Goal: Task Accomplishment & Management: Manage account settings

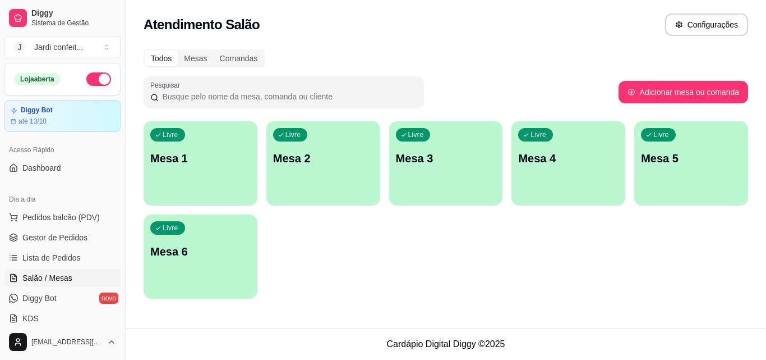
scroll to position [112, 0]
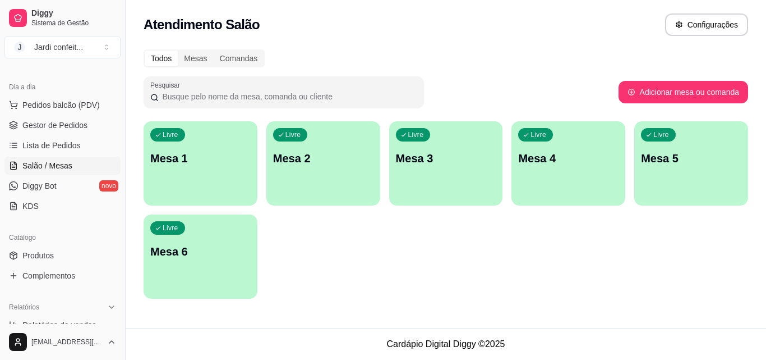
click at [214, 154] on p "Mesa 1" at bounding box center [200, 158] width 100 height 16
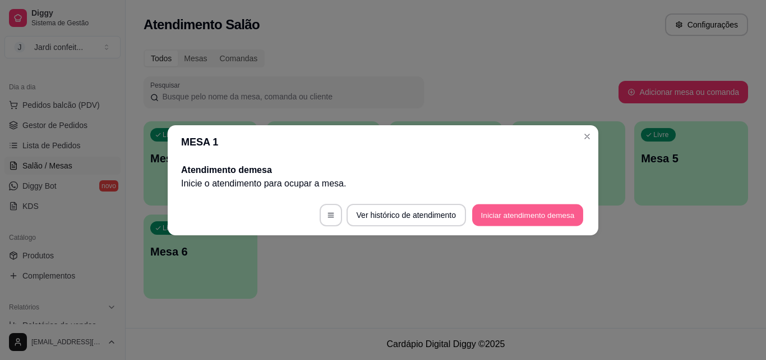
click at [568, 219] on button "Iniciar atendimento de mesa" at bounding box center [527, 215] width 111 height 22
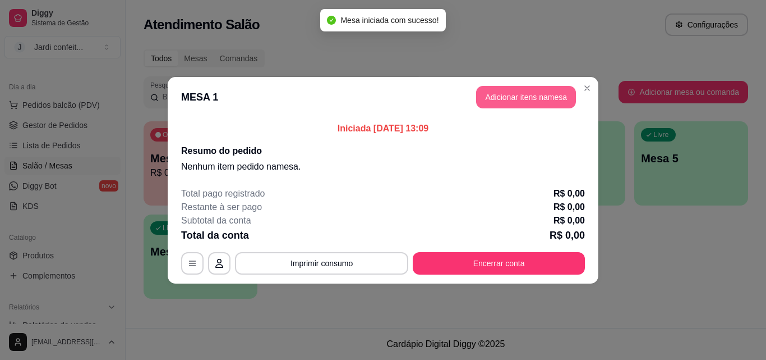
click at [522, 88] on button "Adicionar itens na mesa" at bounding box center [526, 97] width 100 height 22
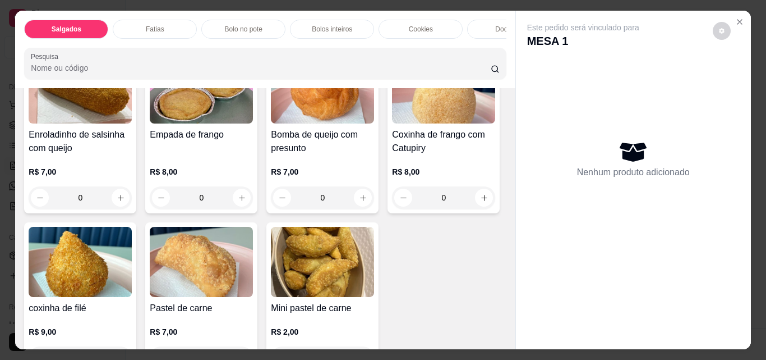
scroll to position [224, 0]
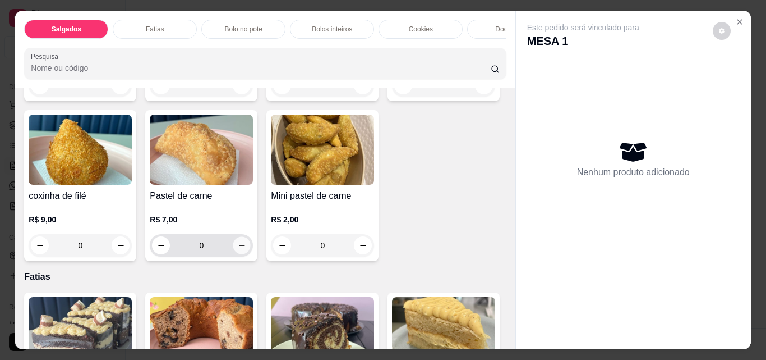
click at [246, 250] on icon "increase-product-quantity" at bounding box center [242, 245] width 8 height 8
type input "1"
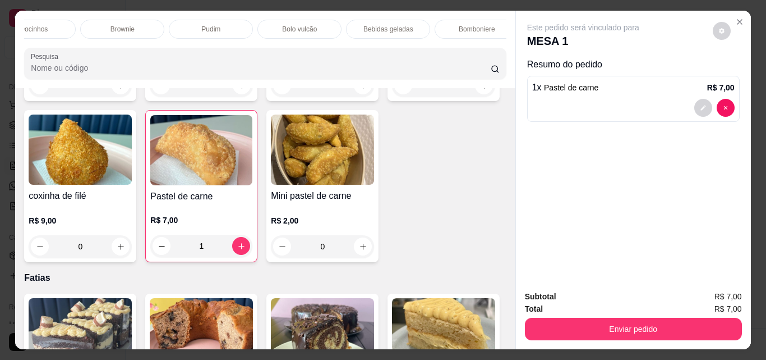
scroll to position [0, 486]
click at [403, 20] on div "Bebidas geladas" at bounding box center [377, 29] width 84 height 19
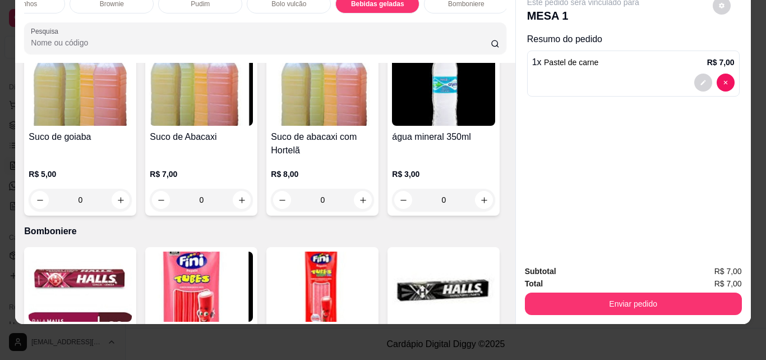
scroll to position [3079, 0]
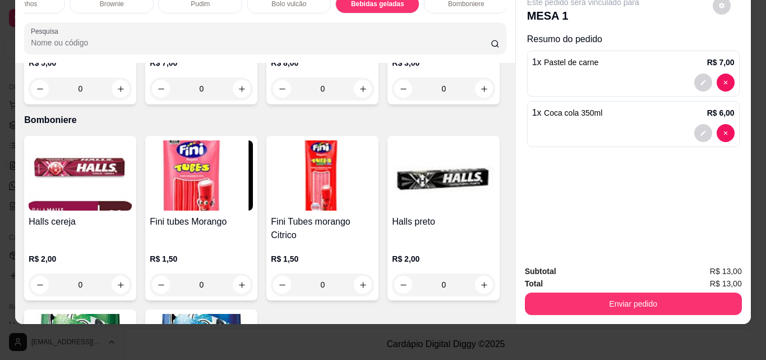
type input "1"
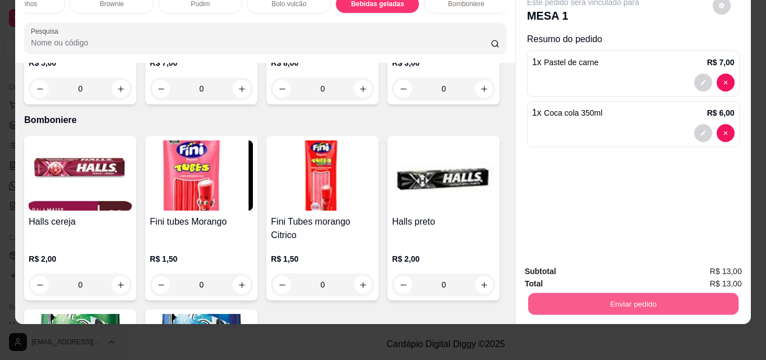
click at [622, 297] on button "Enviar pedido" at bounding box center [633, 303] width 210 height 22
click at [635, 268] on button "Registrar cliente" at bounding box center [638, 267] width 72 height 21
click at [581, 293] on button "Enviar pedido" at bounding box center [633, 303] width 217 height 22
click at [720, 269] on button "Enviar pedido" at bounding box center [713, 267] width 62 height 21
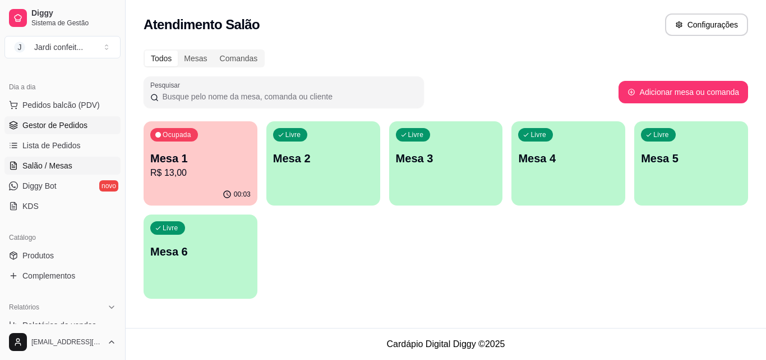
click at [80, 117] on link "Gestor de Pedidos" at bounding box center [62, 125] width 116 height 18
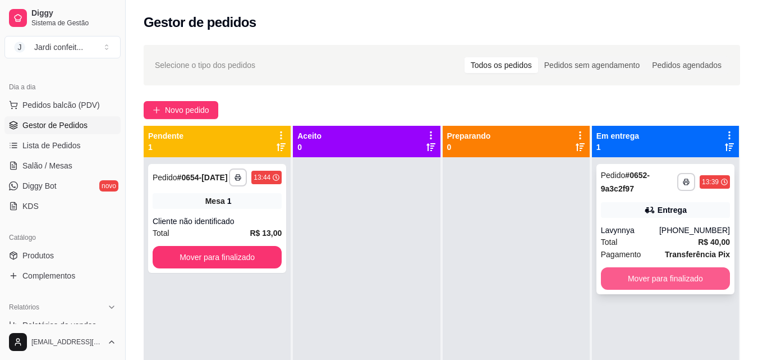
click at [640, 282] on button "Mover para finalizado" at bounding box center [665, 278] width 129 height 22
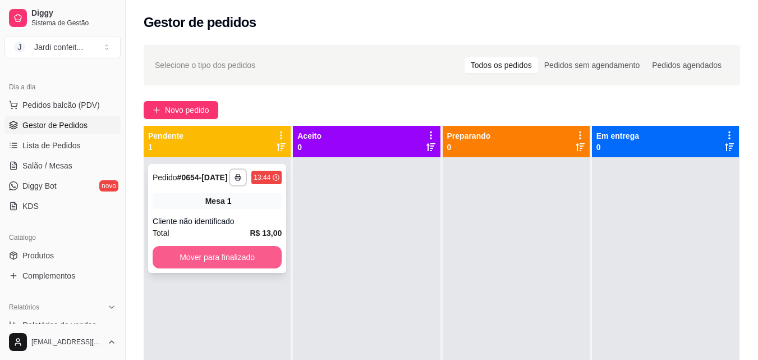
click at [172, 256] on button "Mover para finalizado" at bounding box center [217, 257] width 129 height 22
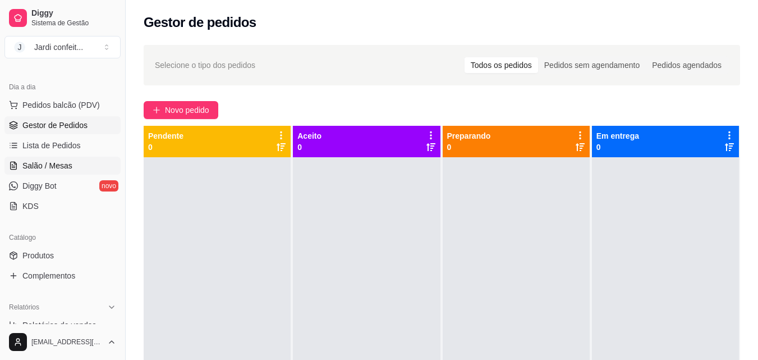
click at [62, 164] on span "Salão / Mesas" at bounding box center [47, 165] width 50 height 11
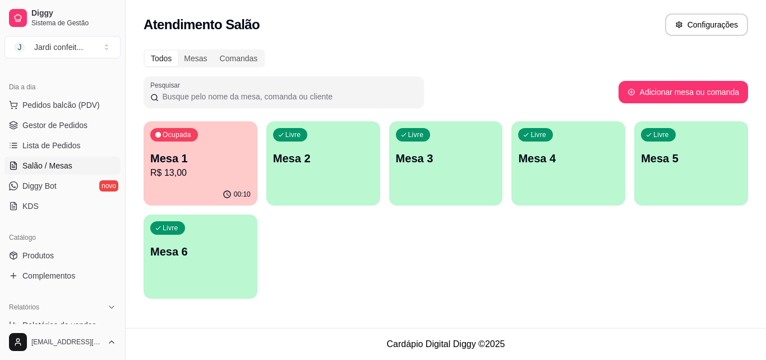
click at [202, 136] on div "Ocupada Mesa 1 R$ 13,00" at bounding box center [201, 152] width 114 height 62
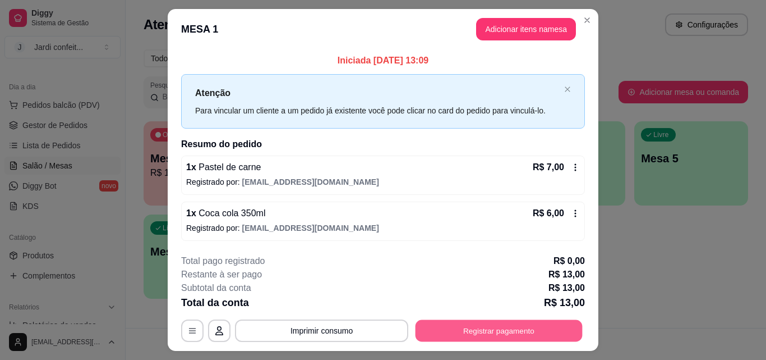
click at [476, 321] on button "Registrar pagamento" at bounding box center [499, 331] width 167 height 22
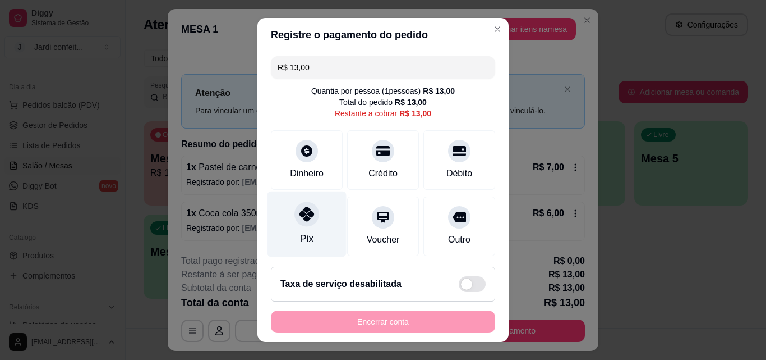
click at [295, 211] on div at bounding box center [307, 213] width 25 height 25
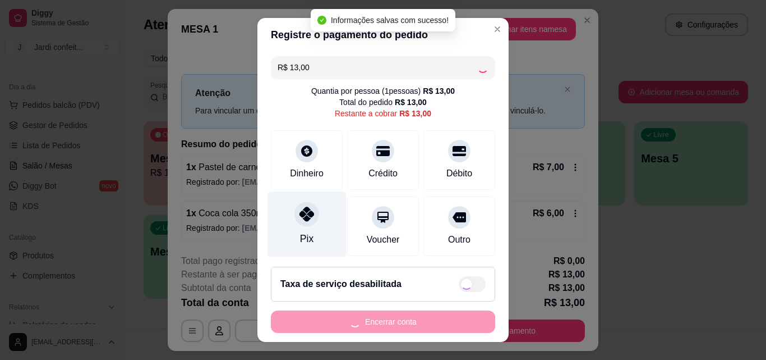
type input "R$ 0,00"
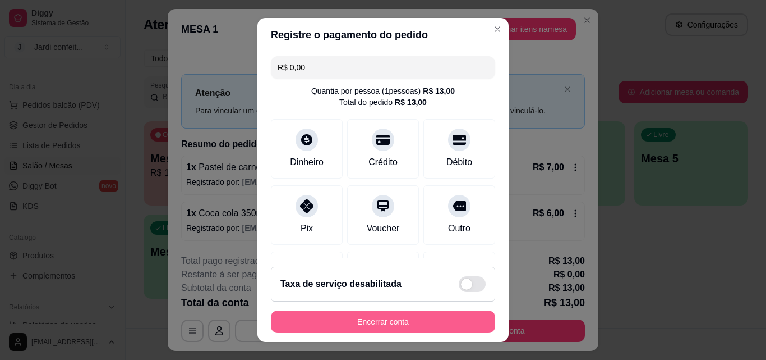
click at [408, 319] on button "Encerrar conta" at bounding box center [383, 321] width 224 height 22
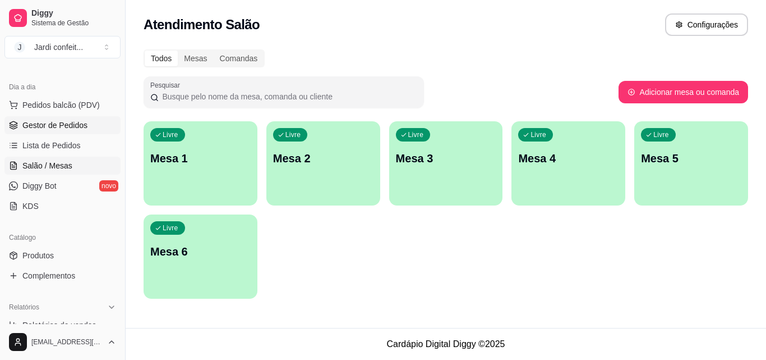
click at [65, 122] on span "Gestor de Pedidos" at bounding box center [54, 124] width 65 height 11
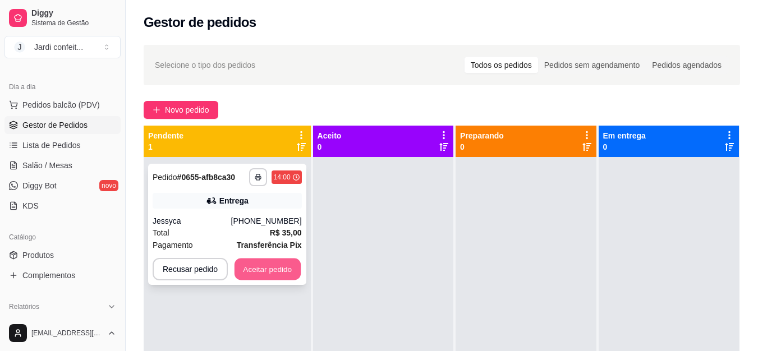
click at [279, 265] on button "Aceitar pedido" at bounding box center [267, 270] width 66 height 22
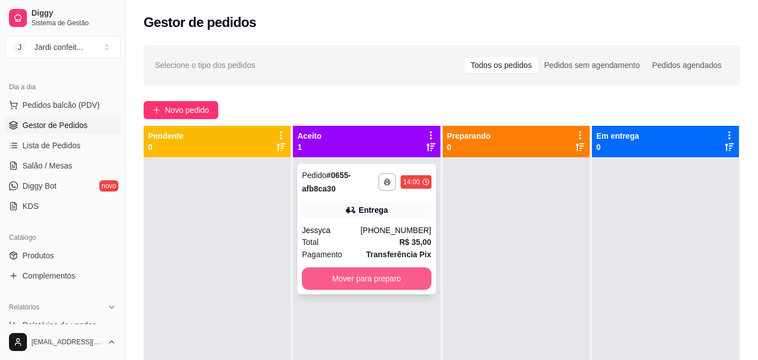
click at [365, 278] on button "Mover para preparo" at bounding box center [366, 278] width 129 height 22
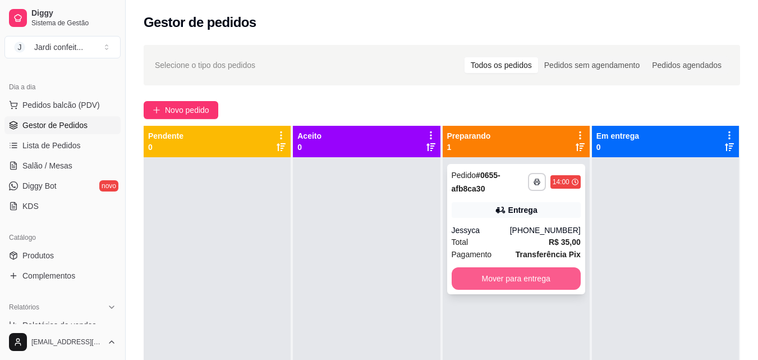
click at [525, 286] on button "Mover para entrega" at bounding box center [516, 278] width 129 height 22
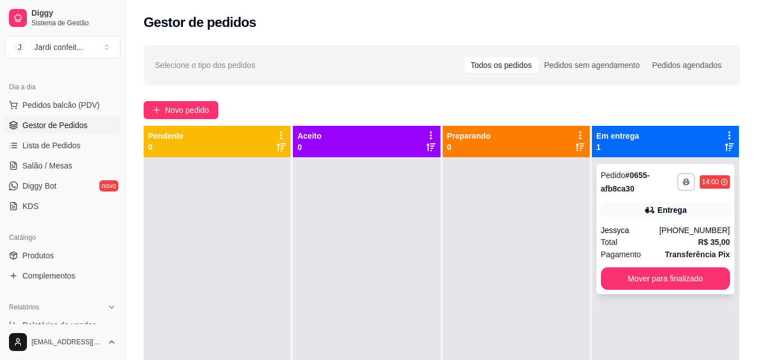
click at [620, 201] on div "**********" at bounding box center [665, 229] width 138 height 130
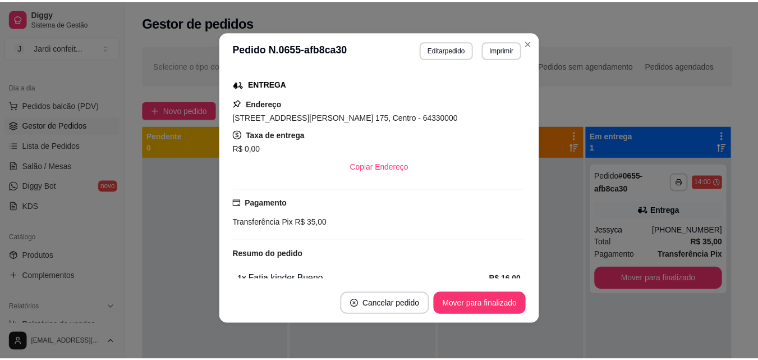
scroll to position [181, 0]
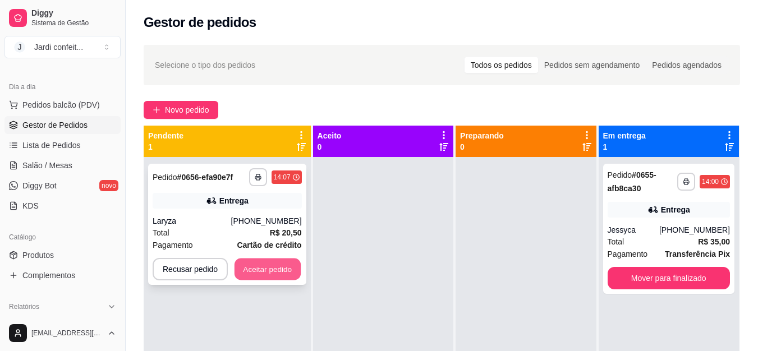
click at [285, 271] on button "Aceitar pedido" at bounding box center [267, 270] width 66 height 22
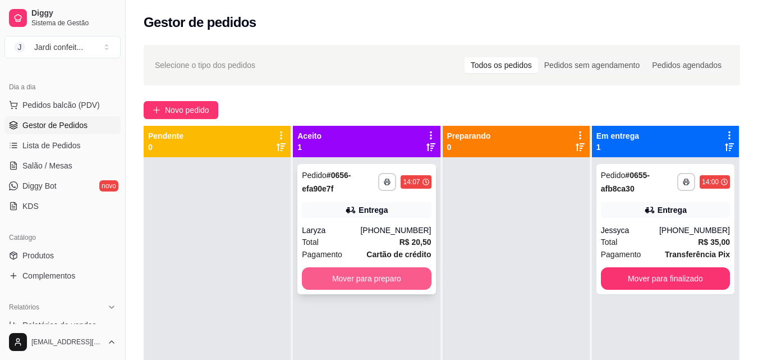
click at [370, 279] on button "Mover para preparo" at bounding box center [366, 278] width 129 height 22
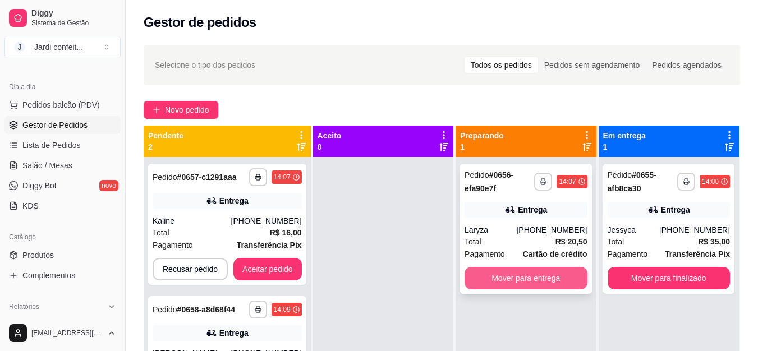
click at [546, 283] on button "Mover para entrega" at bounding box center [525, 278] width 122 height 22
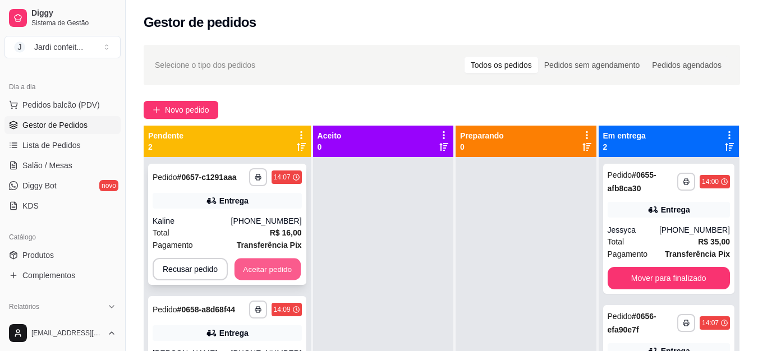
click at [269, 270] on button "Aceitar pedido" at bounding box center [267, 270] width 66 height 22
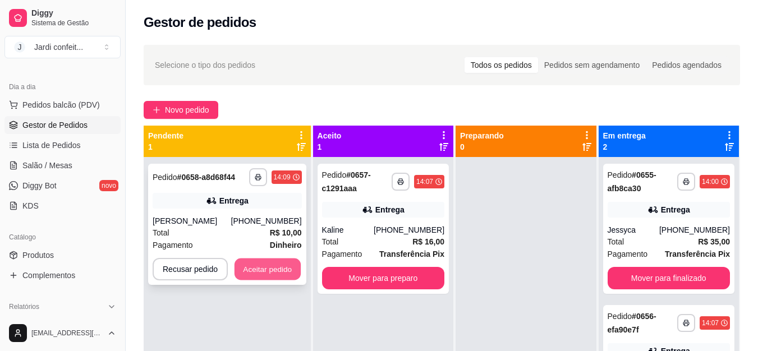
click at [286, 280] on button "Aceitar pedido" at bounding box center [267, 270] width 66 height 22
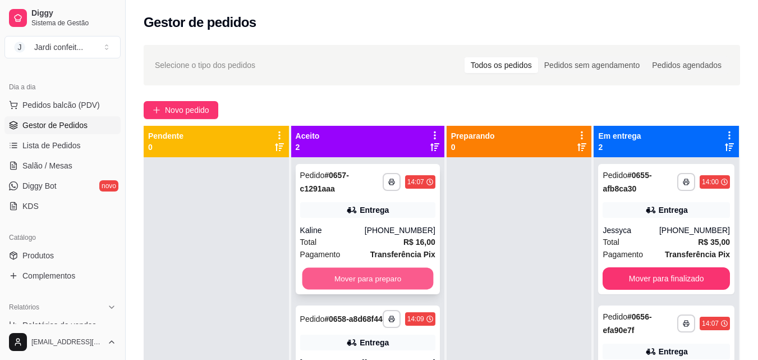
click at [369, 273] on button "Mover para preparo" at bounding box center [367, 279] width 131 height 22
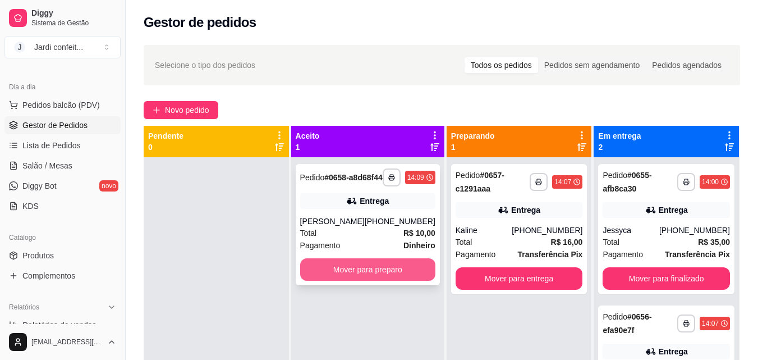
click at [371, 280] on button "Mover para preparo" at bounding box center [367, 269] width 135 height 22
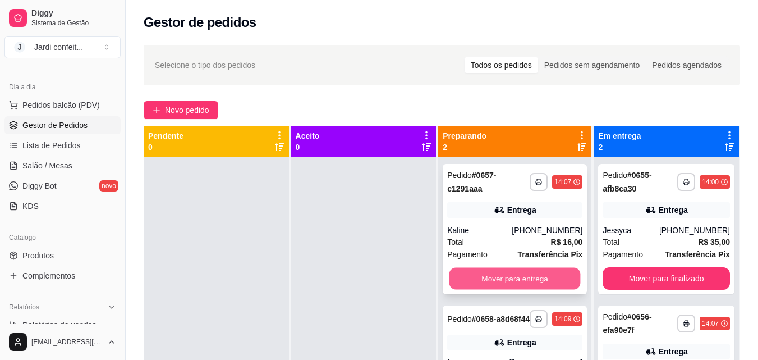
click at [493, 270] on button "Mover para entrega" at bounding box center [514, 279] width 131 height 22
click at [493, 283] on button "Mover para entrega" at bounding box center [514, 279] width 131 height 22
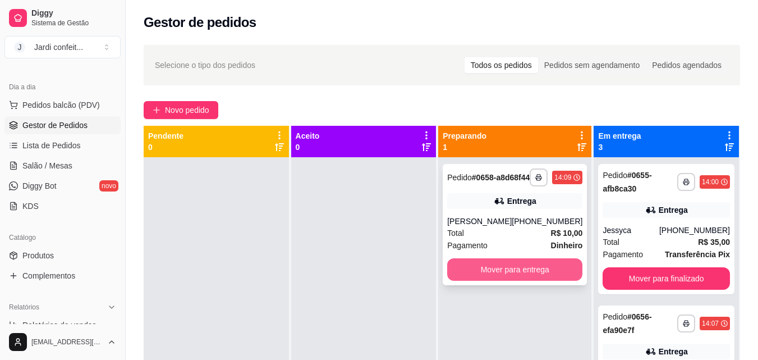
click at [493, 280] on button "Mover para entrega" at bounding box center [514, 269] width 135 height 22
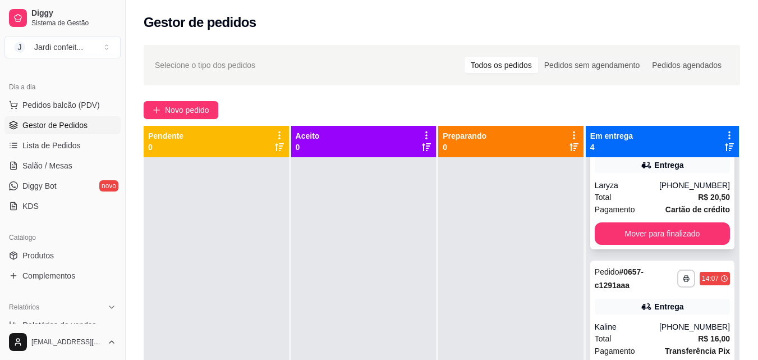
scroll to position [228, 0]
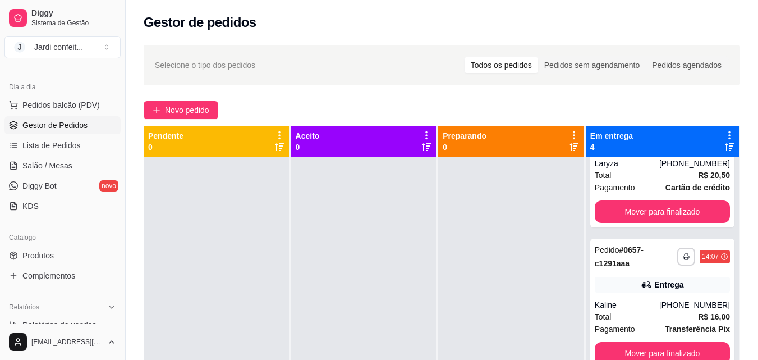
click at [188, 231] on div at bounding box center [216, 337] width 145 height 360
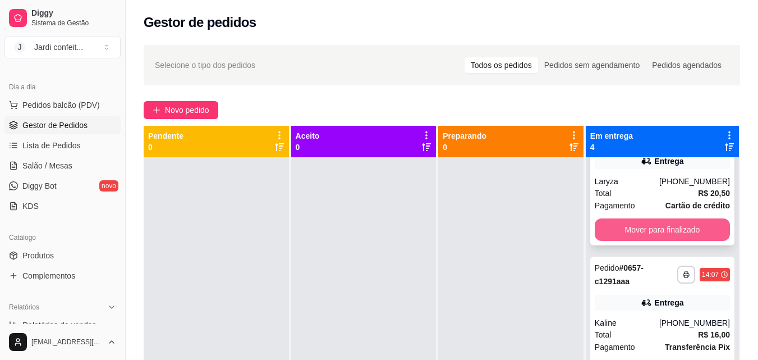
click at [660, 241] on button "Mover para finalizado" at bounding box center [662, 229] width 135 height 22
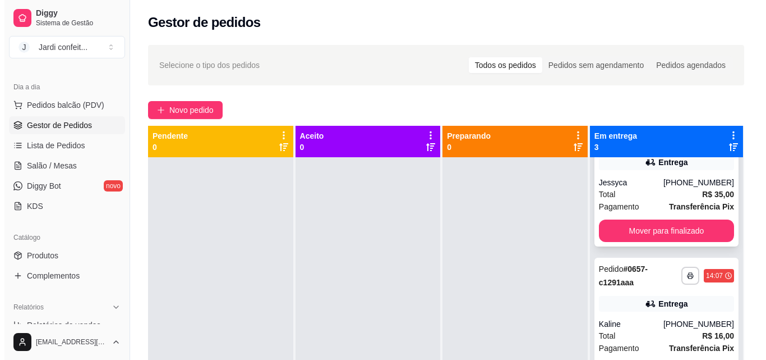
scroll to position [0, 0]
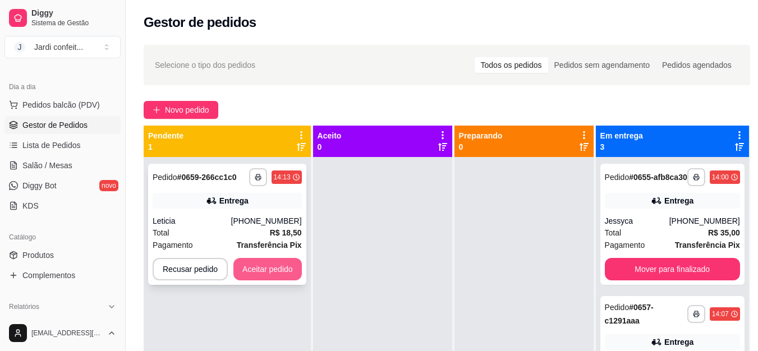
click at [290, 270] on button "Aceitar pedido" at bounding box center [267, 269] width 68 height 22
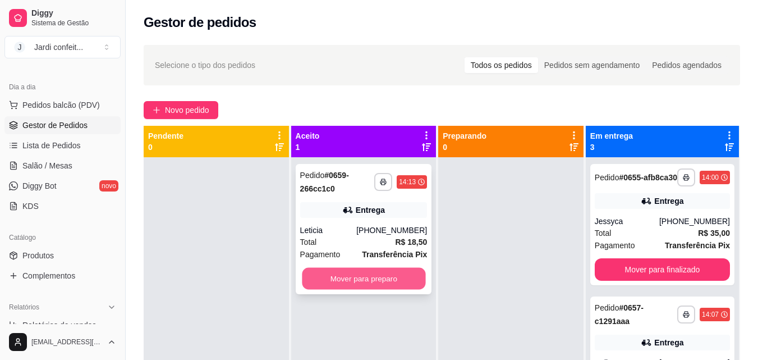
click at [359, 277] on button "Mover para preparo" at bounding box center [363, 279] width 123 height 22
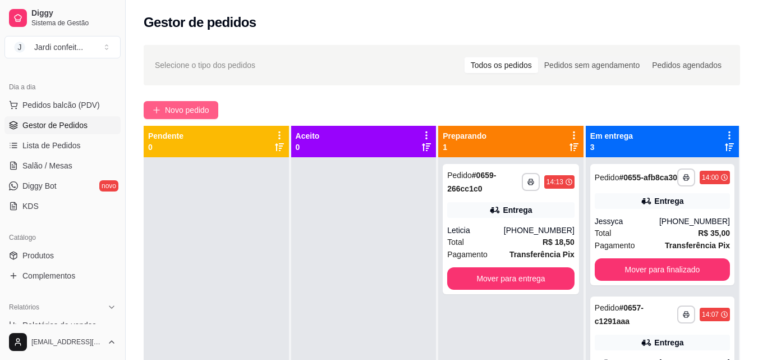
click at [171, 112] on span "Novo pedido" at bounding box center [187, 110] width 44 height 12
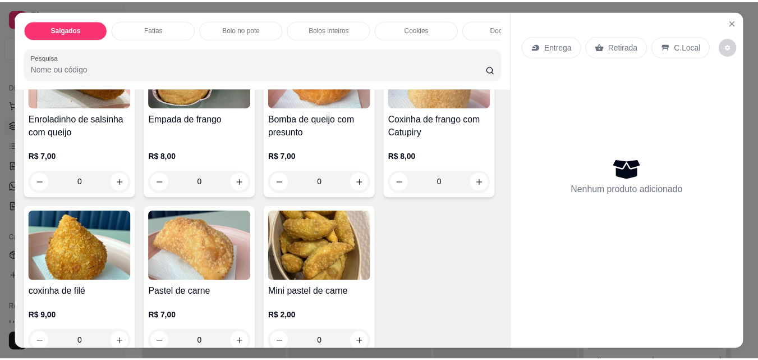
scroll to position [112, 0]
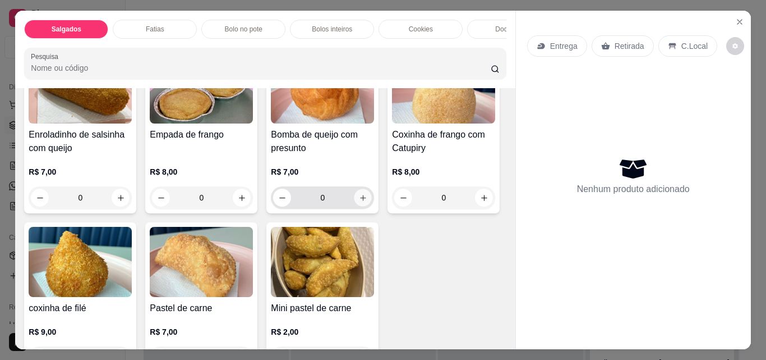
click at [362, 201] on icon "increase-product-quantity" at bounding box center [363, 198] width 8 height 8
type input "1"
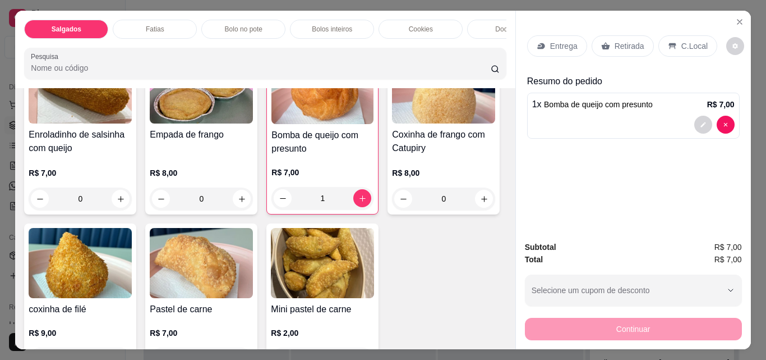
click at [606, 43] on div "Retirada" at bounding box center [623, 45] width 62 height 21
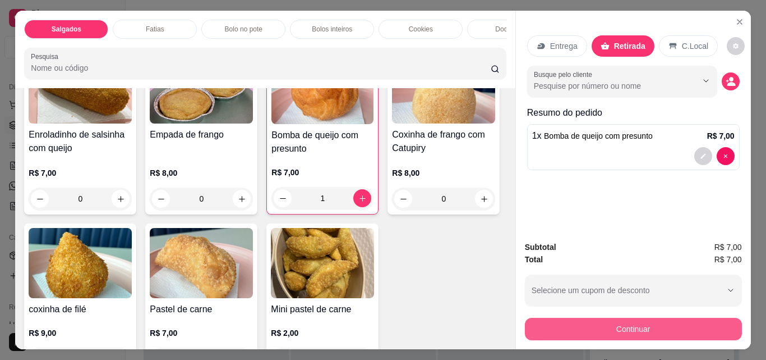
click at [612, 318] on button "Continuar" at bounding box center [633, 329] width 217 height 22
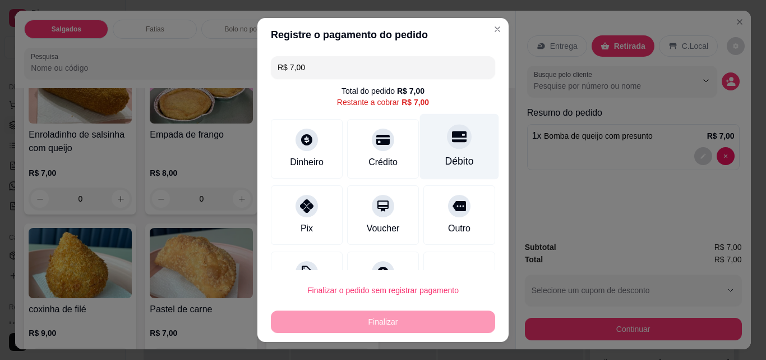
click at [453, 152] on div "Débito" at bounding box center [459, 147] width 79 height 66
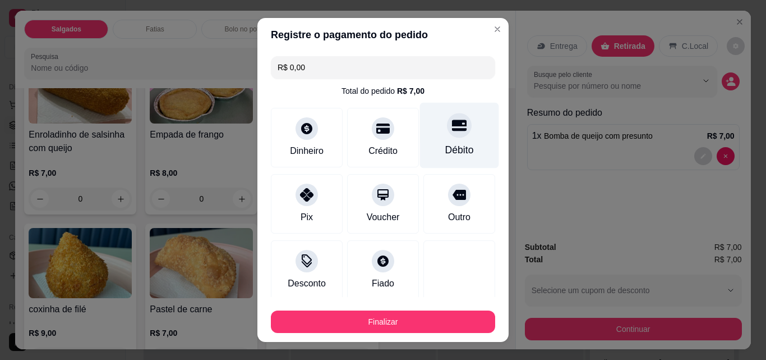
type input "R$ 0,00"
click at [453, 152] on div "Débito" at bounding box center [459, 149] width 29 height 15
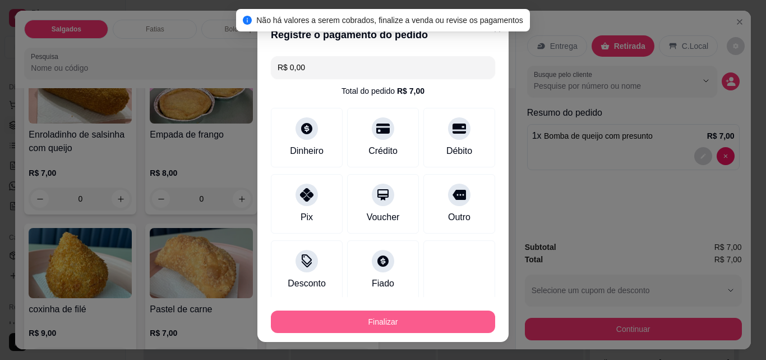
click at [441, 321] on button "Finalizar" at bounding box center [383, 321] width 224 height 22
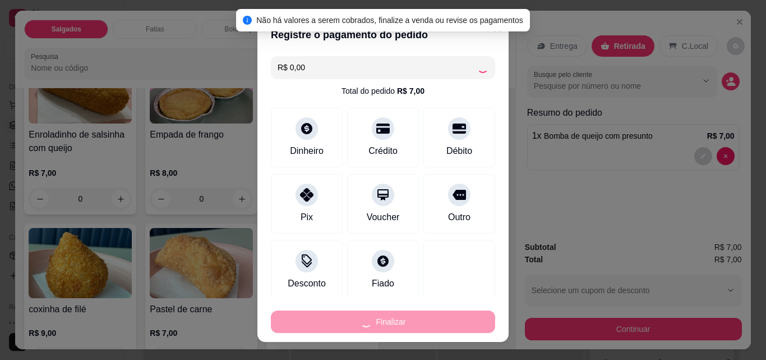
type input "0"
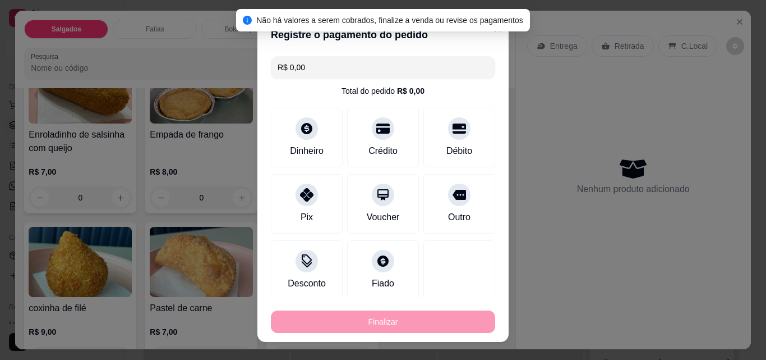
type input "-R$ 7,00"
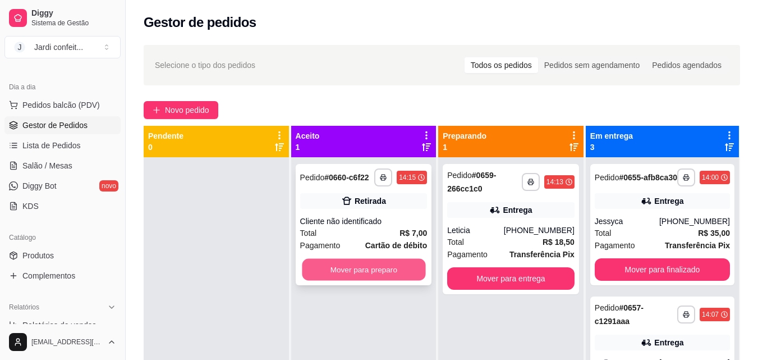
click at [410, 261] on button "Mover para preparo" at bounding box center [363, 270] width 123 height 22
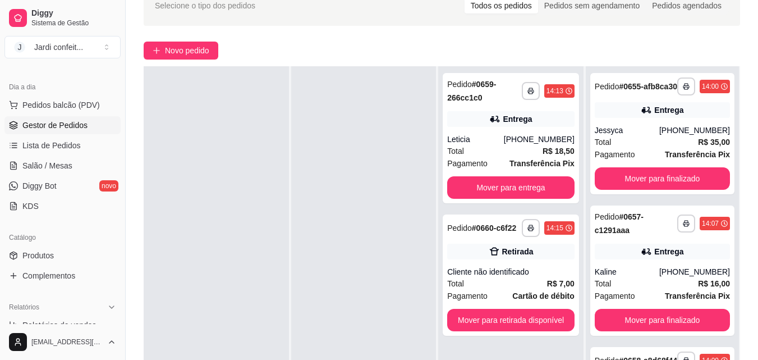
scroll to position [112, 0]
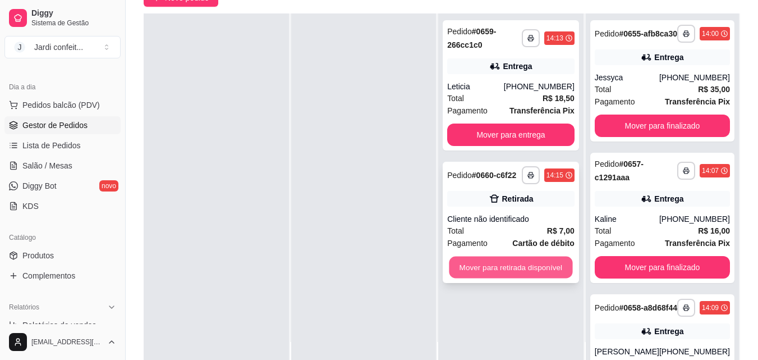
click at [535, 270] on button "Mover para retirada disponível" at bounding box center [510, 267] width 123 height 22
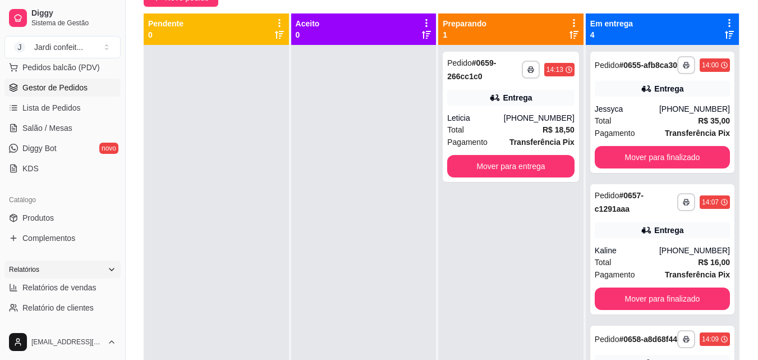
scroll to position [168, 0]
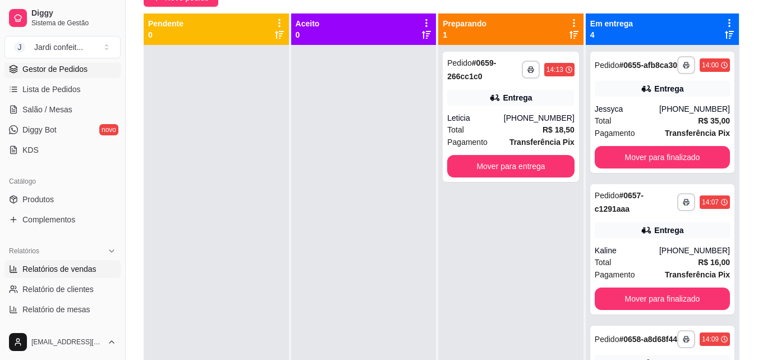
click at [82, 269] on span "Relatórios de vendas" at bounding box center [59, 268] width 74 height 11
select select "ALL"
select select "0"
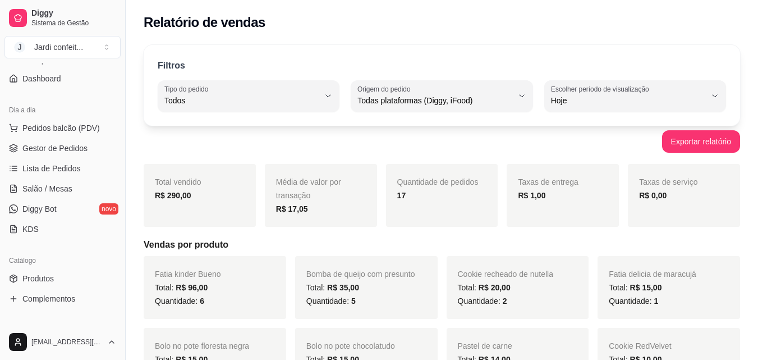
scroll to position [56, 0]
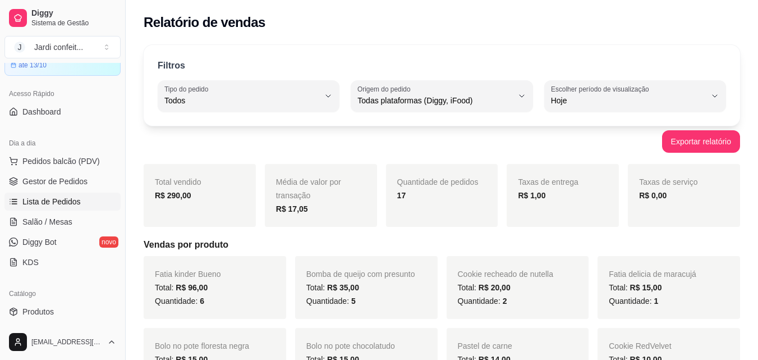
click at [43, 208] on link "Lista de Pedidos" at bounding box center [62, 201] width 116 height 18
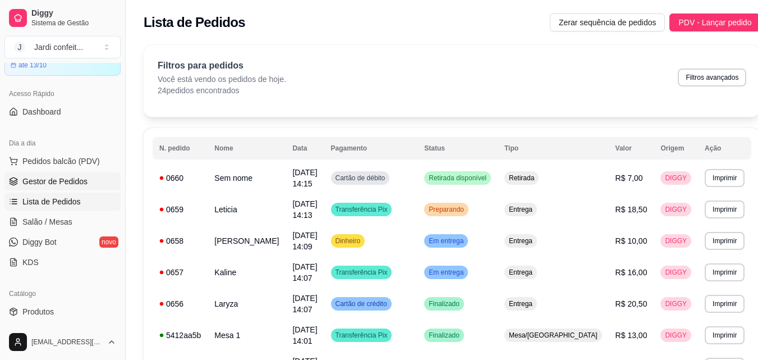
click at [65, 181] on span "Gestor de Pedidos" at bounding box center [54, 181] width 65 height 11
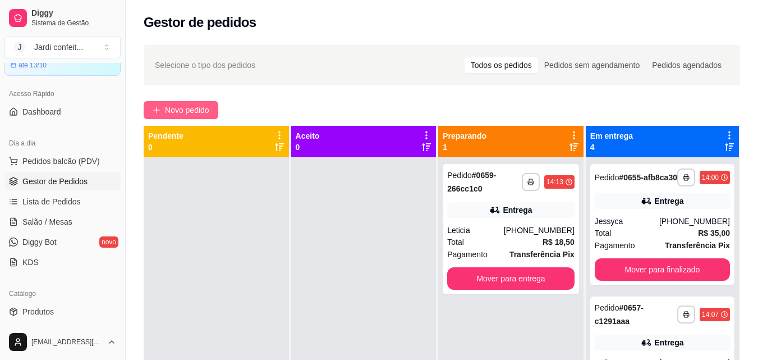
click at [193, 111] on span "Novo pedido" at bounding box center [187, 110] width 44 height 12
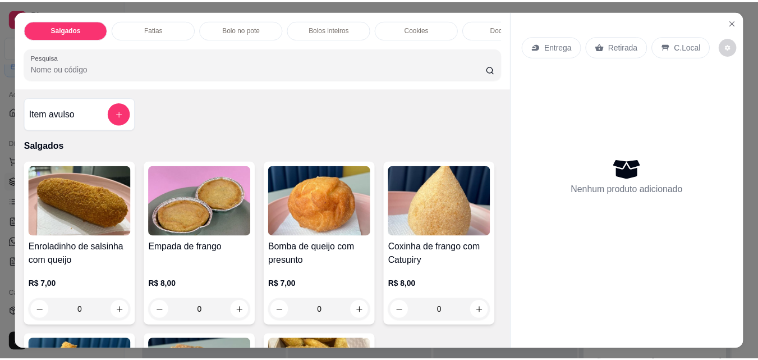
scroll to position [168, 0]
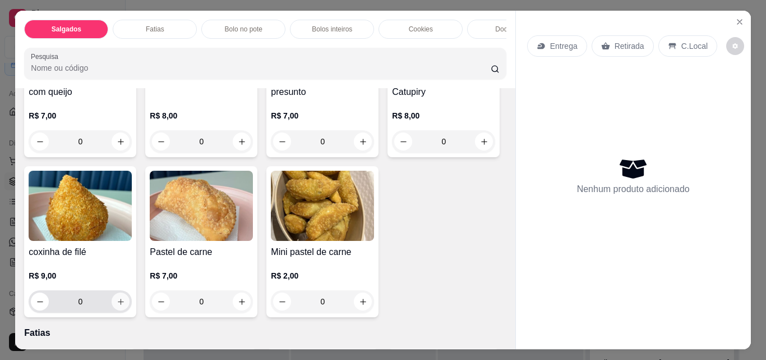
click at [130, 310] on button "increase-product-quantity" at bounding box center [121, 301] width 18 height 18
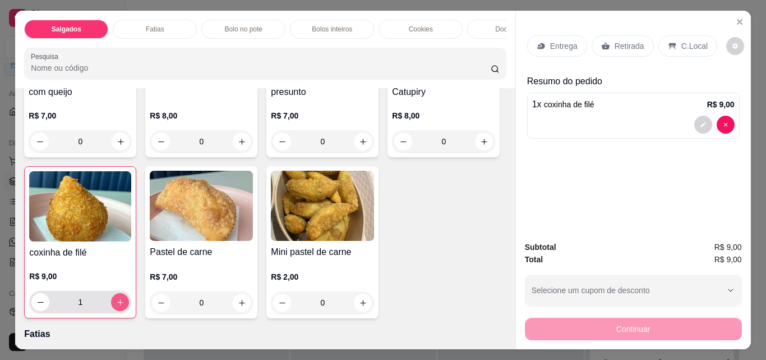
type input "1"
drag, startPoint x: 611, startPoint y: 44, endPoint x: 678, endPoint y: 163, distance: 136.9
click at [615, 44] on p "Retirada" at bounding box center [630, 45] width 30 height 11
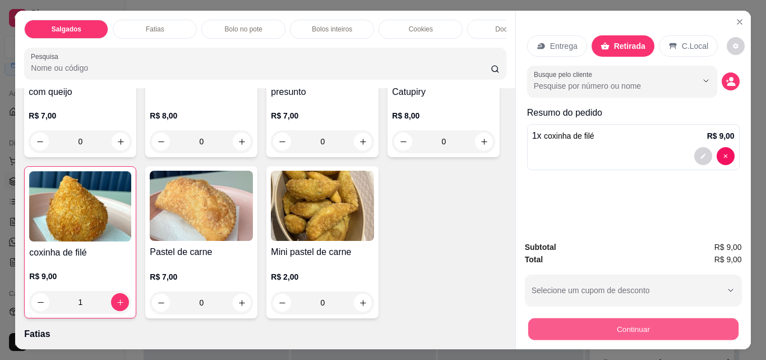
click at [651, 322] on button "Continuar" at bounding box center [633, 329] width 210 height 22
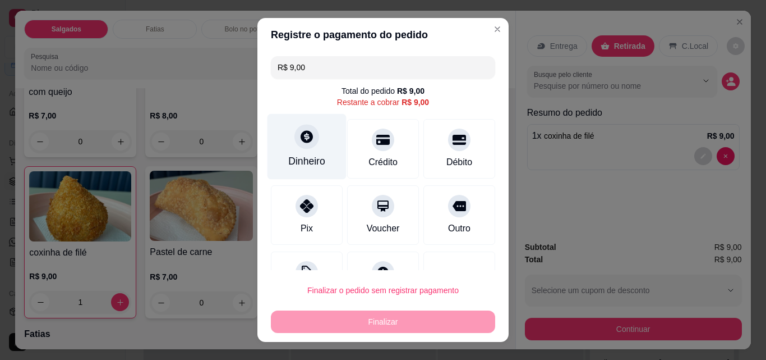
click at [311, 164] on div "Dinheiro" at bounding box center [306, 161] width 37 height 15
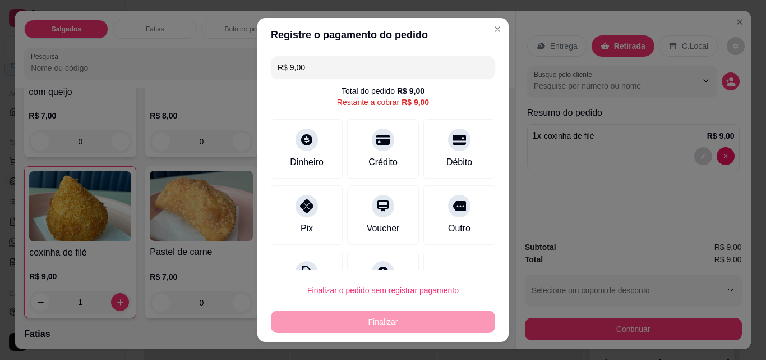
click at [316, 172] on input "0,00" at bounding box center [383, 169] width 224 height 22
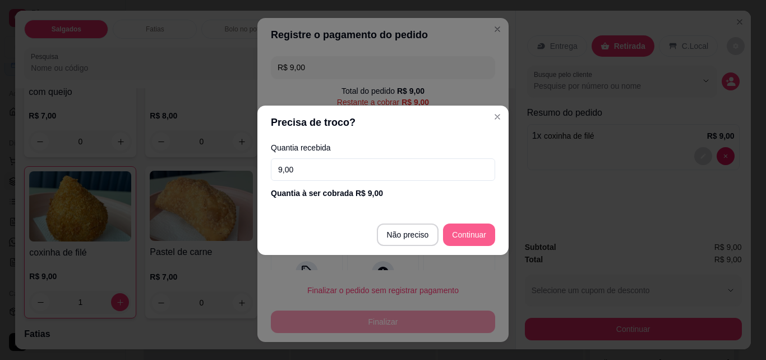
type input "9,00"
type input "R$ 0,00"
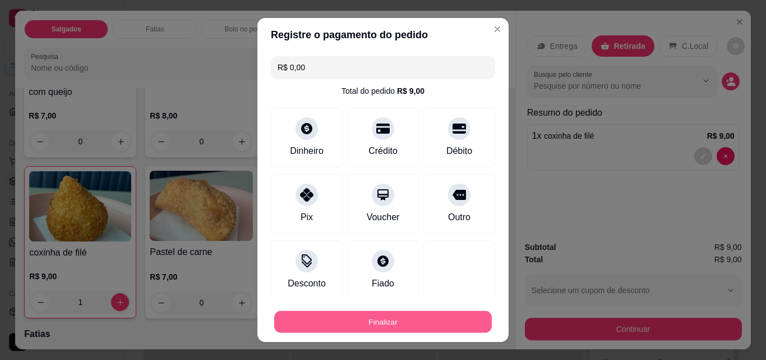
click at [408, 318] on button "Finalizar" at bounding box center [383, 322] width 218 height 22
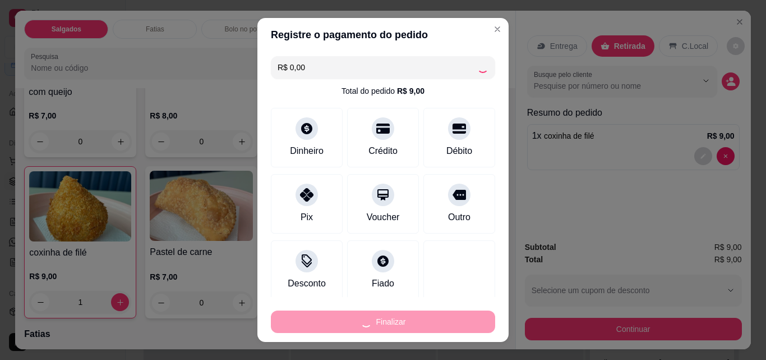
type input "0"
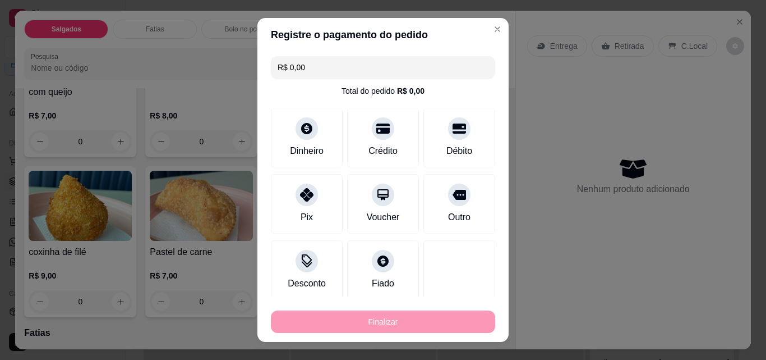
type input "-R$ 9,00"
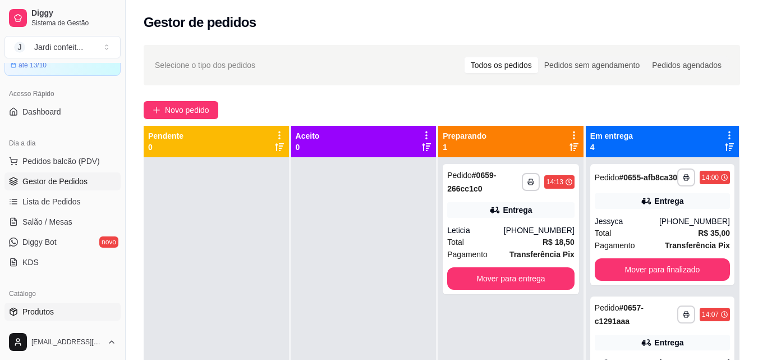
click at [68, 303] on link "Produtos" at bounding box center [62, 311] width 116 height 18
click at [63, 316] on link "Produtos" at bounding box center [62, 311] width 116 height 18
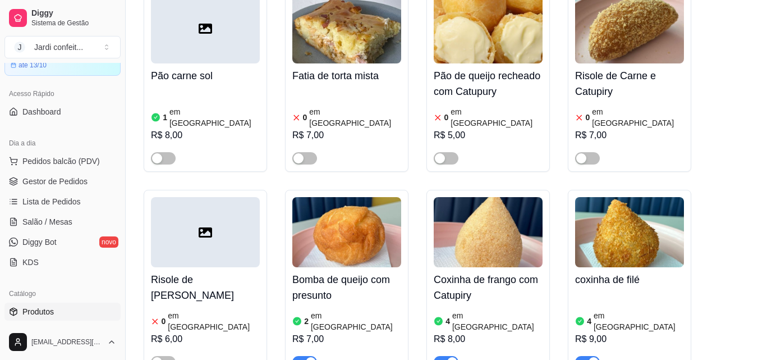
scroll to position [561, 0]
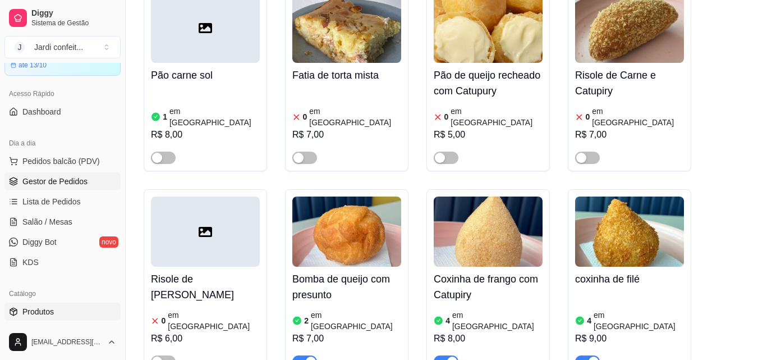
click at [44, 173] on link "Gestor de Pedidos" at bounding box center [62, 181] width 116 height 18
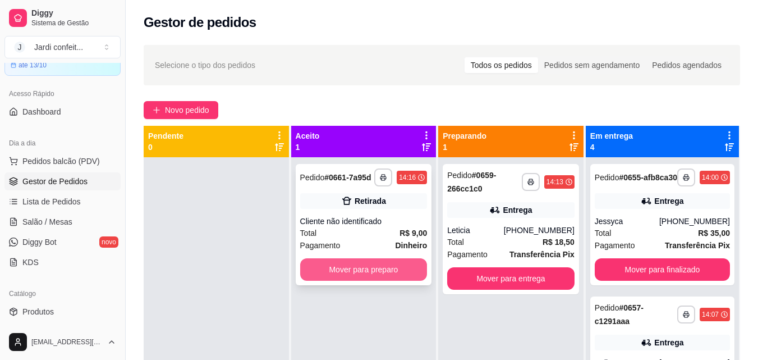
click at [380, 269] on button "Mover para preparo" at bounding box center [363, 269] width 127 height 22
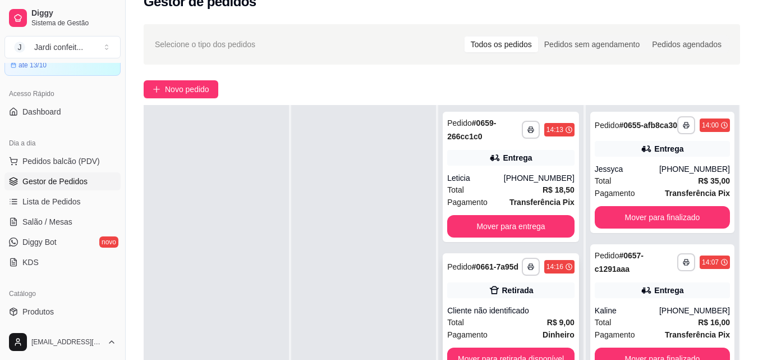
scroll to position [56, 0]
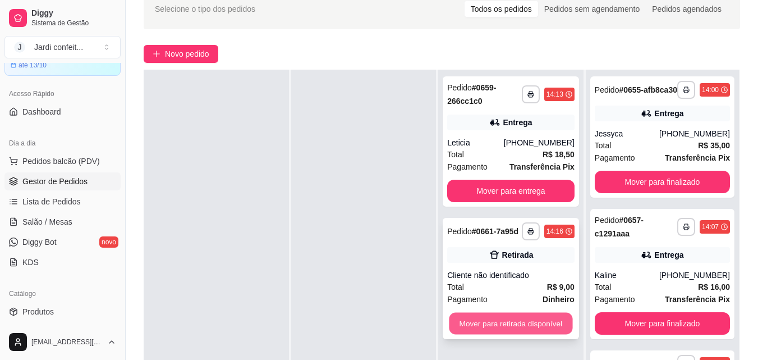
click at [511, 319] on button "Mover para retirada disponível" at bounding box center [510, 323] width 123 height 22
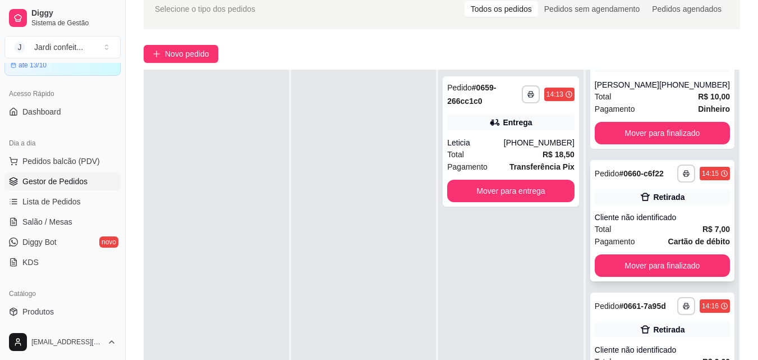
scroll to position [370, 0]
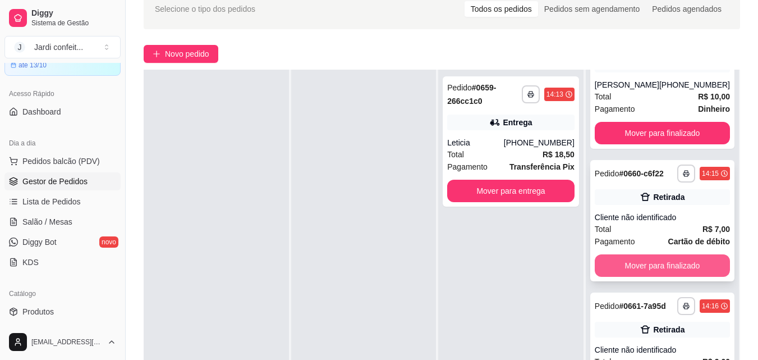
click at [661, 259] on button "Mover para finalizado" at bounding box center [662, 265] width 135 height 22
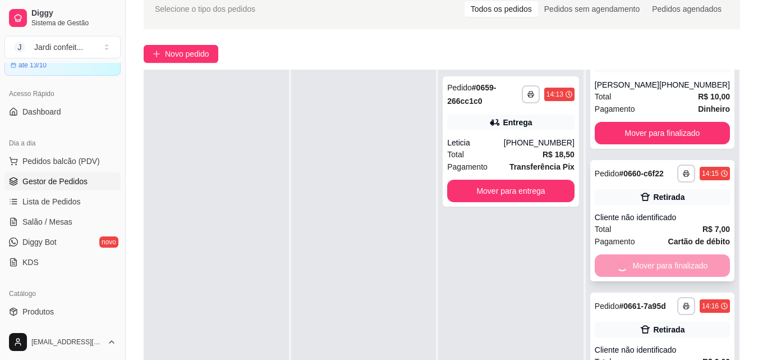
scroll to position [228, 0]
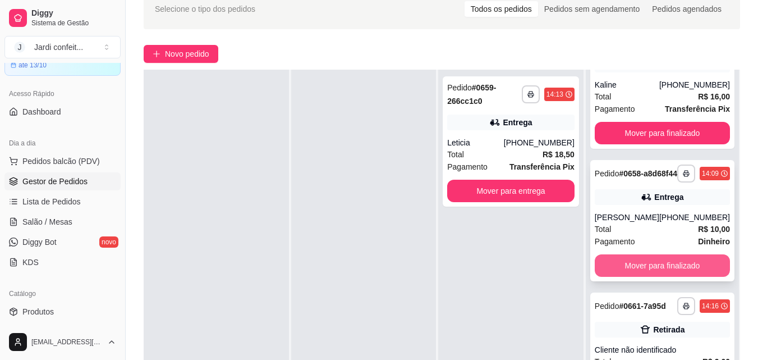
click at [665, 256] on button "Mover para finalizado" at bounding box center [662, 265] width 135 height 22
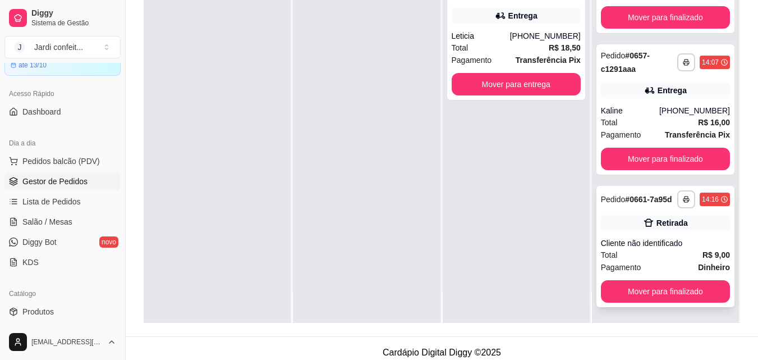
scroll to position [171, 0]
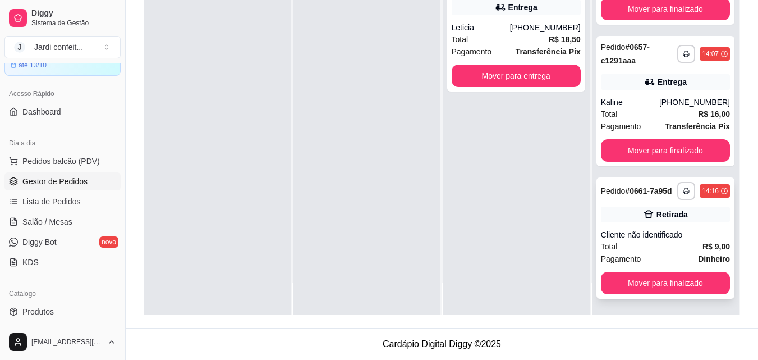
click at [660, 287] on button "Mover para finalizado" at bounding box center [665, 283] width 129 height 22
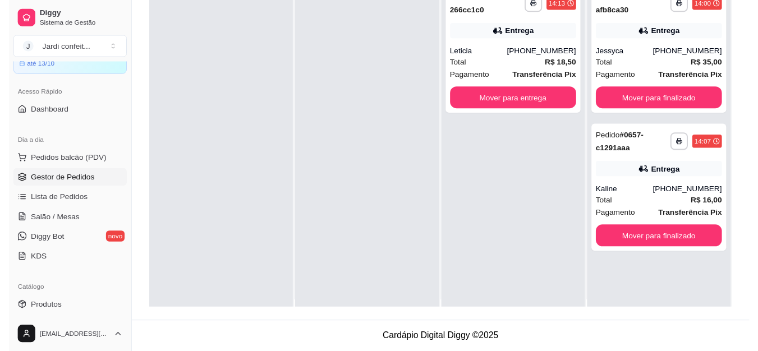
scroll to position [0, 0]
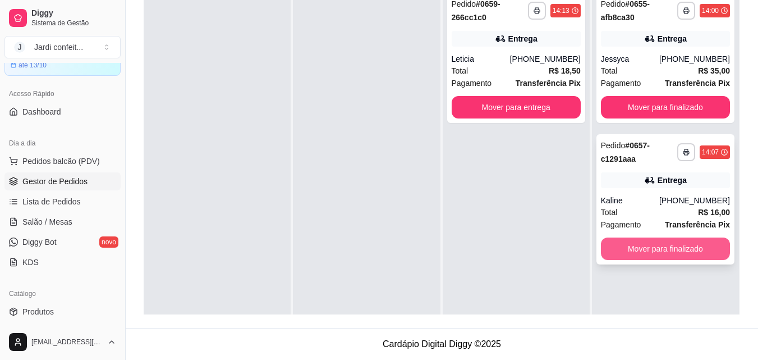
click at [637, 245] on button "Mover para finalizado" at bounding box center [665, 248] width 129 height 22
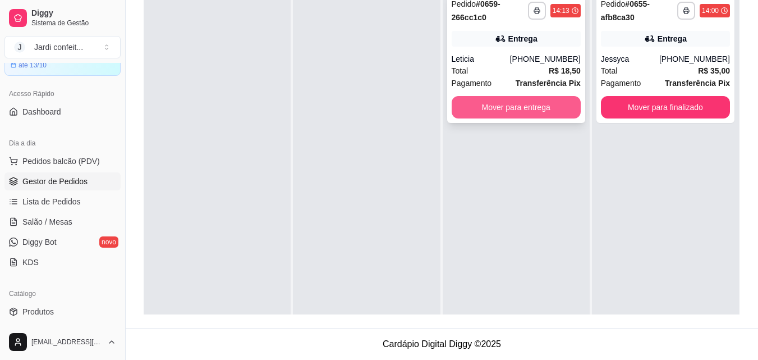
click at [519, 105] on button "Mover para entrega" at bounding box center [516, 107] width 129 height 22
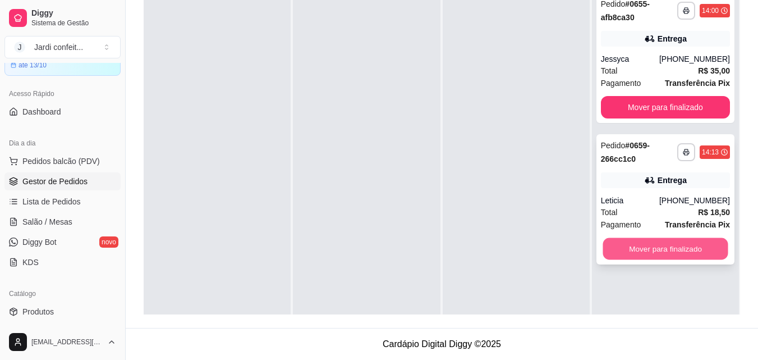
click at [641, 245] on button "Mover para finalizado" at bounding box center [664, 249] width 125 height 22
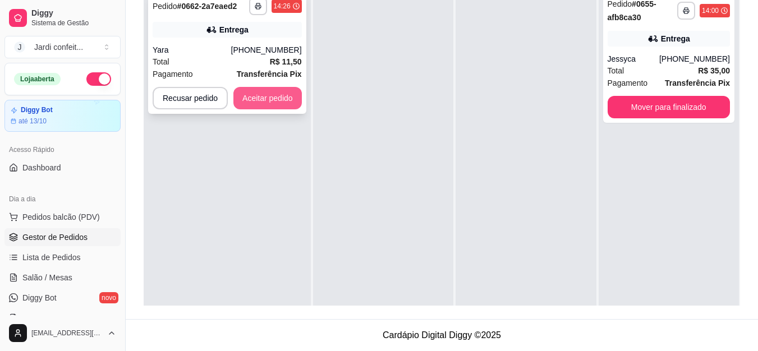
click at [277, 87] on button "Aceitar pedido" at bounding box center [267, 98] width 68 height 22
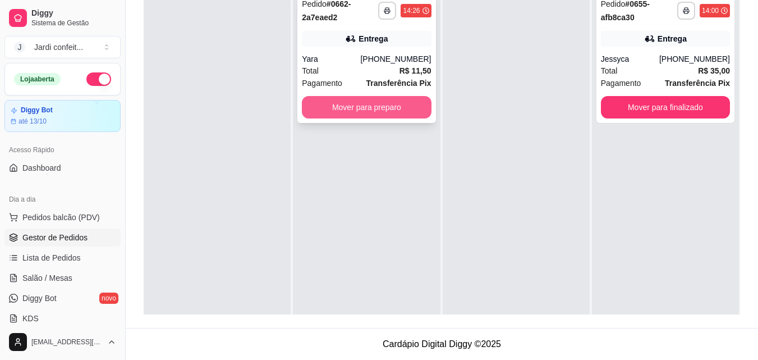
click at [351, 110] on button "Mover para preparo" at bounding box center [366, 107] width 129 height 22
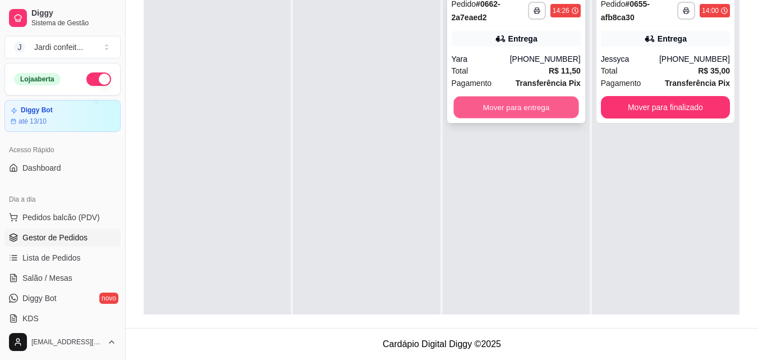
click at [487, 110] on button "Mover para entrega" at bounding box center [515, 107] width 125 height 22
click at [489, 108] on button "Mover para entrega" at bounding box center [515, 107] width 125 height 22
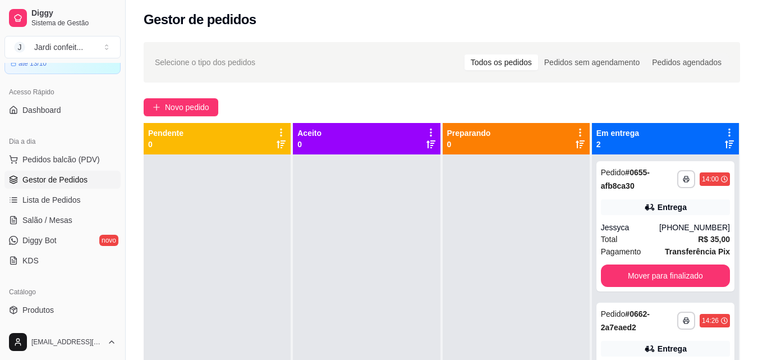
scroll to position [56, 0]
click at [54, 302] on link "Produtos" at bounding box center [62, 311] width 116 height 18
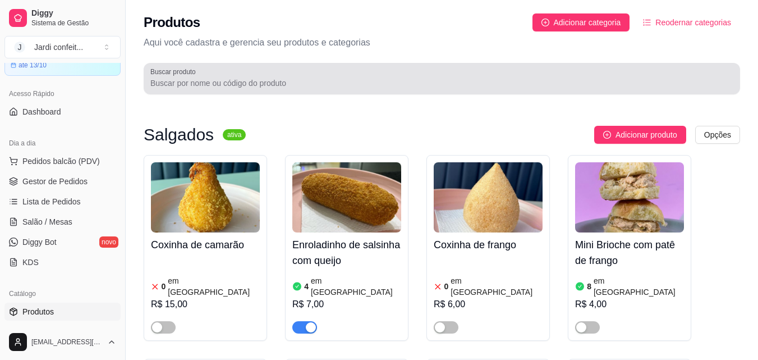
click at [428, 72] on div at bounding box center [441, 78] width 583 height 22
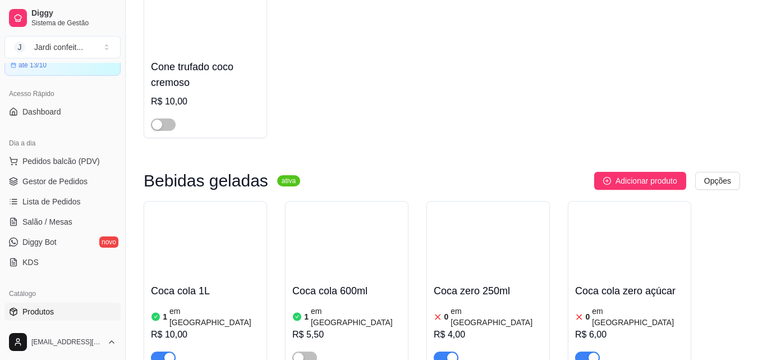
scroll to position [1178, 0]
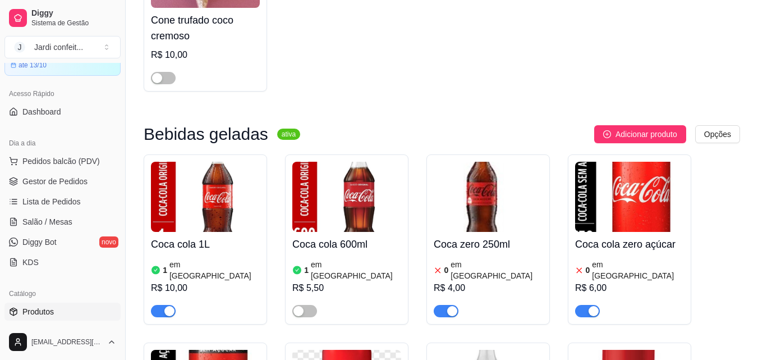
type input "coc"
click at [440, 305] on span "button" at bounding box center [446, 311] width 25 height 12
click at [592, 306] on div "button" at bounding box center [593, 311] width 10 height 10
click at [71, 187] on link "Gestor de Pedidos" at bounding box center [62, 181] width 116 height 18
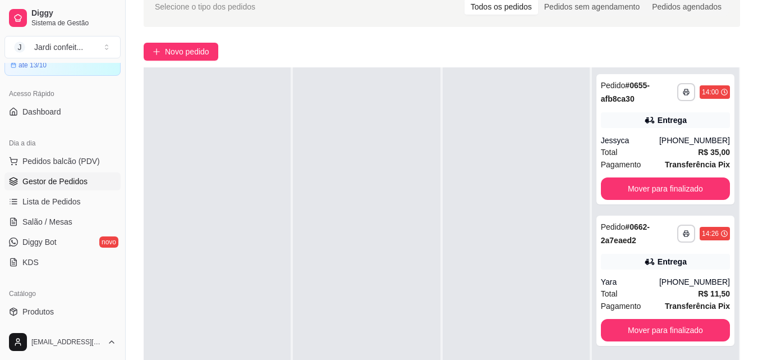
scroll to position [112, 0]
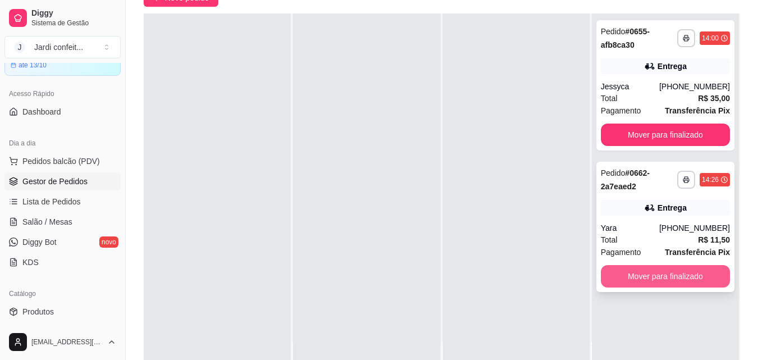
click at [634, 283] on button "Mover para finalizado" at bounding box center [665, 276] width 129 height 22
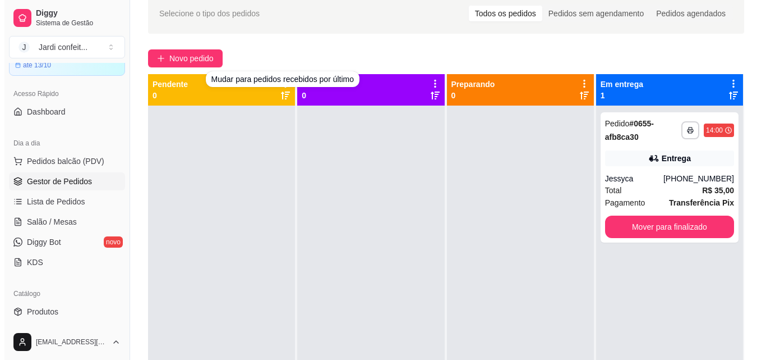
scroll to position [0, 0]
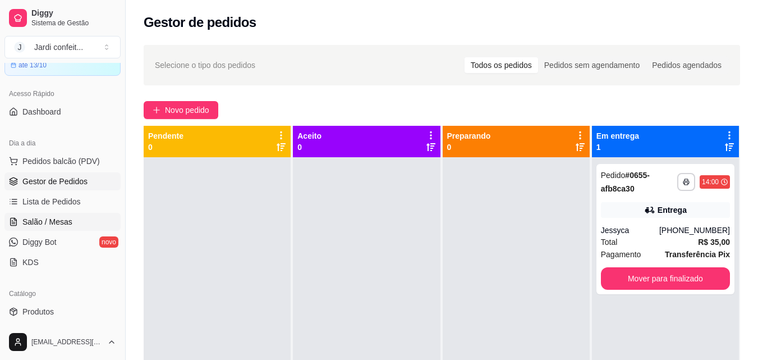
click at [72, 220] on link "Salão / Mesas" at bounding box center [62, 222] width 116 height 18
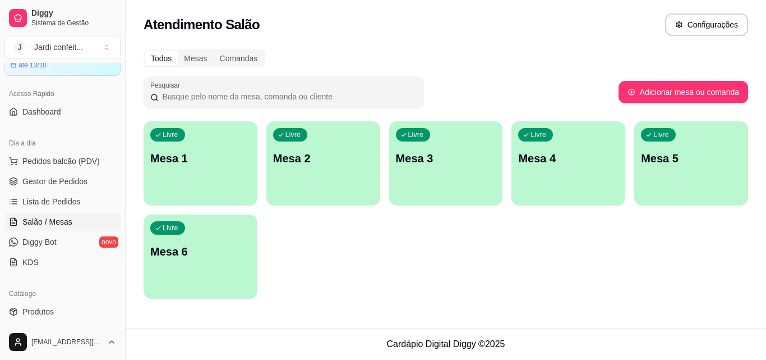
click at [188, 150] on div "Livre Mesa 1" at bounding box center [201, 156] width 114 height 71
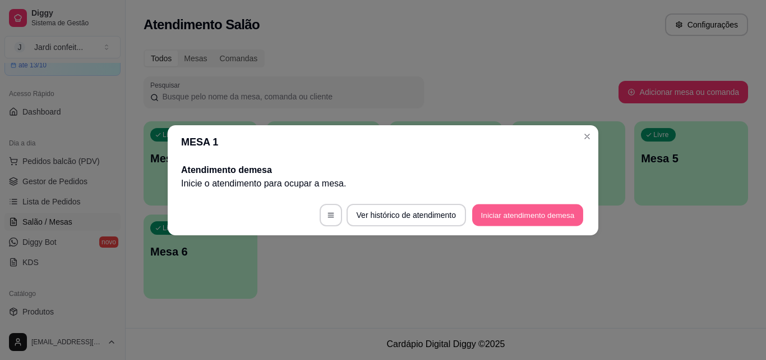
click at [527, 218] on button "Iniciar atendimento de mesa" at bounding box center [527, 215] width 111 height 22
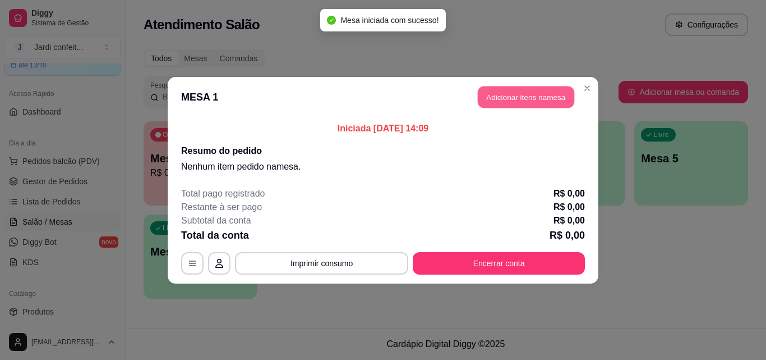
click at [558, 95] on button "Adicionar itens na mesa" at bounding box center [526, 97] width 96 height 22
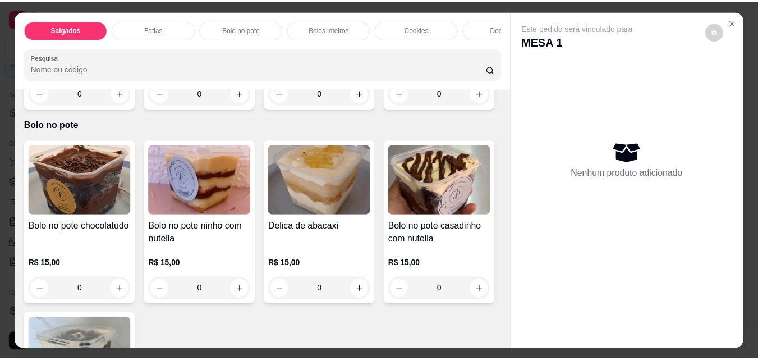
scroll to position [617, 0]
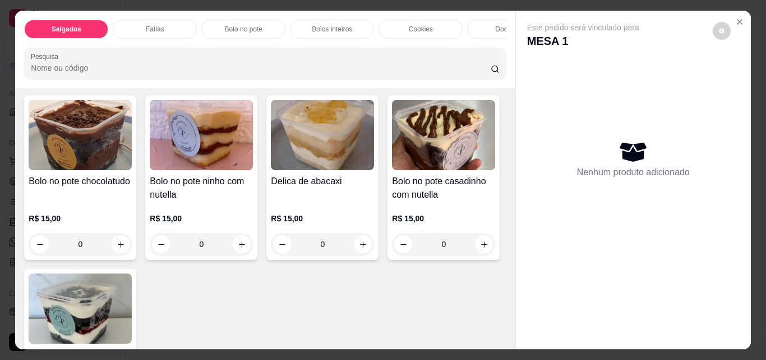
click at [238, 53] on icon "increase-product-quantity" at bounding box center [242, 48] width 8 height 8
type input "1"
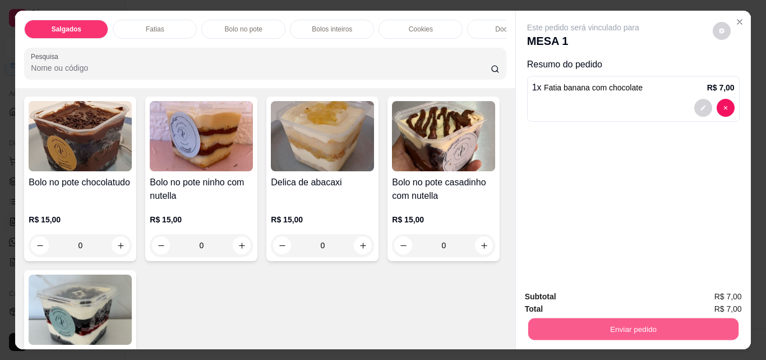
click at [610, 321] on button "Enviar pedido" at bounding box center [633, 329] width 210 height 22
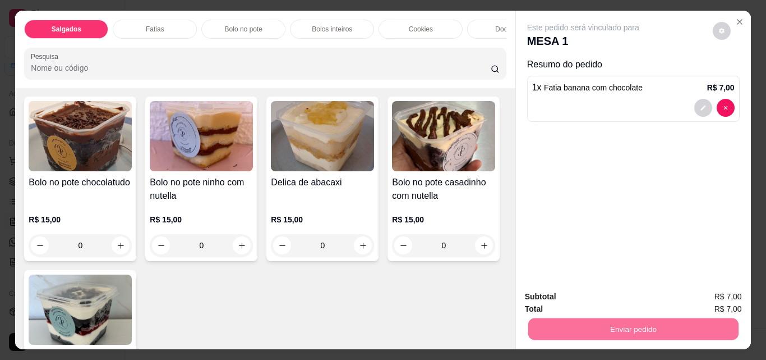
click at [720, 296] on button "Enviar pedido" at bounding box center [712, 296] width 63 height 21
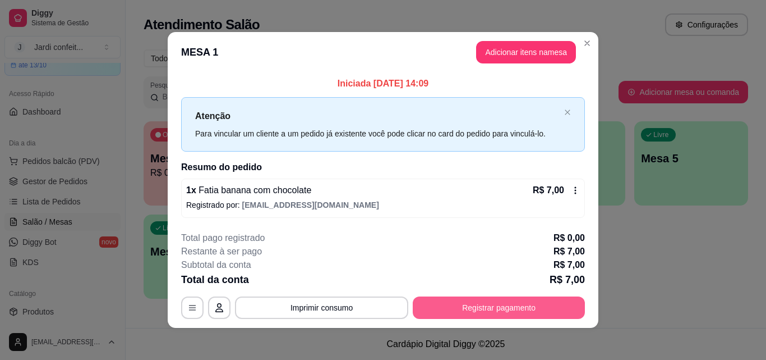
click at [460, 300] on button "Registrar pagamento" at bounding box center [499, 307] width 172 height 22
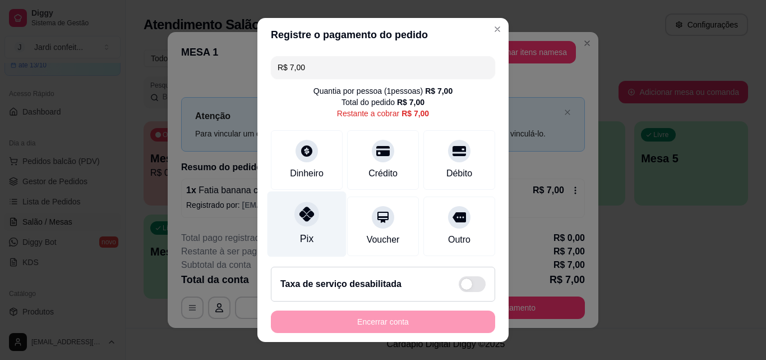
click at [315, 209] on div "Pix" at bounding box center [307, 224] width 79 height 66
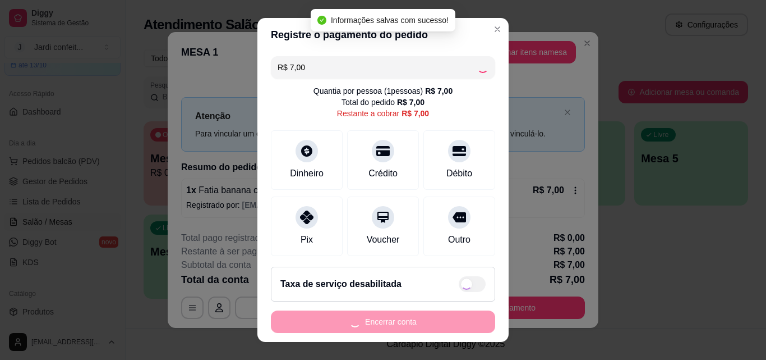
type input "R$ 0,00"
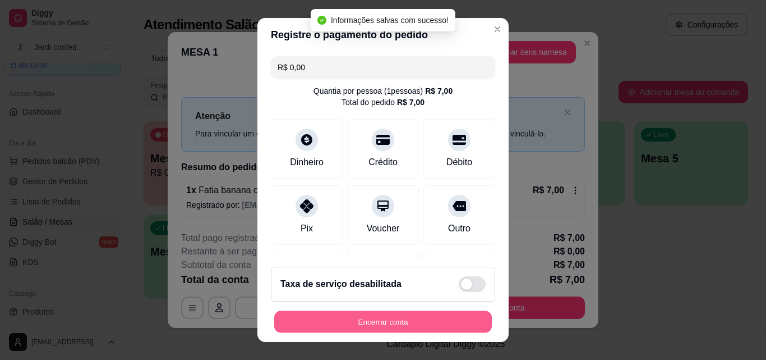
click at [427, 328] on button "Encerrar conta" at bounding box center [383, 322] width 218 height 22
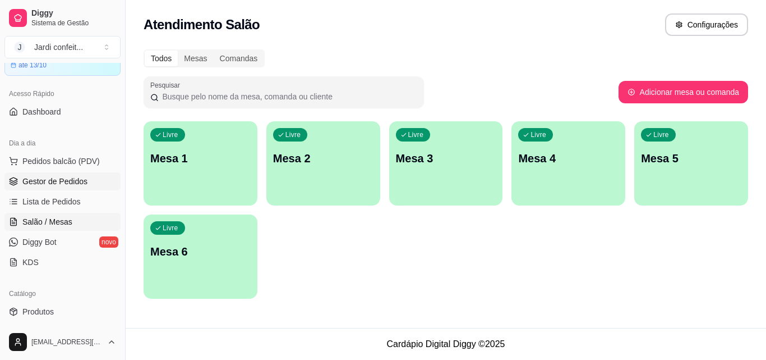
click at [43, 180] on span "Gestor de Pedidos" at bounding box center [54, 181] width 65 height 11
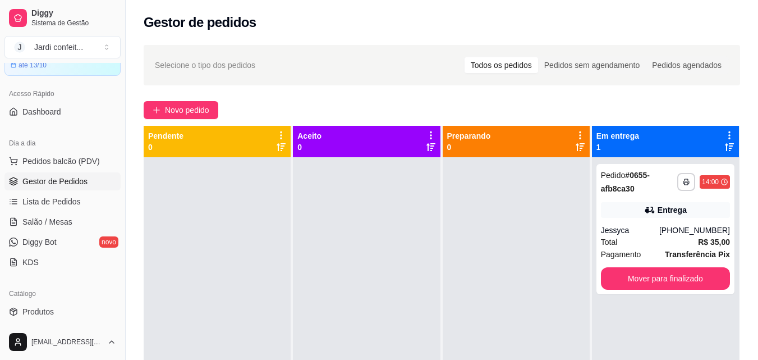
click at [400, 221] on div at bounding box center [366, 337] width 147 height 360
click at [707, 288] on div "**********" at bounding box center [665, 229] width 138 height 130
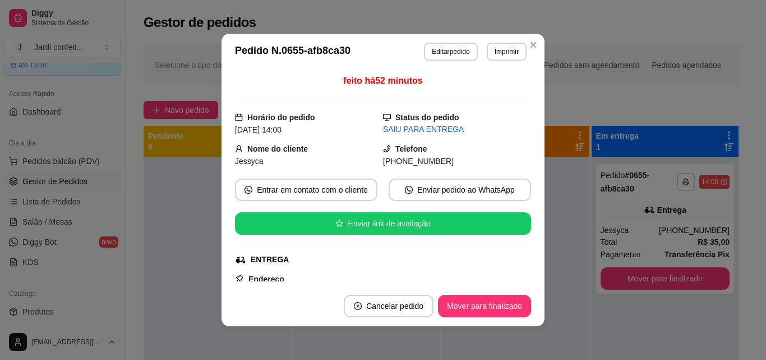
click at [499, 312] on button "Mover para finalizado" at bounding box center [484, 306] width 93 height 22
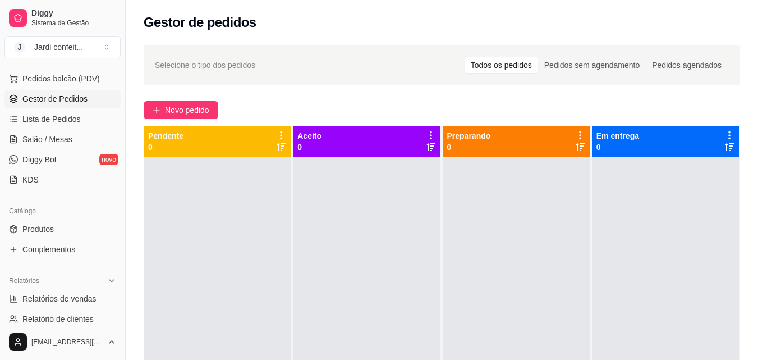
scroll to position [224, 0]
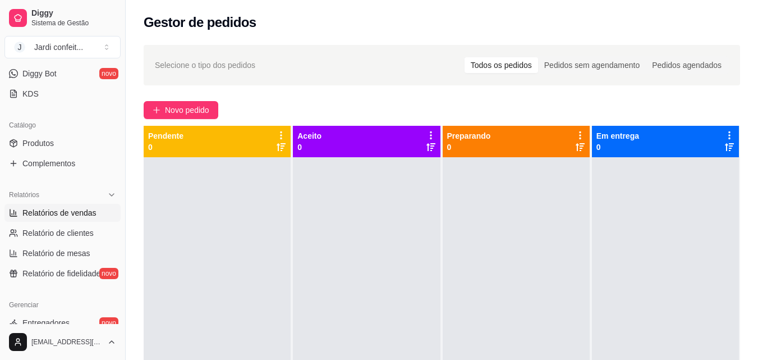
click at [73, 211] on span "Relatórios de vendas" at bounding box center [59, 212] width 74 height 11
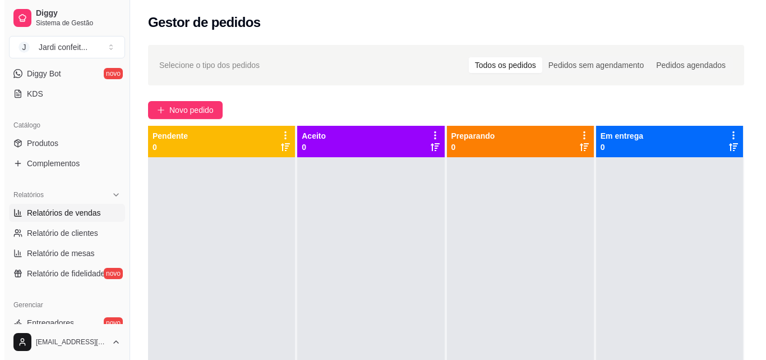
select select "ALL"
select select "0"
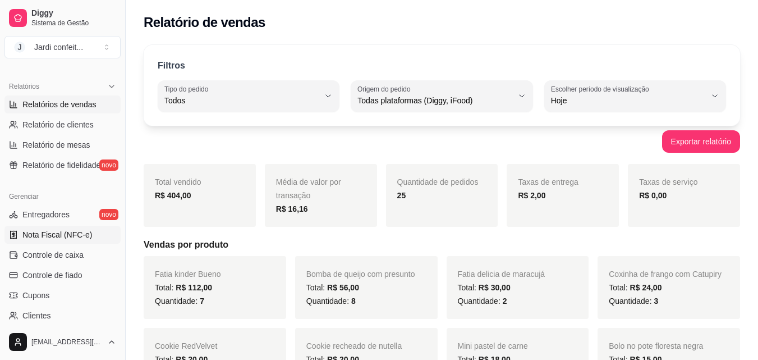
scroll to position [337, 0]
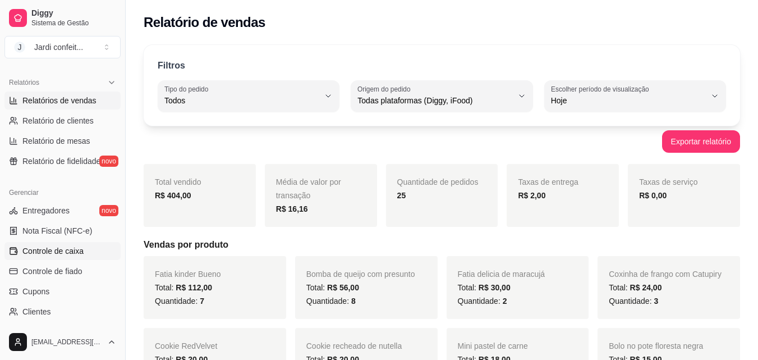
click at [54, 243] on link "Controle de caixa" at bounding box center [62, 251] width 116 height 18
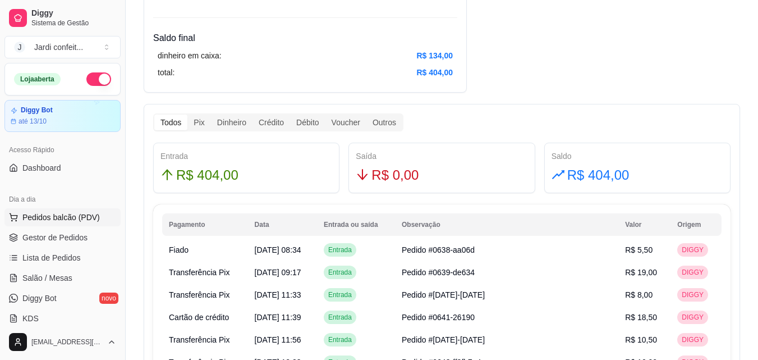
scroll to position [224, 0]
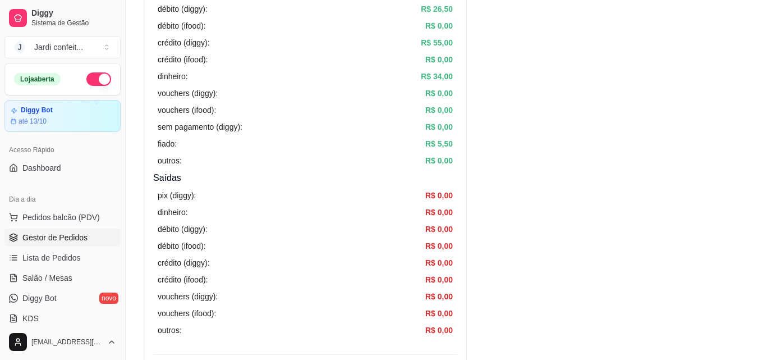
click at [72, 238] on span "Gestor de Pedidos" at bounding box center [54, 237] width 65 height 11
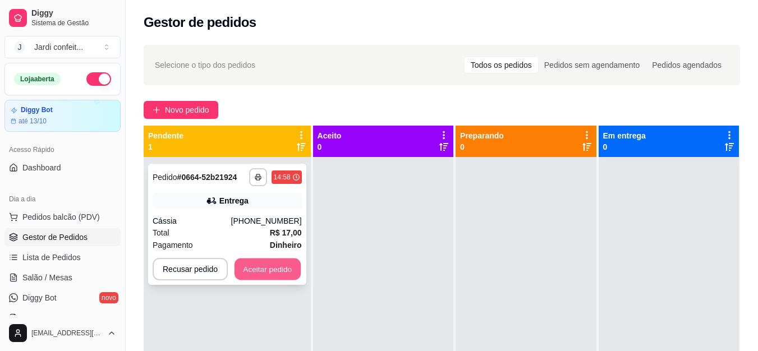
click at [272, 273] on button "Aceitar pedido" at bounding box center [267, 270] width 66 height 22
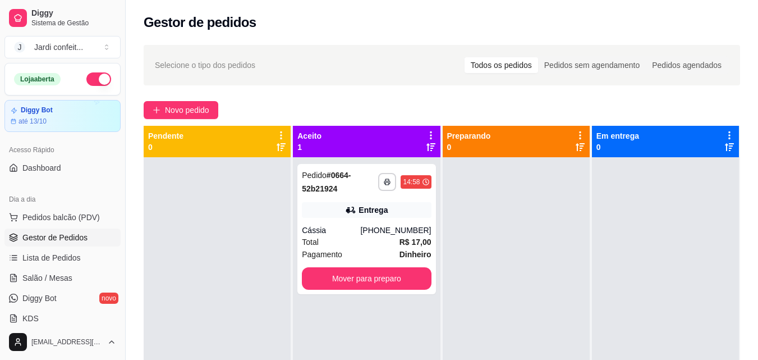
click at [358, 236] on div "Total R$ 17,00" at bounding box center [366, 242] width 129 height 12
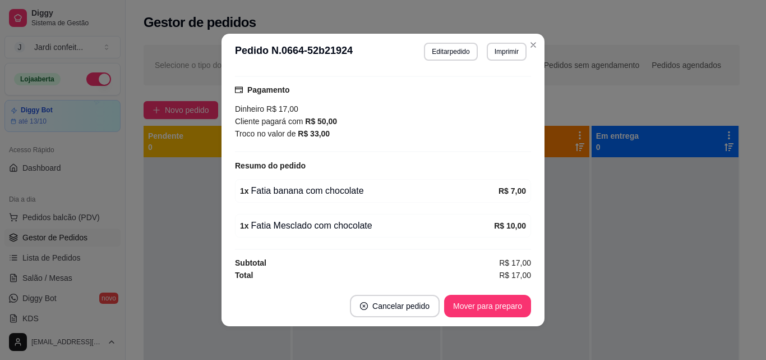
scroll to position [2, 0]
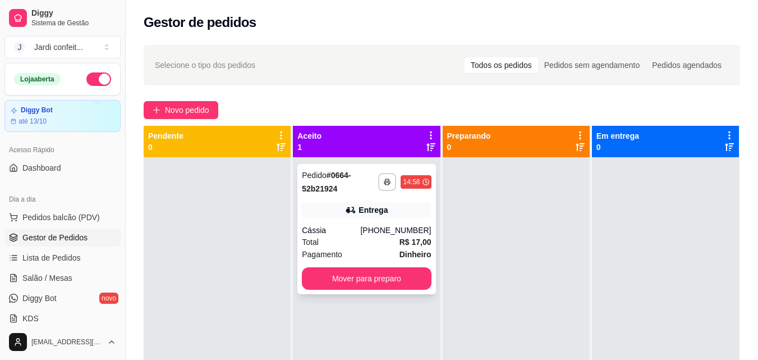
click at [410, 288] on button "Mover para preparo" at bounding box center [366, 278] width 129 height 22
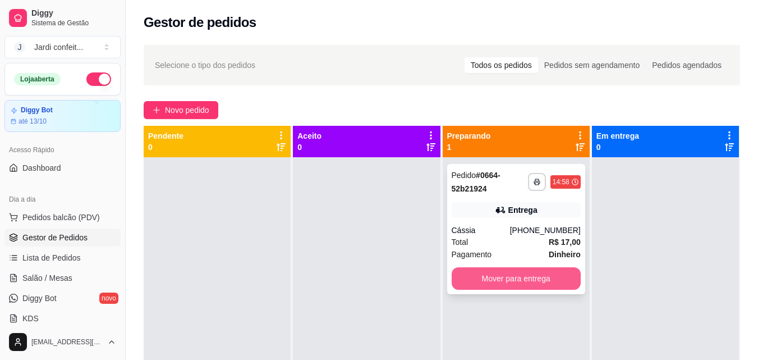
click at [541, 286] on button "Mover para entrega" at bounding box center [516, 278] width 129 height 22
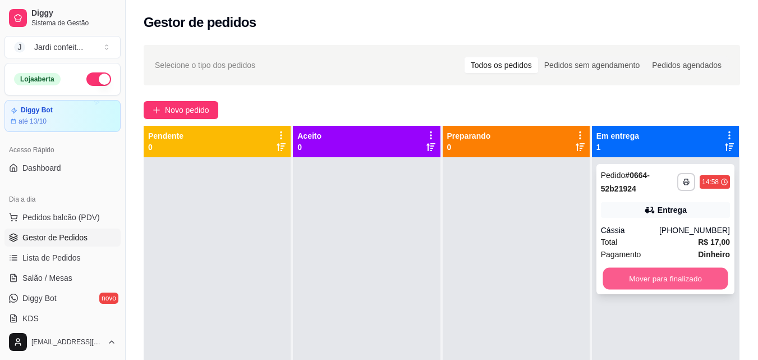
click at [619, 287] on button "Mover para finalizado" at bounding box center [664, 279] width 125 height 22
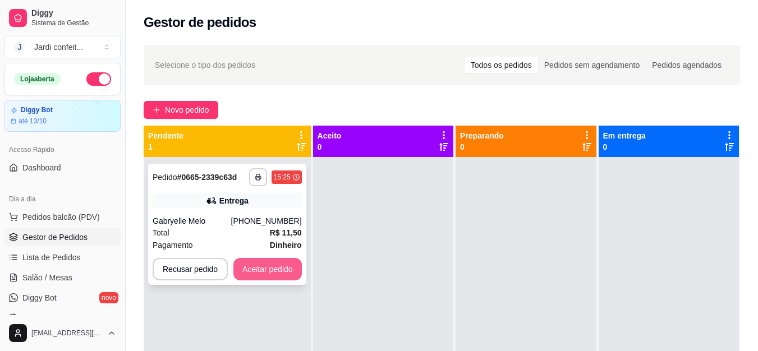
click at [277, 266] on button "Aceitar pedido" at bounding box center [267, 269] width 68 height 22
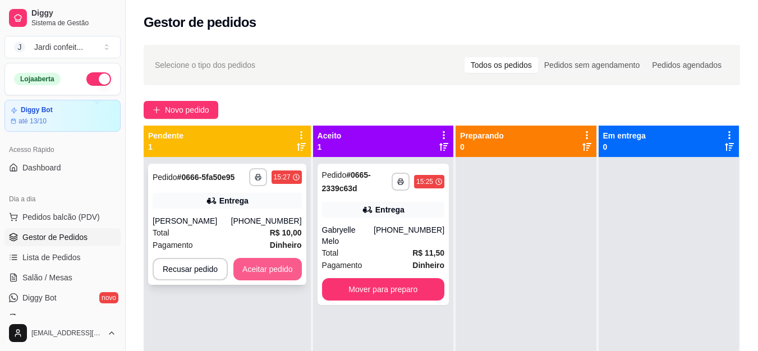
click at [265, 267] on button "Aceitar pedido" at bounding box center [267, 269] width 68 height 22
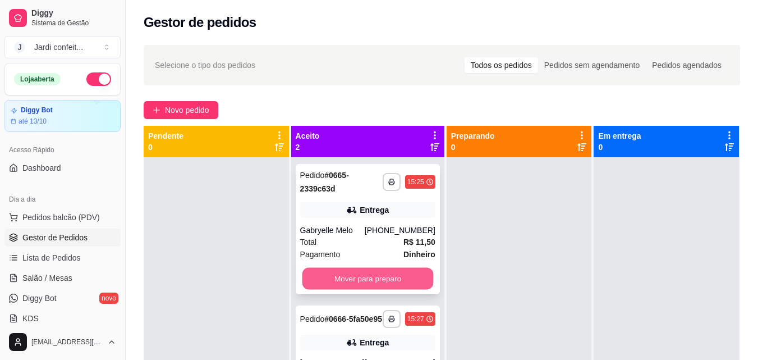
click at [359, 280] on button "Mover para preparo" at bounding box center [367, 279] width 131 height 22
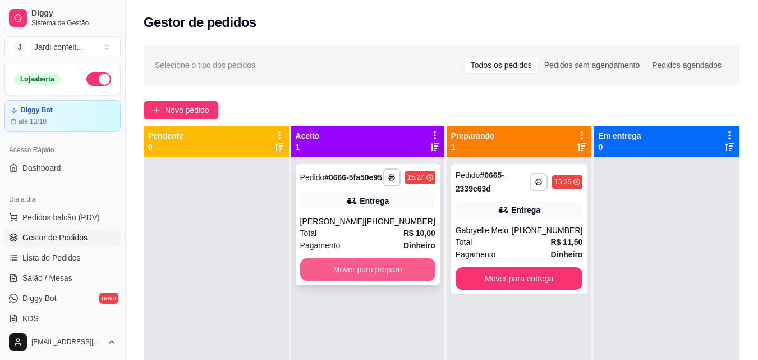
click at [366, 278] on button "Mover para preparo" at bounding box center [367, 269] width 135 height 22
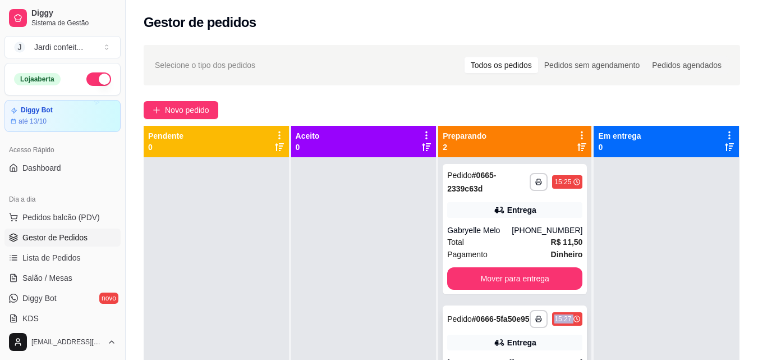
drag, startPoint x: 495, startPoint y: 343, endPoint x: 495, endPoint y: 350, distance: 6.7
click at [495, 350] on div "**********" at bounding box center [515, 365] width 144 height 121
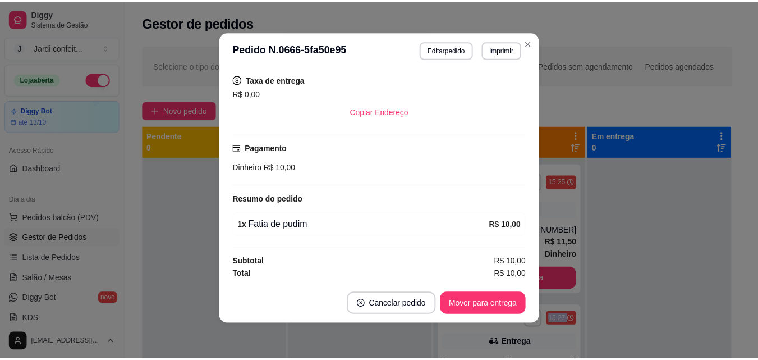
scroll to position [229, 0]
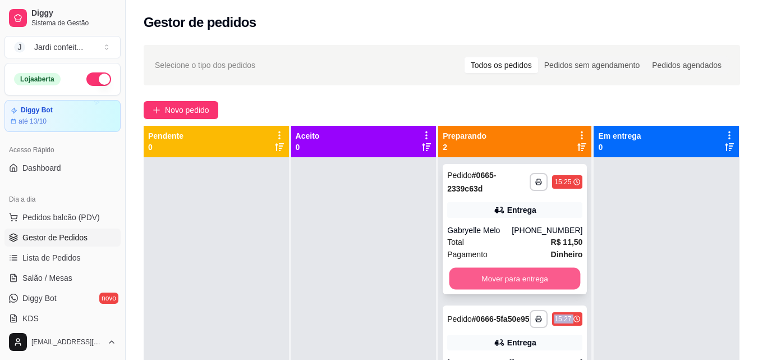
click at [499, 282] on button "Mover para entrega" at bounding box center [514, 279] width 131 height 22
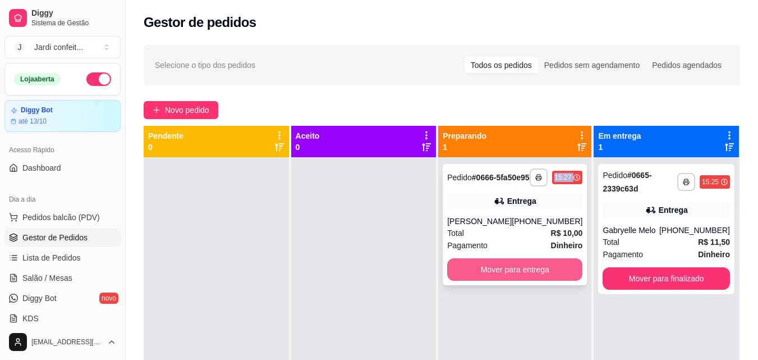
click at [487, 280] on button "Mover para entrega" at bounding box center [514, 269] width 135 height 22
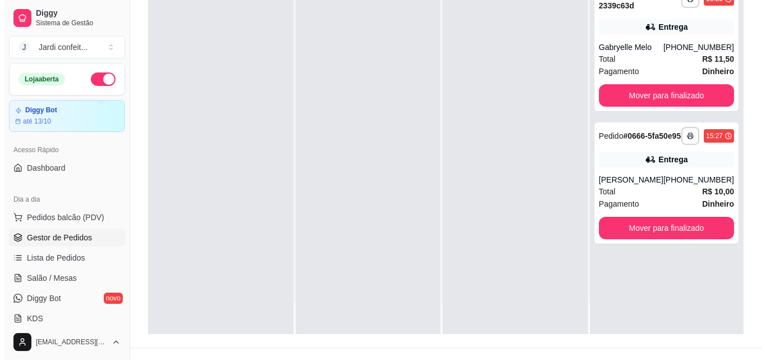
scroll to position [168, 0]
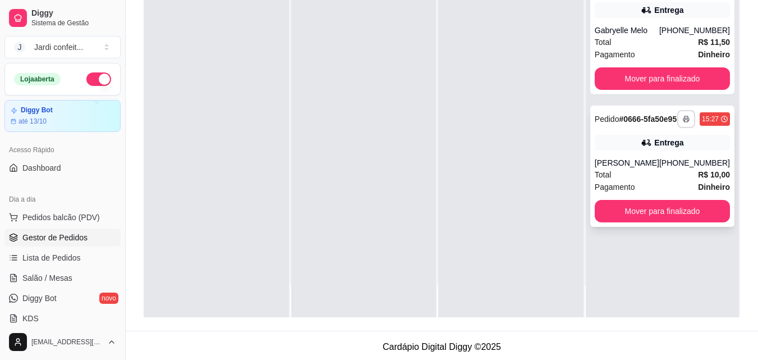
click at [688, 146] on div "Entrega" at bounding box center [662, 143] width 135 height 16
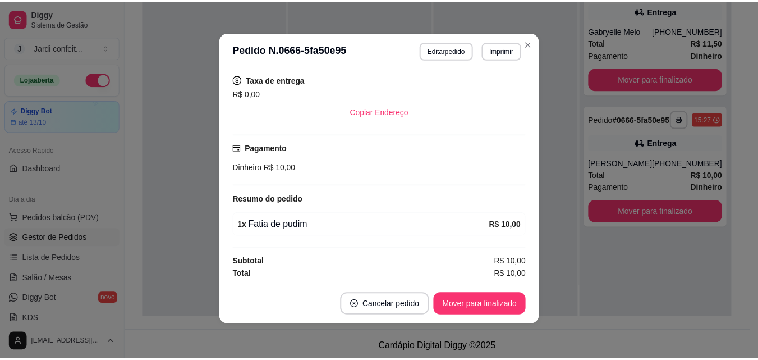
scroll to position [2, 0]
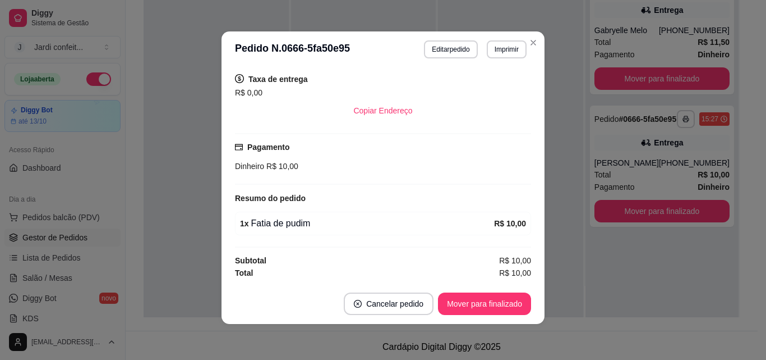
click at [496, 303] on button "Mover para finalizado" at bounding box center [484, 303] width 93 height 22
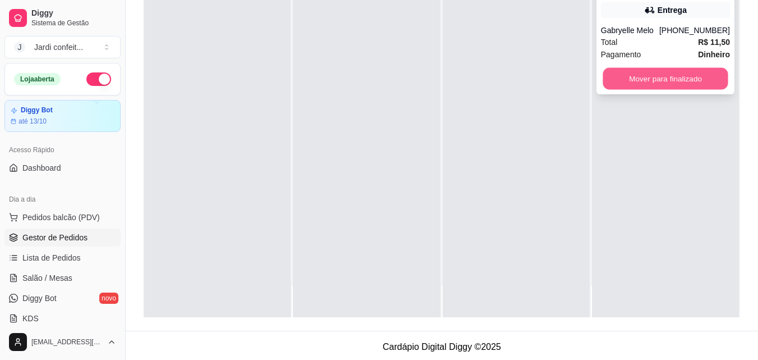
click at [648, 80] on button "Mover para finalizado" at bounding box center [664, 79] width 125 height 22
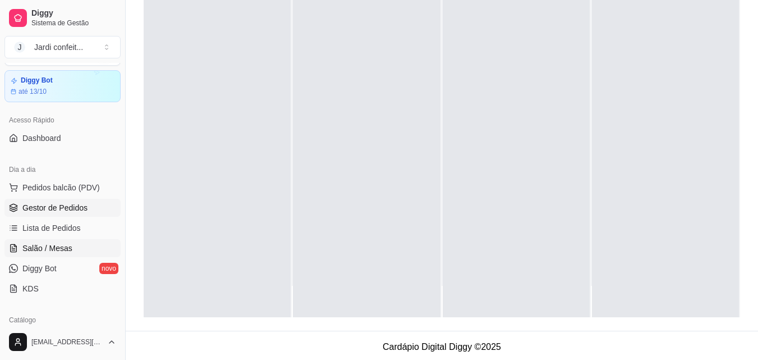
scroll to position [56, 0]
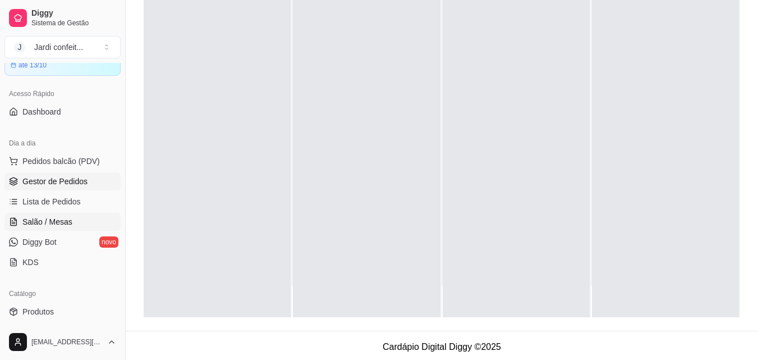
click at [76, 223] on link "Salão / Mesas" at bounding box center [62, 222] width 116 height 18
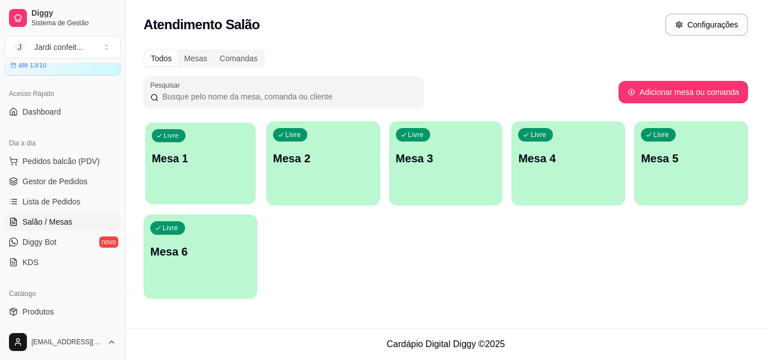
click at [212, 154] on p "Mesa 1" at bounding box center [200, 158] width 97 height 15
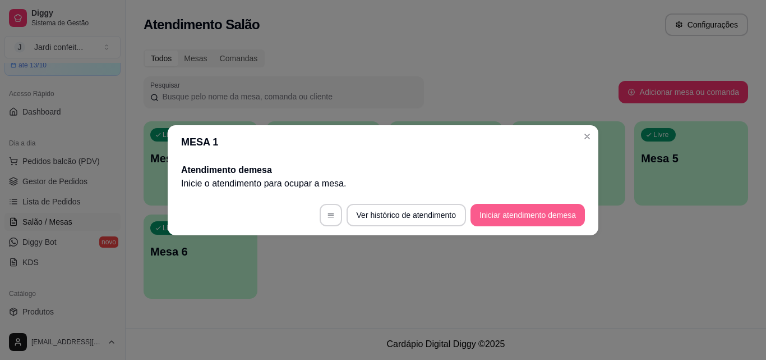
click at [527, 213] on button "Iniciar atendimento de mesa" at bounding box center [528, 215] width 114 height 22
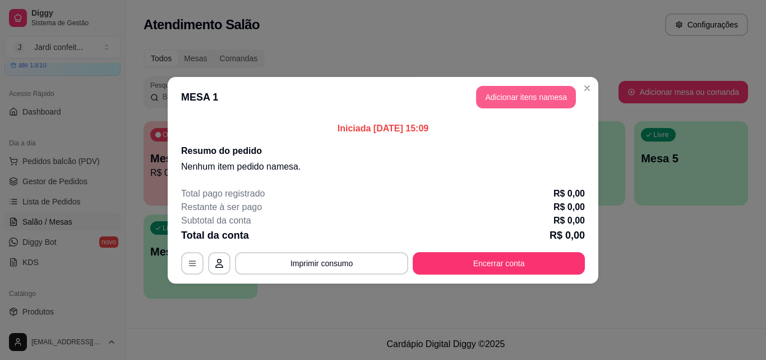
click at [553, 95] on button "Adicionar itens na mesa" at bounding box center [526, 97] width 100 height 22
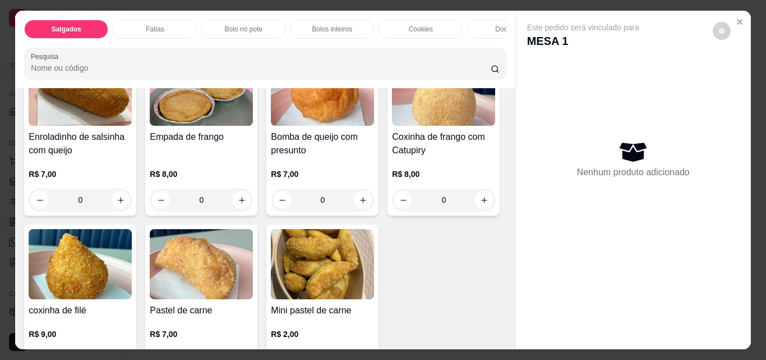
scroll to position [112, 0]
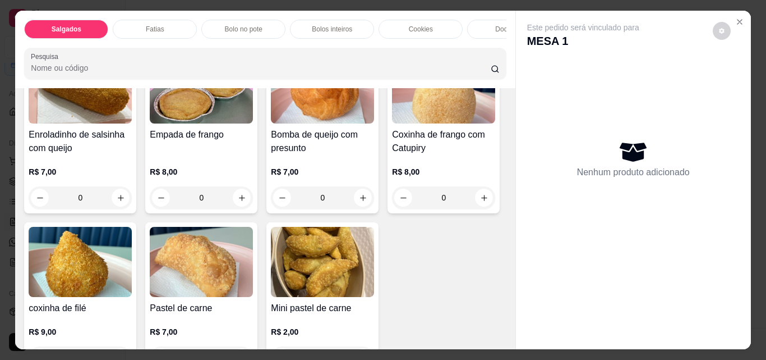
click at [240, 206] on button "increase-product-quantity" at bounding box center [242, 197] width 18 height 18
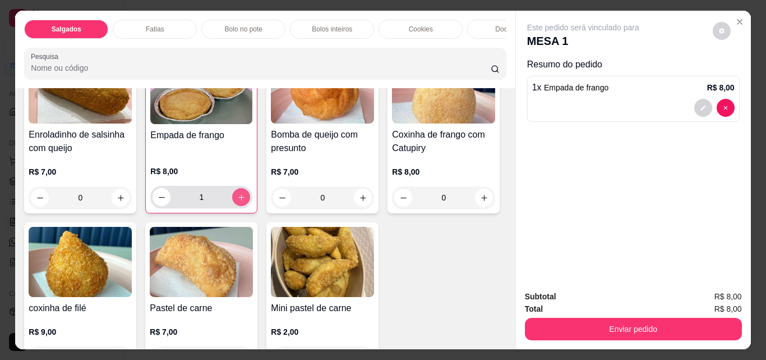
type input "1"
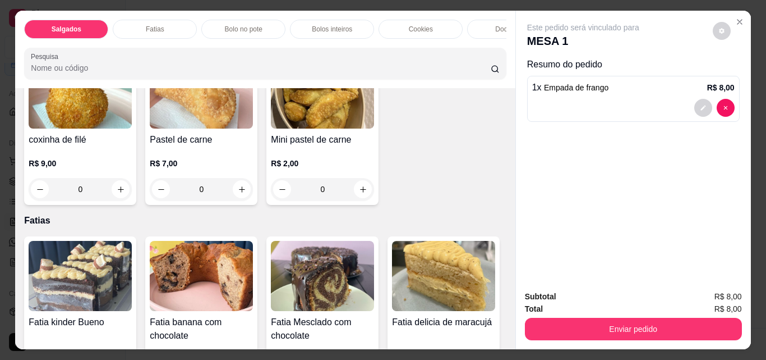
scroll to position [393, 0]
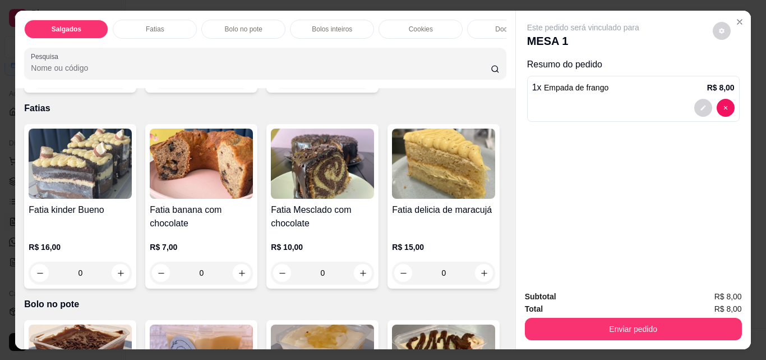
drag, startPoint x: 84, startPoint y: 259, endPoint x: 73, endPoint y: 260, distance: 11.3
click at [291, 88] on input "0" at bounding box center [322, 77] width 63 height 22
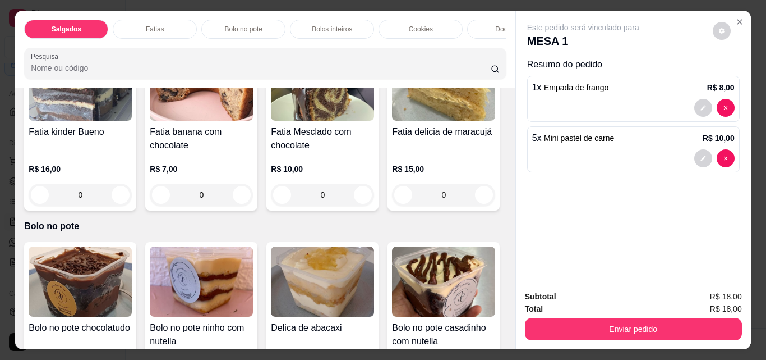
scroll to position [561, 0]
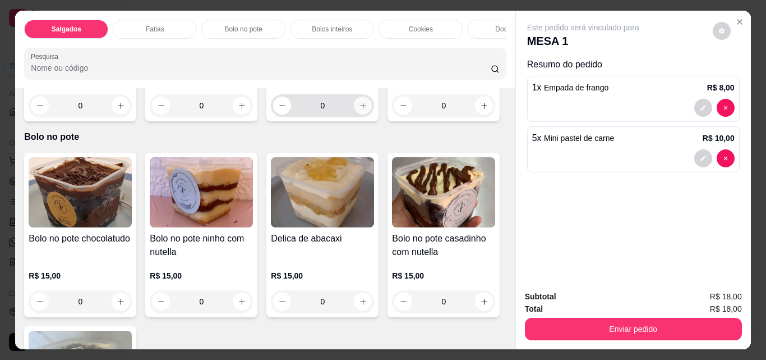
type input "5"
click at [362, 110] on icon "increase-product-quantity" at bounding box center [363, 106] width 8 height 8
type input "1"
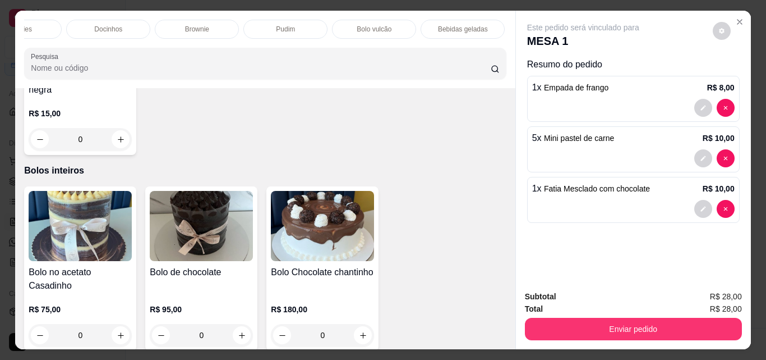
scroll to position [0, 432]
click at [429, 26] on p "Bebidas geladas" at bounding box center [432, 29] width 50 height 9
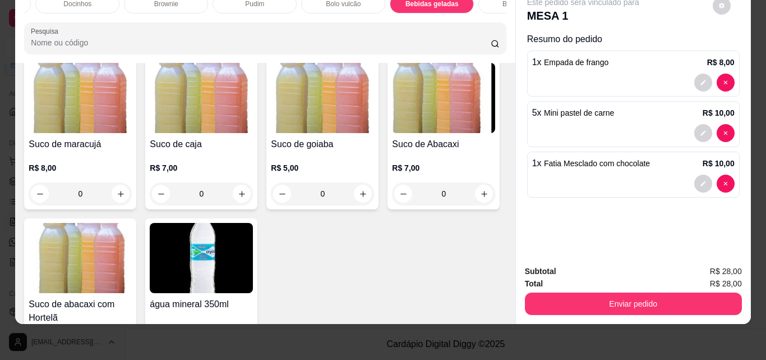
scroll to position [3025, 0]
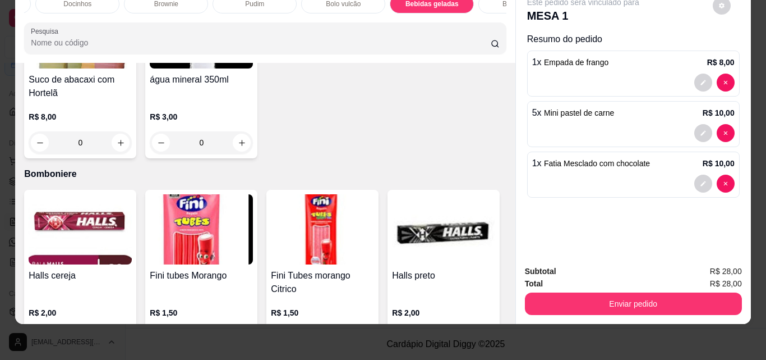
type input "1"
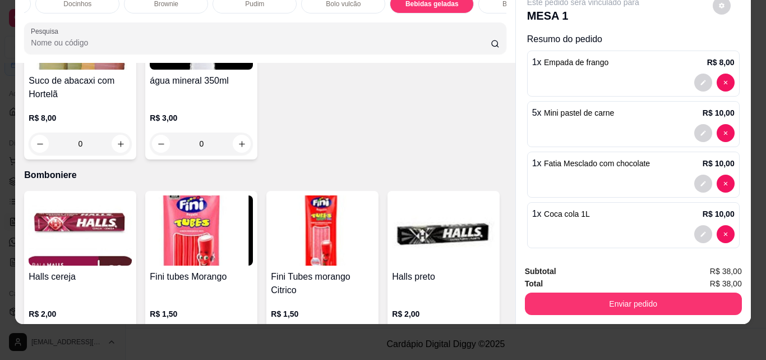
scroll to position [3026, 0]
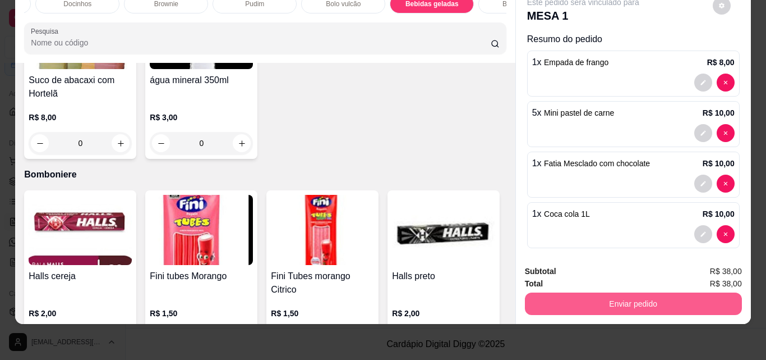
click at [641, 301] on button "Enviar pedido" at bounding box center [633, 303] width 217 height 22
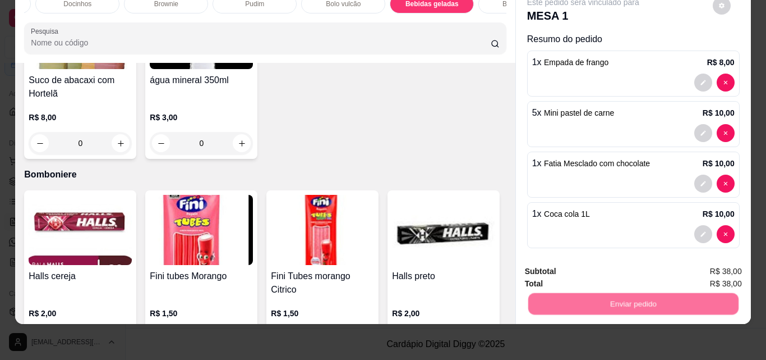
click at [620, 264] on button "Registrar cliente" at bounding box center [638, 267] width 74 height 21
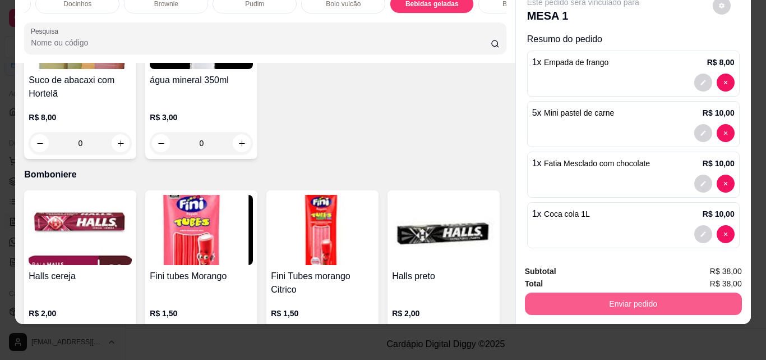
click at [655, 292] on button "Enviar pedido" at bounding box center [633, 303] width 217 height 22
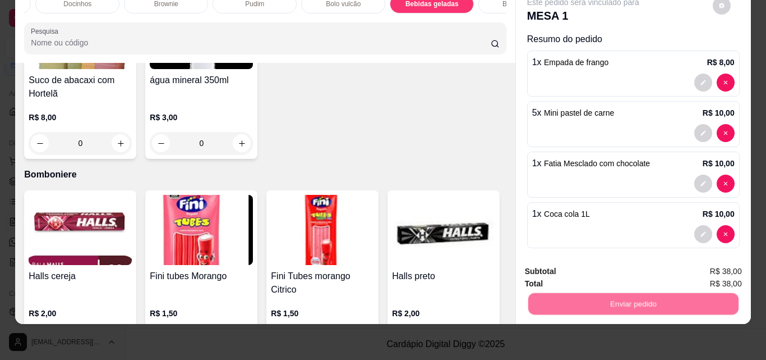
click at [703, 268] on button "Enviar pedido" at bounding box center [712, 267] width 63 height 21
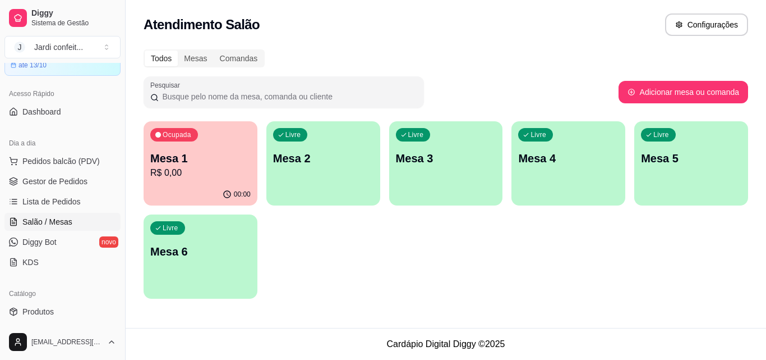
click at [344, 144] on div "Livre Mesa 2" at bounding box center [323, 156] width 114 height 71
click at [269, 160] on div "Livre Mesa 2" at bounding box center [323, 156] width 114 height 71
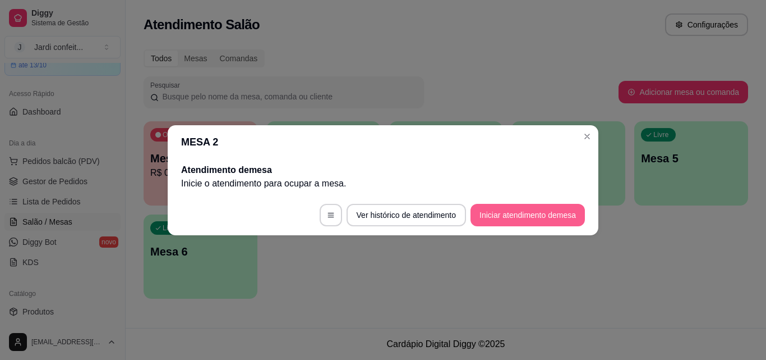
click at [533, 217] on button "Iniciar atendimento de mesa" at bounding box center [528, 215] width 114 height 22
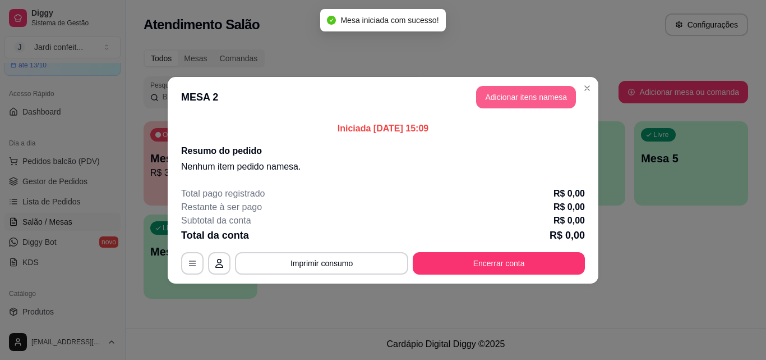
click at [541, 104] on button "Adicionar itens na mesa" at bounding box center [526, 97] width 100 height 22
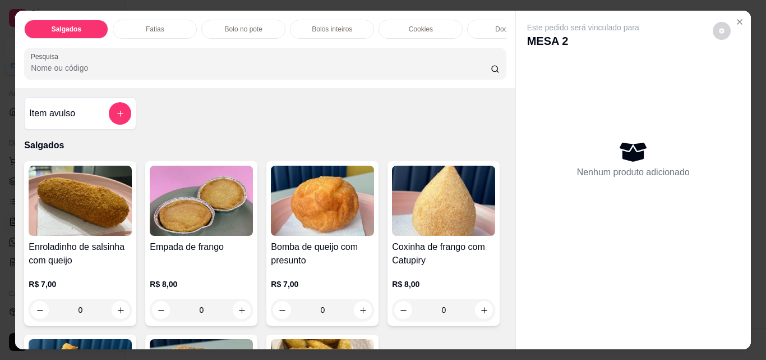
scroll to position [224, 0]
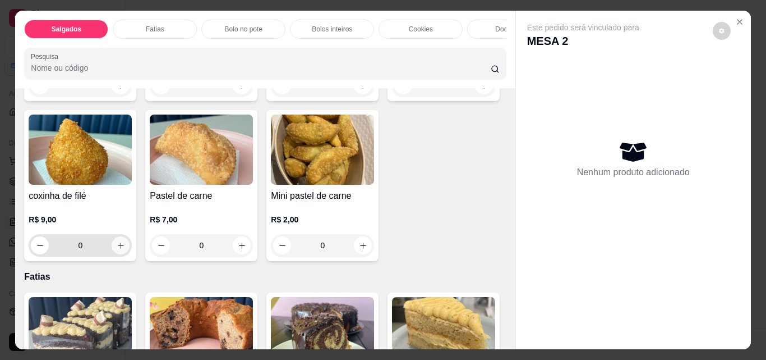
click at [125, 250] on icon "increase-product-quantity" at bounding box center [121, 245] width 8 height 8
type input "1"
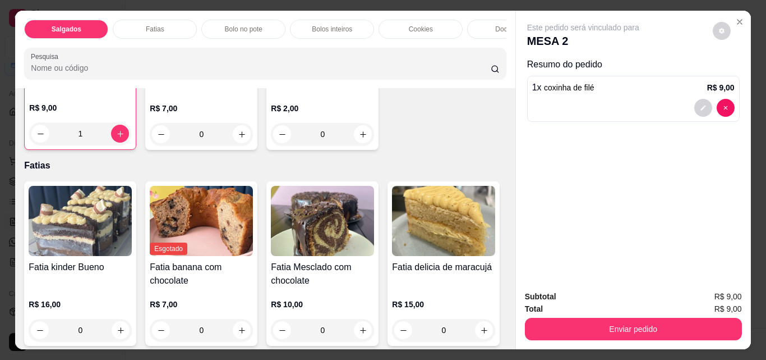
scroll to position [561, 0]
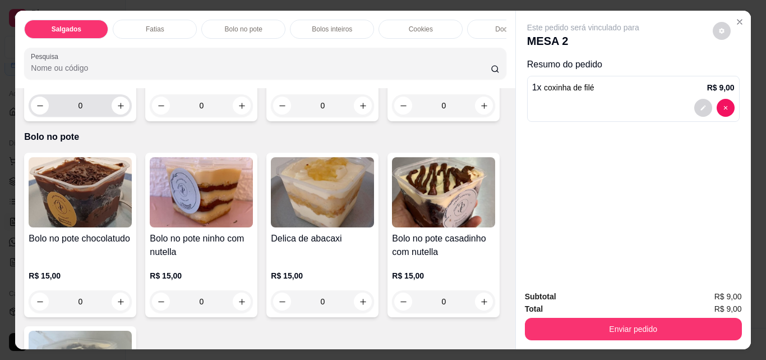
click at [118, 109] on icon "increase-product-quantity" at bounding box center [121, 106] width 6 height 6
type input "1"
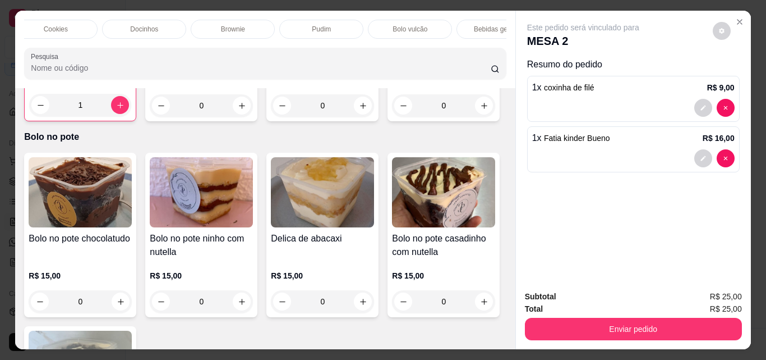
scroll to position [0, 456]
click at [378, 23] on div "Bebidas geladas" at bounding box center [408, 29] width 84 height 19
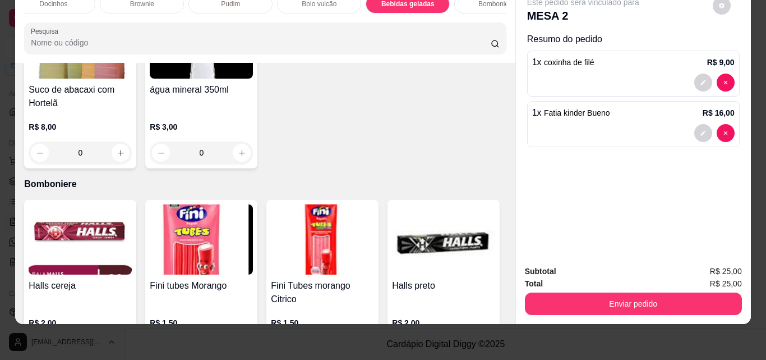
scroll to position [3023, 0]
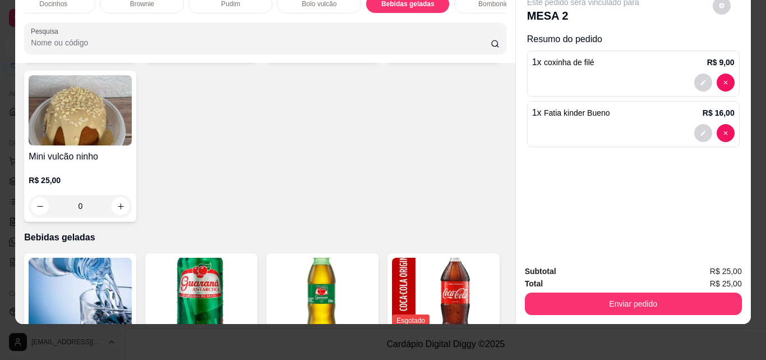
scroll to position [0, 0]
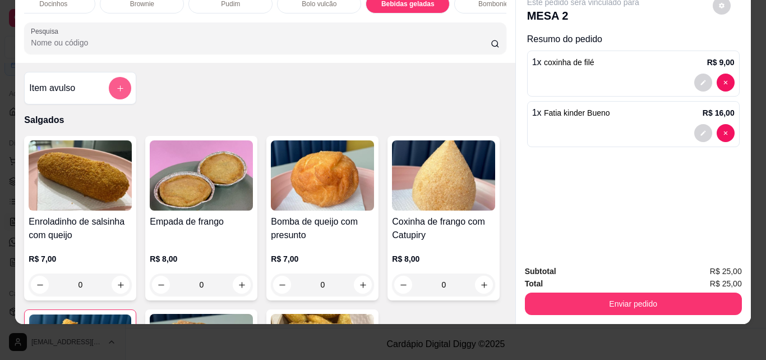
click at [113, 80] on button "add-separate-item" at bounding box center [120, 88] width 22 height 22
click at [305, 134] on div at bounding box center [382, 136] width 211 height 22
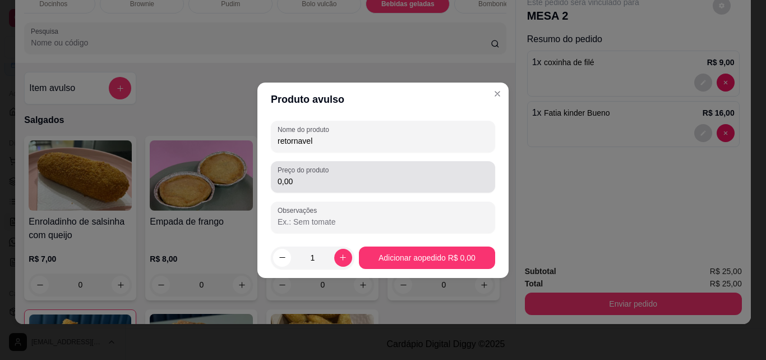
type input "retornavel"
click at [325, 180] on input "0,00" at bounding box center [383, 181] width 211 height 11
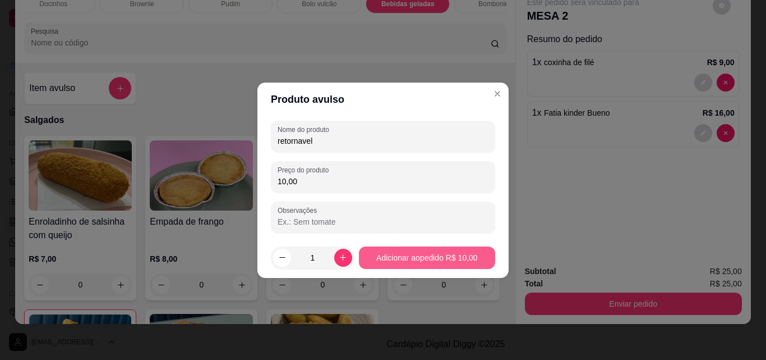
type input "10,00"
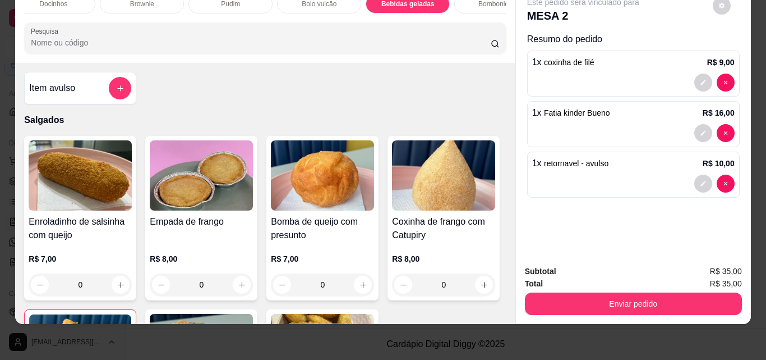
click at [625, 310] on div "Subtotal R$ 35,00 Total R$ 35,00 Enviar pedido" at bounding box center [633, 290] width 235 height 68
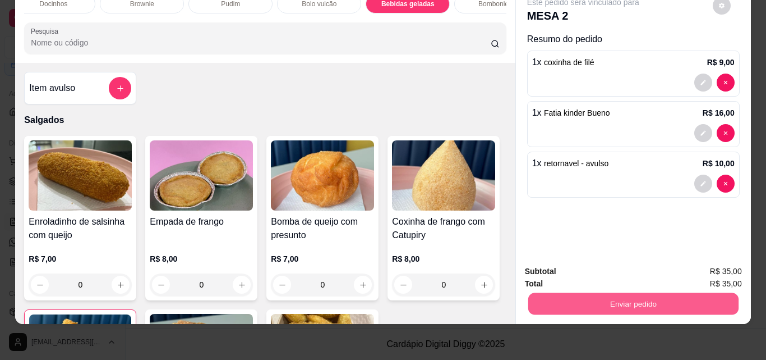
click at [624, 301] on button "Enviar pedido" at bounding box center [633, 303] width 210 height 22
click at [622, 259] on button "Registrar cliente" at bounding box center [638, 267] width 74 height 21
click at [694, 292] on button "Enviar pedido" at bounding box center [633, 303] width 217 height 22
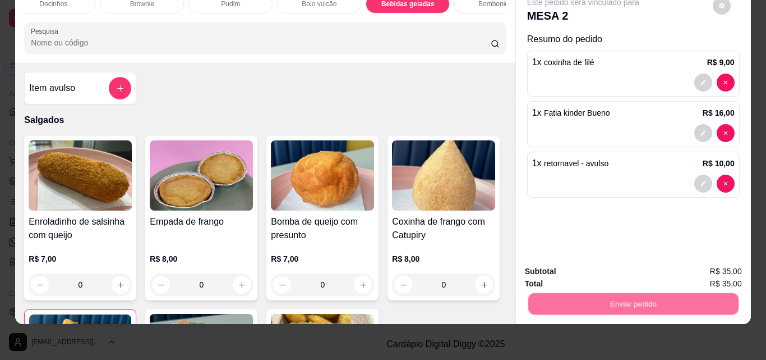
click at [721, 269] on button "Enviar pedido" at bounding box center [712, 267] width 63 height 21
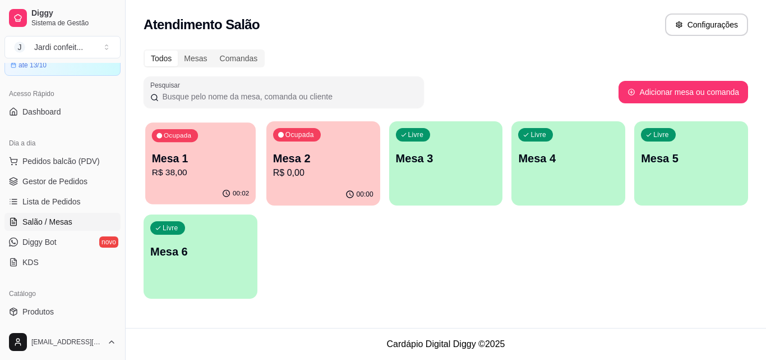
click at [199, 177] on p "R$ 38,00" at bounding box center [200, 172] width 97 height 13
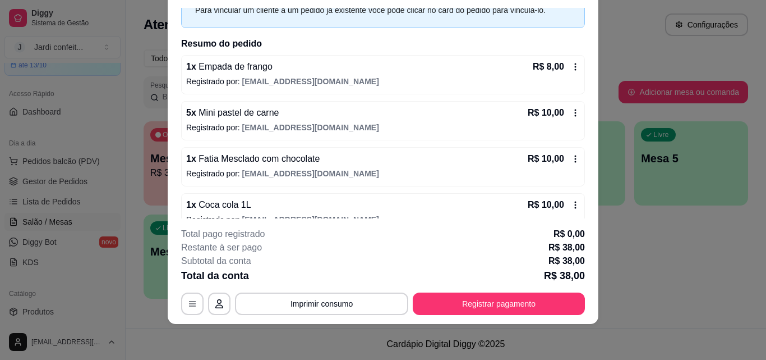
scroll to position [77, 0]
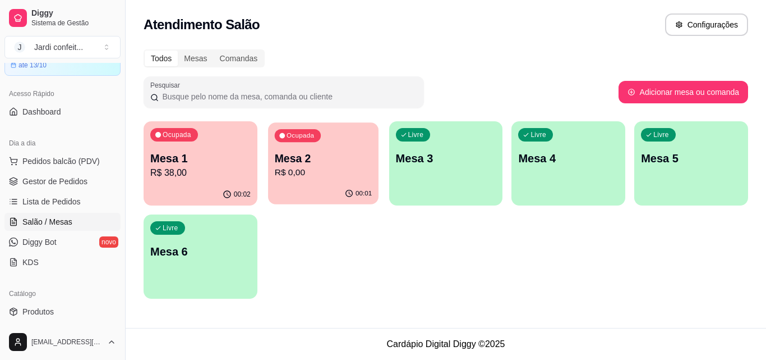
click at [361, 177] on p "R$ 0,00" at bounding box center [322, 172] width 97 height 13
click at [81, 182] on span "Gestor de Pedidos" at bounding box center [54, 181] width 65 height 11
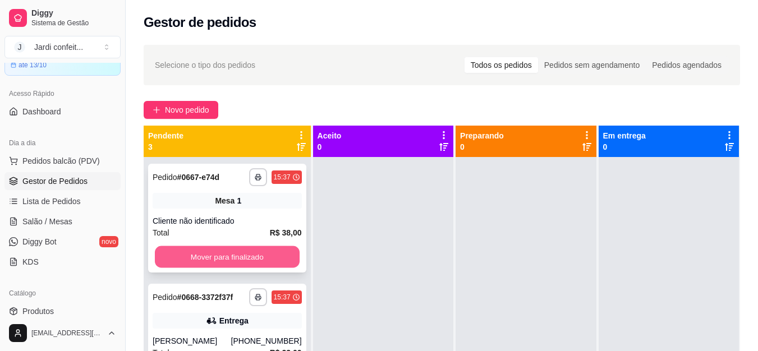
click at [214, 259] on button "Mover para finalizado" at bounding box center [227, 257] width 145 height 22
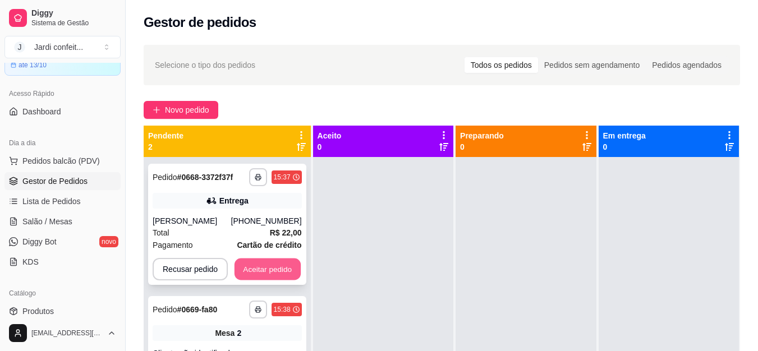
click at [278, 269] on button "Aceitar pedido" at bounding box center [267, 270] width 66 height 22
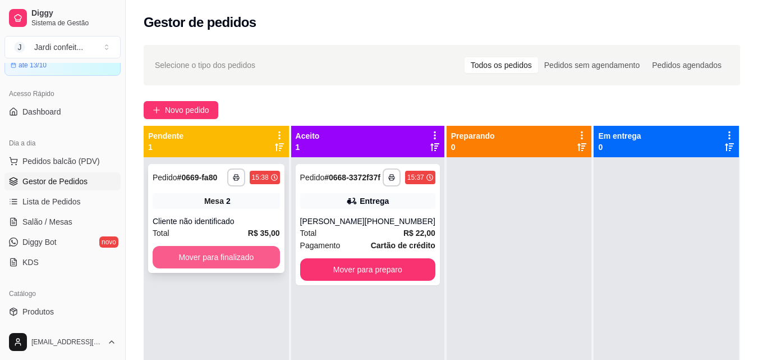
click at [238, 256] on button "Mover para finalizado" at bounding box center [216, 257] width 127 height 22
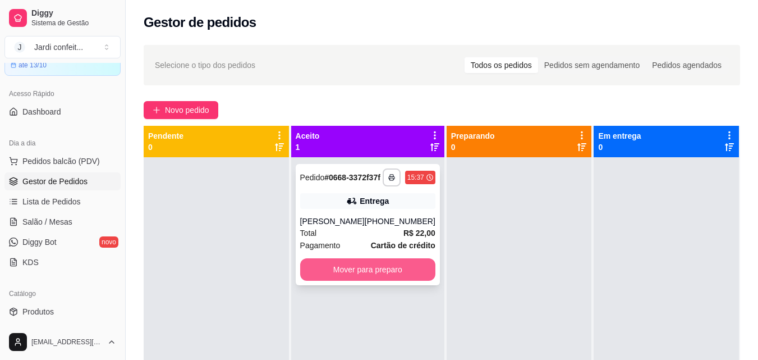
click at [350, 277] on button "Mover para preparo" at bounding box center [367, 269] width 135 height 22
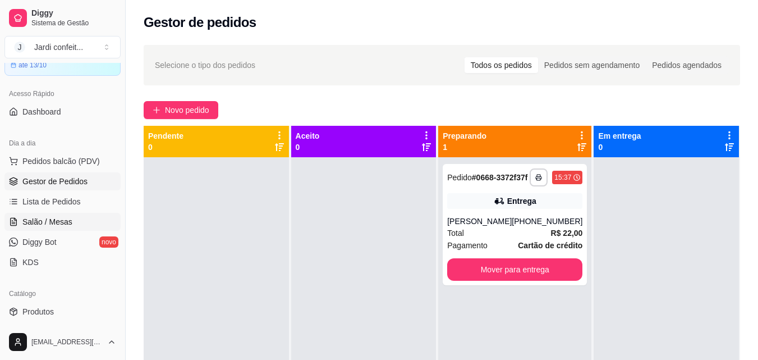
click at [63, 219] on span "Salão / Mesas" at bounding box center [47, 221] width 50 height 11
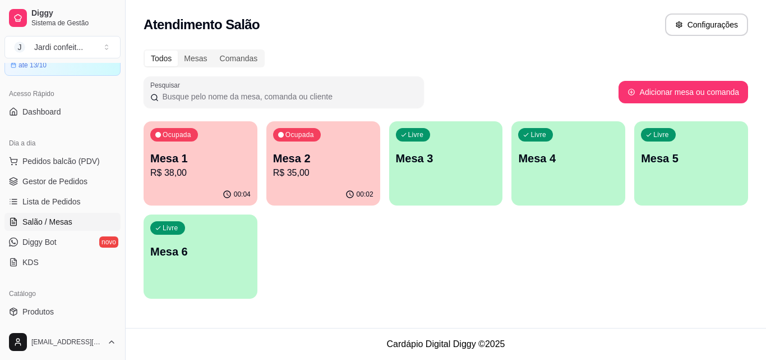
click at [176, 167] on p "R$ 38,00" at bounding box center [200, 172] width 100 height 13
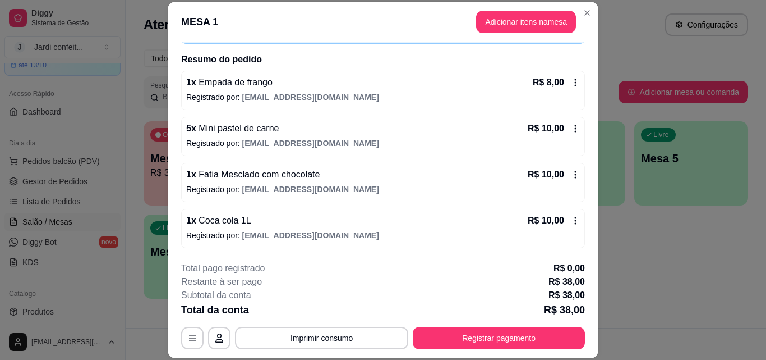
scroll to position [34, 0]
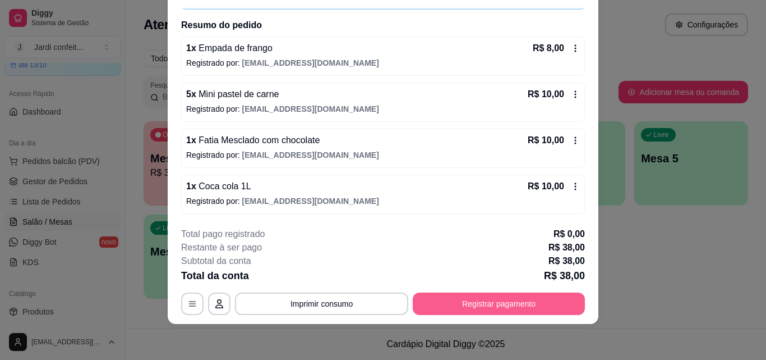
click at [516, 301] on button "Registrar pagamento" at bounding box center [499, 303] width 172 height 22
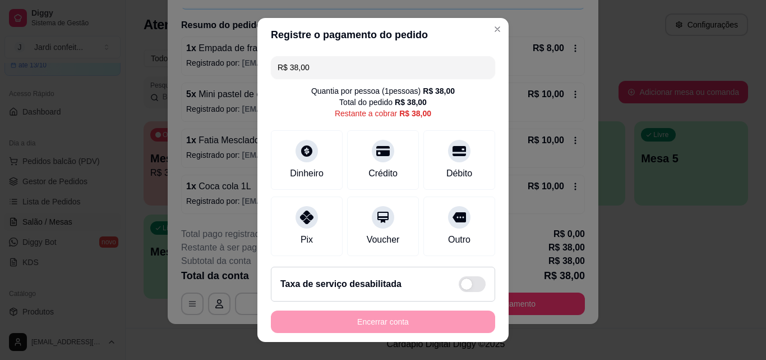
drag, startPoint x: 342, startPoint y: 67, endPoint x: 240, endPoint y: 83, distance: 102.8
click at [241, 83] on div "Registre o pagamento do pedido R$ 38,00 Quantia por pessoa ( 1 pessoas) R$ 38,0…" at bounding box center [383, 180] width 766 height 360
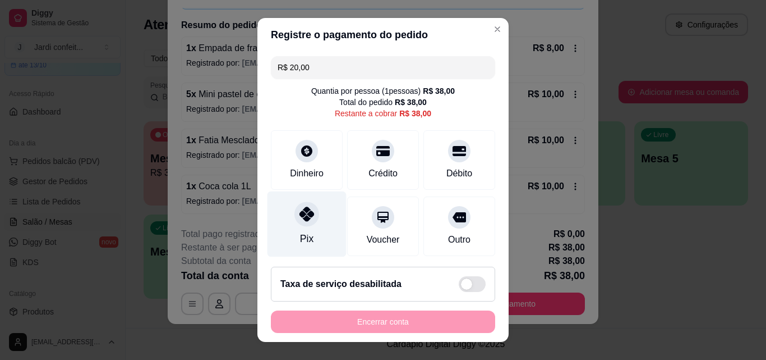
click at [300, 213] on icon at bounding box center [307, 213] width 15 height 15
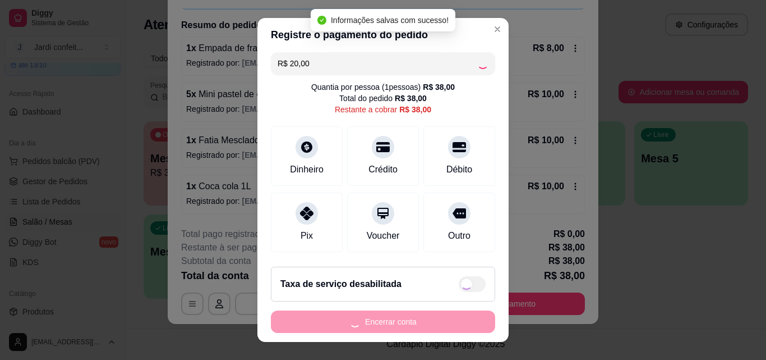
scroll to position [0, 0]
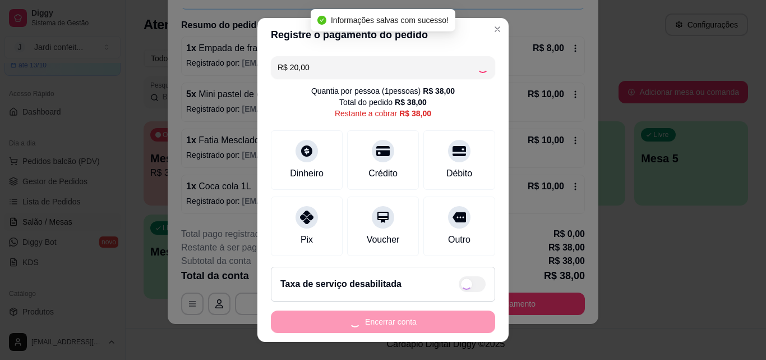
type input "R$ 18,00"
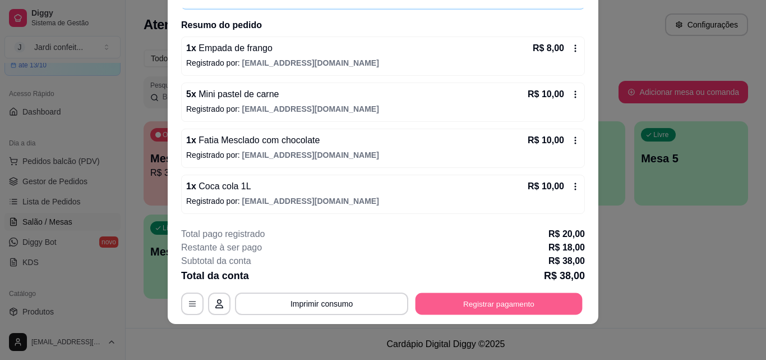
click at [511, 304] on button "Registrar pagamento" at bounding box center [499, 303] width 167 height 22
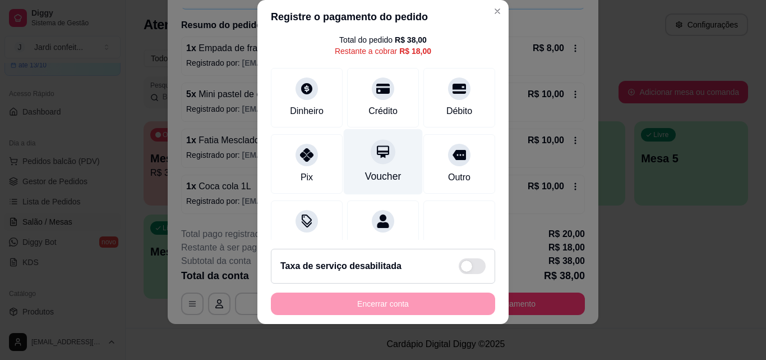
scroll to position [29, 0]
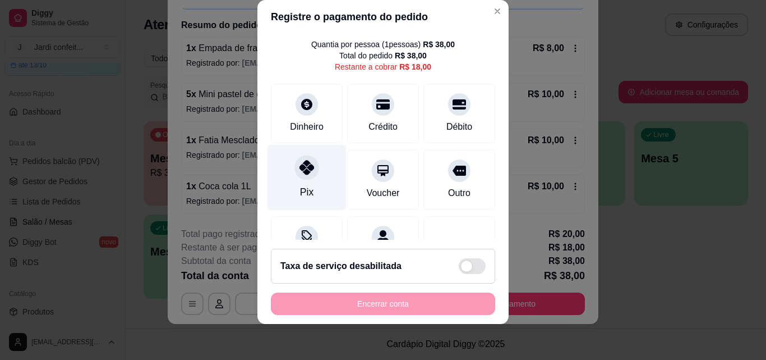
click at [293, 196] on div "Pix" at bounding box center [307, 178] width 79 height 66
type input "R$ 0,00"
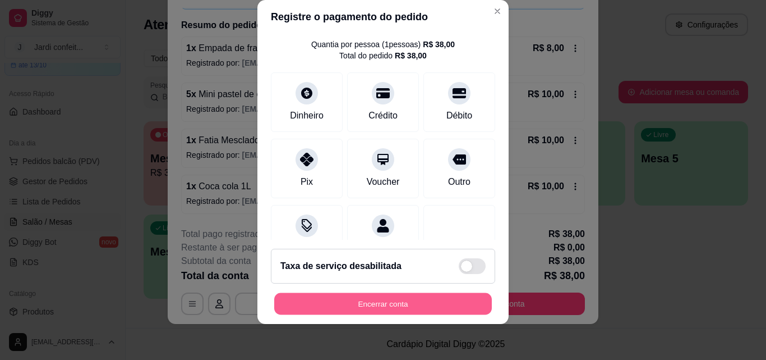
click at [447, 311] on button "Encerrar conta" at bounding box center [383, 304] width 218 height 22
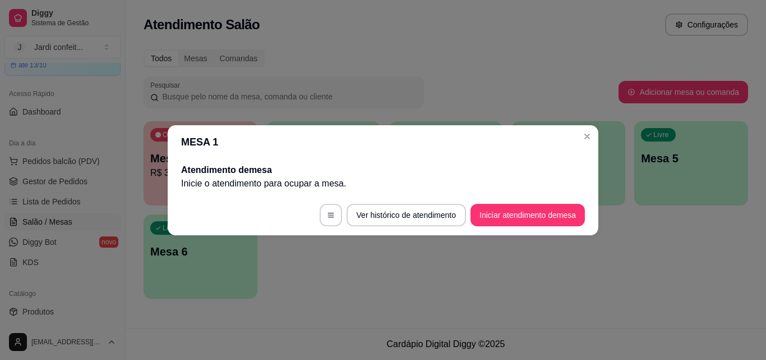
scroll to position [0, 0]
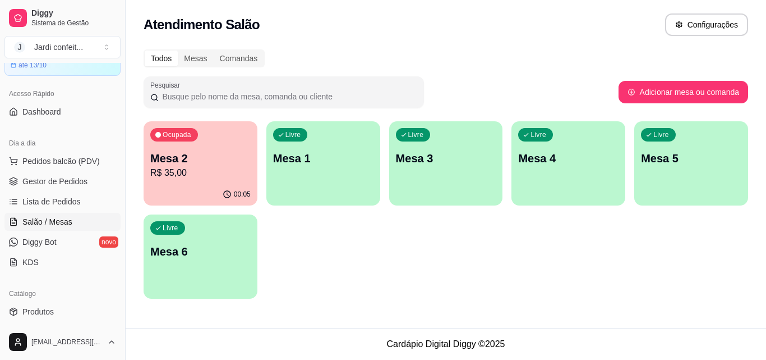
click at [204, 136] on div "Ocupada Mesa 2 R$ 35,00" at bounding box center [201, 152] width 114 height 62
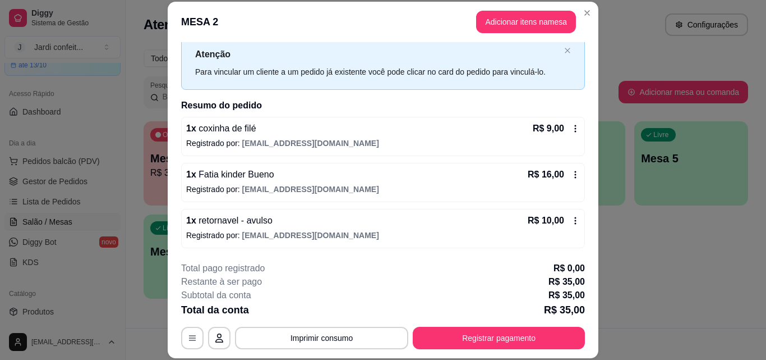
scroll to position [34, 0]
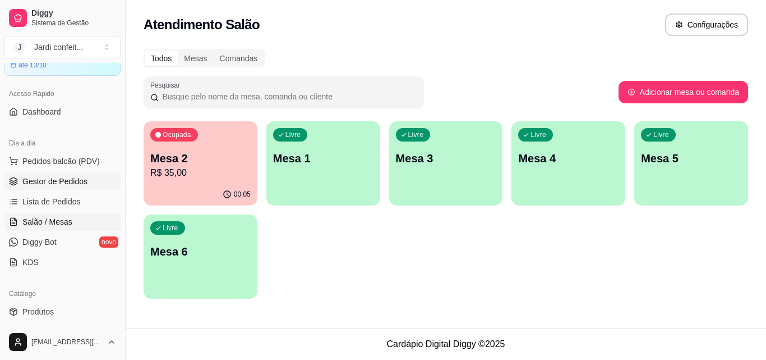
click at [36, 180] on span "Gestor de Pedidos" at bounding box center [54, 181] width 65 height 11
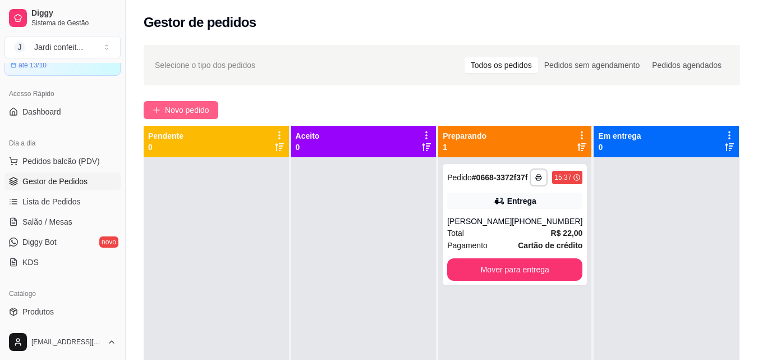
click at [201, 119] on div "**********" at bounding box center [442, 268] width 632 height 461
click at [200, 112] on span "Novo pedido" at bounding box center [187, 110] width 44 height 12
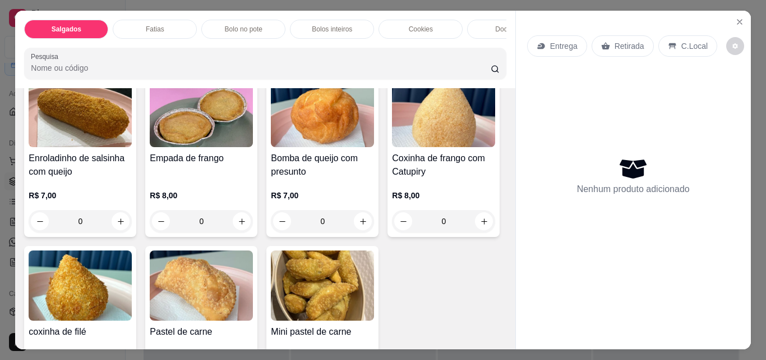
scroll to position [112, 0]
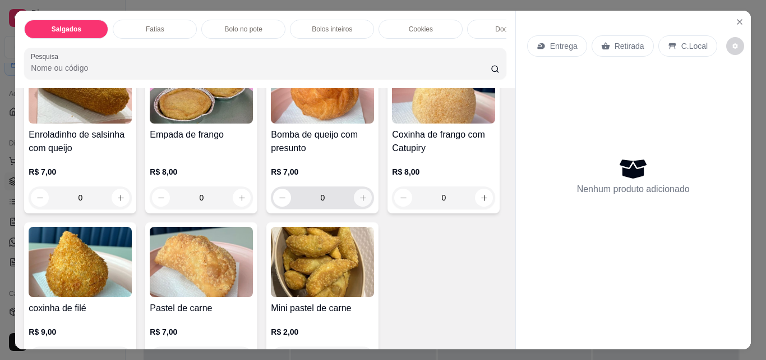
click at [360, 201] on icon "increase-product-quantity" at bounding box center [363, 198] width 6 height 6
type input "1"
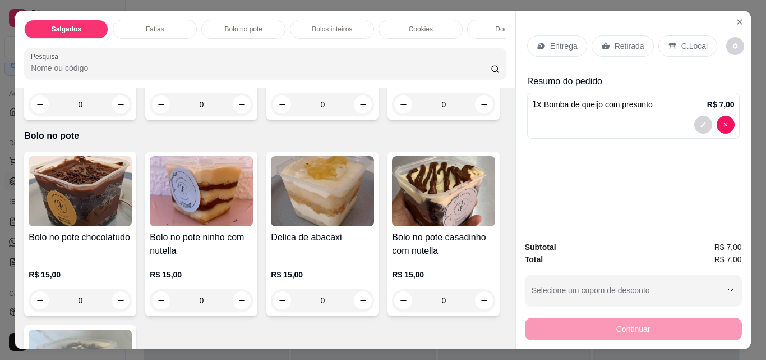
scroll to position [561, 0]
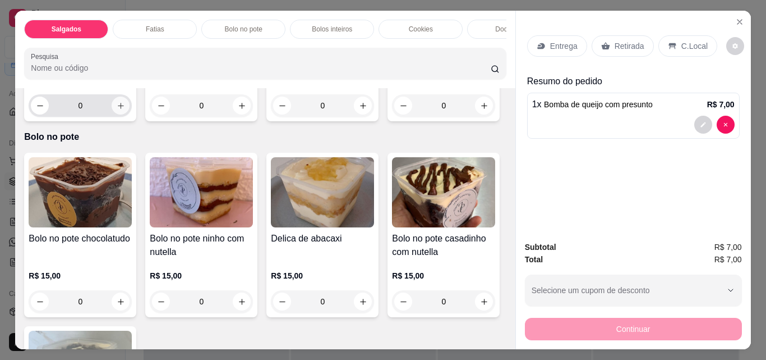
click at [117, 110] on icon "increase-product-quantity" at bounding box center [121, 106] width 8 height 8
type input "1"
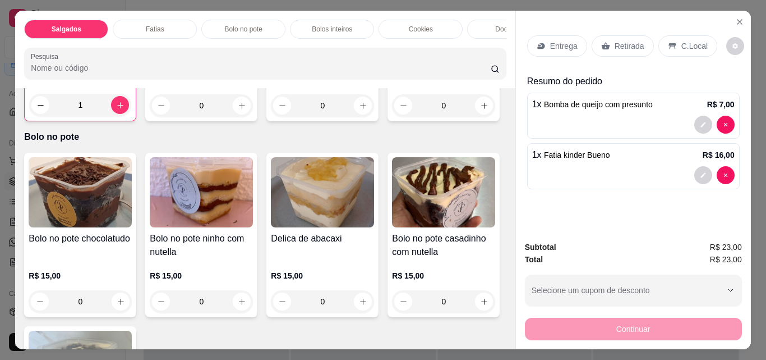
scroll to position [393, 0]
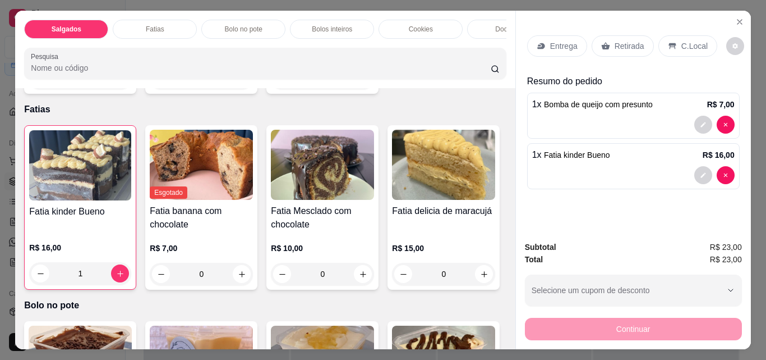
drag, startPoint x: 88, startPoint y: 256, endPoint x: 57, endPoint y: 260, distance: 30.5
click at [291, 89] on input "0" at bounding box center [322, 78] width 63 height 22
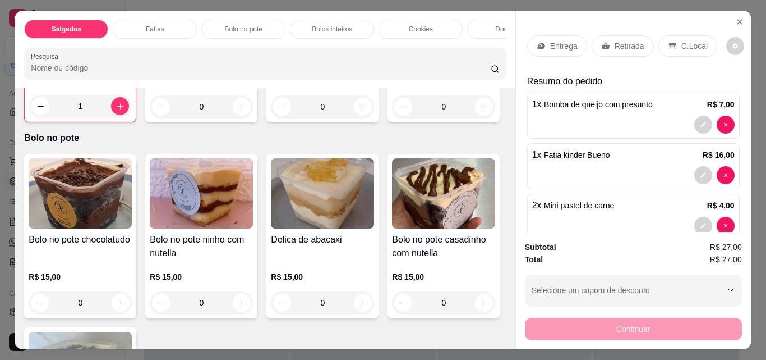
scroll to position [729, 0]
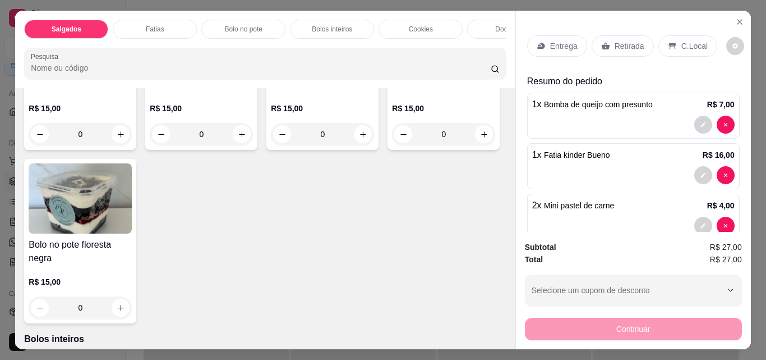
type input "2"
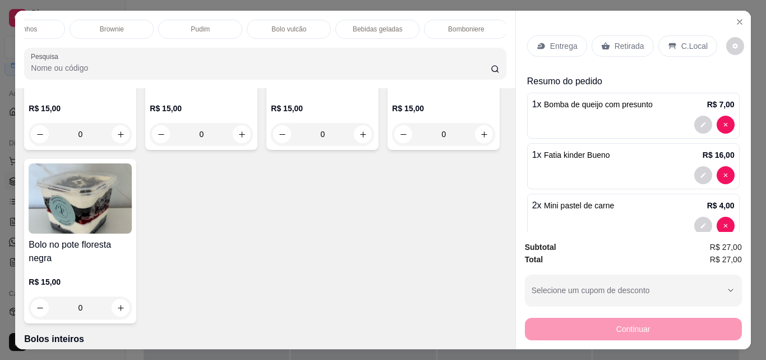
scroll to position [0, 514]
click at [381, 22] on div "Bebidas geladas" at bounding box center [349, 29] width 84 height 19
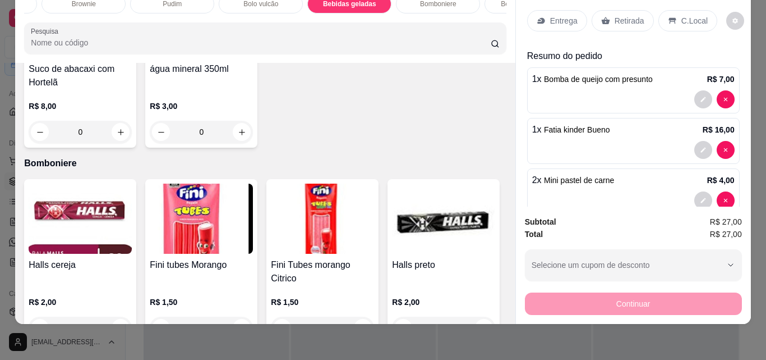
scroll to position [3025, 0]
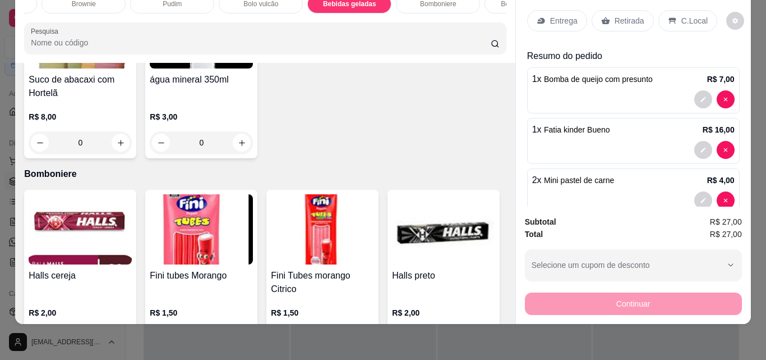
type input "1"
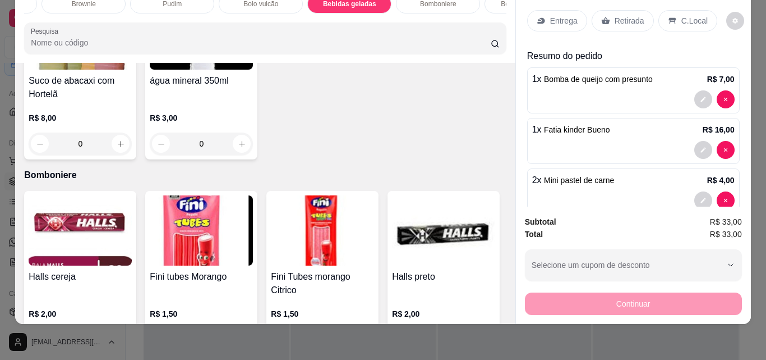
click at [619, 15] on p "Retirada" at bounding box center [630, 20] width 30 height 11
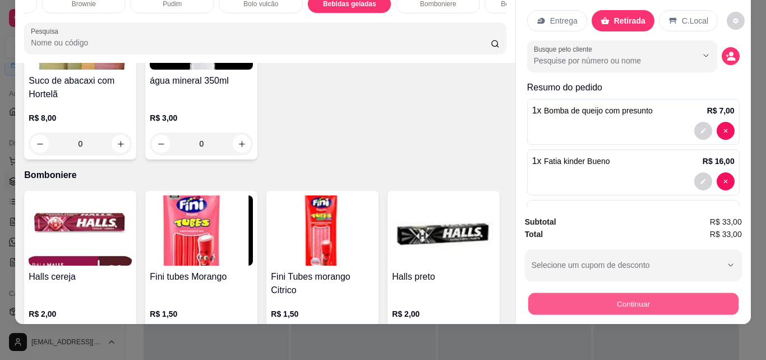
click at [679, 296] on button "Continuar" at bounding box center [633, 303] width 210 height 22
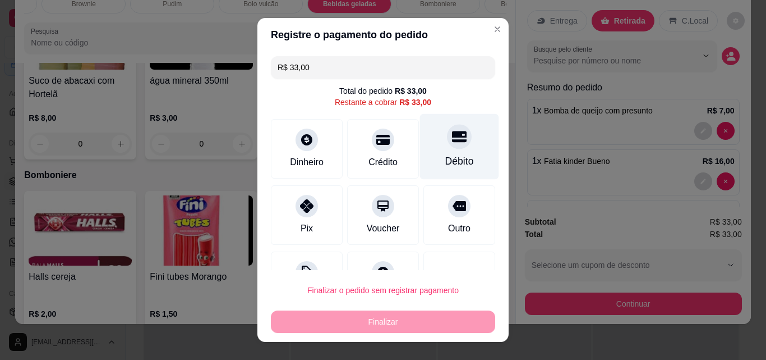
click at [429, 150] on div "Débito" at bounding box center [459, 147] width 79 height 66
type input "R$ 0,00"
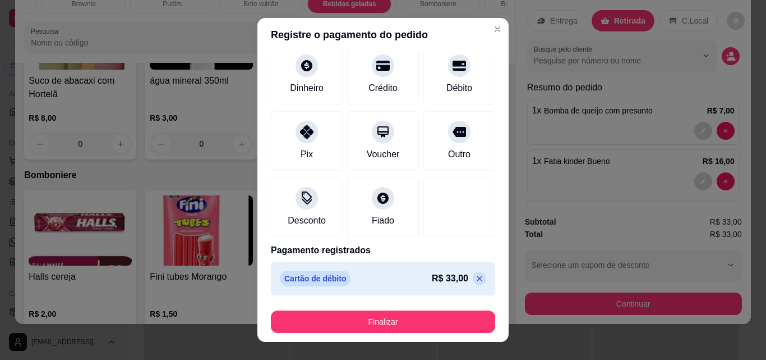
scroll to position [0, 0]
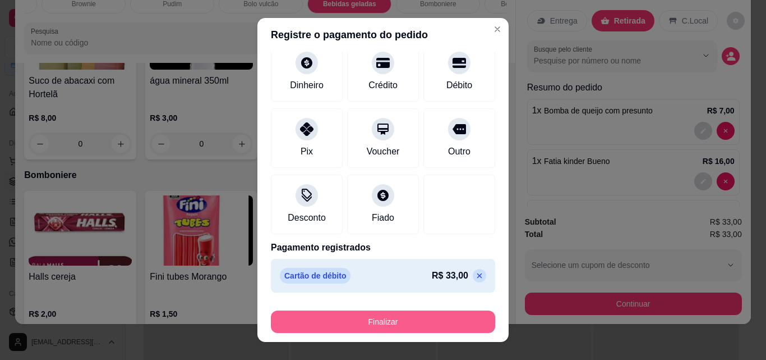
click at [422, 323] on button "Finalizar" at bounding box center [383, 321] width 224 height 22
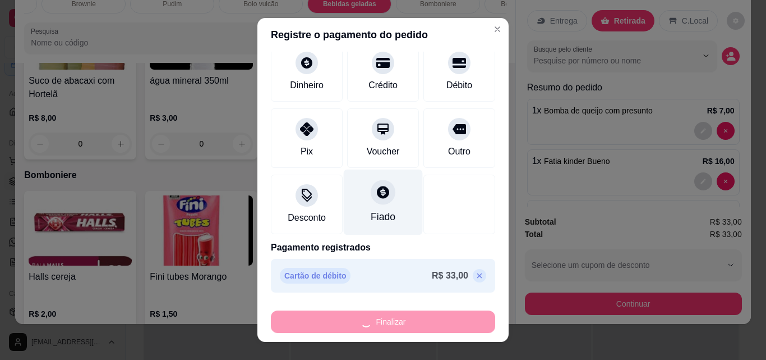
scroll to position [18, 0]
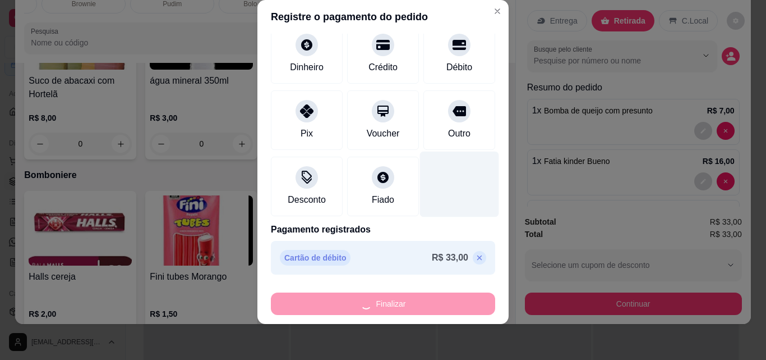
type input "0"
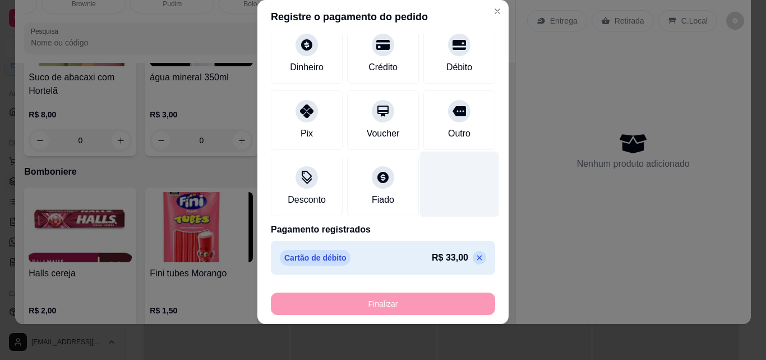
type input "-R$ 33,00"
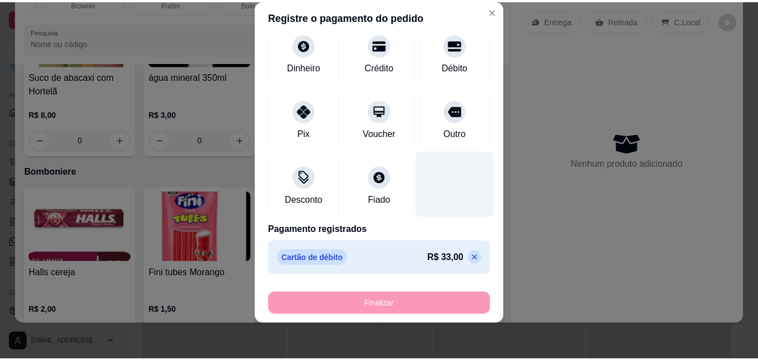
scroll to position [3023, 0]
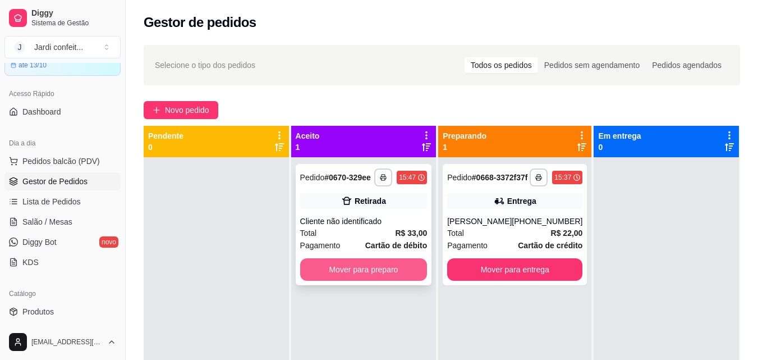
click at [393, 267] on button "Mover para preparo" at bounding box center [363, 269] width 127 height 22
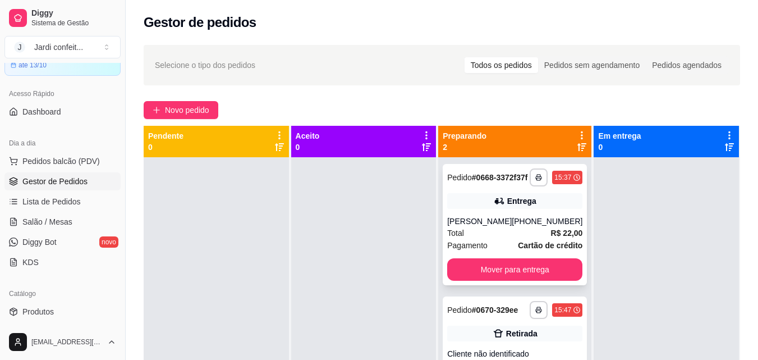
click at [535, 285] on div "**********" at bounding box center [515, 224] width 144 height 121
click at [538, 280] on button "Mover para entrega" at bounding box center [514, 269] width 135 height 22
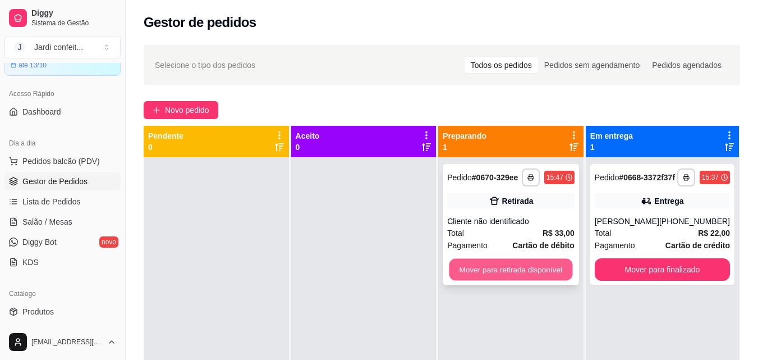
click at [540, 277] on button "Mover para retirada disponível" at bounding box center [510, 270] width 123 height 22
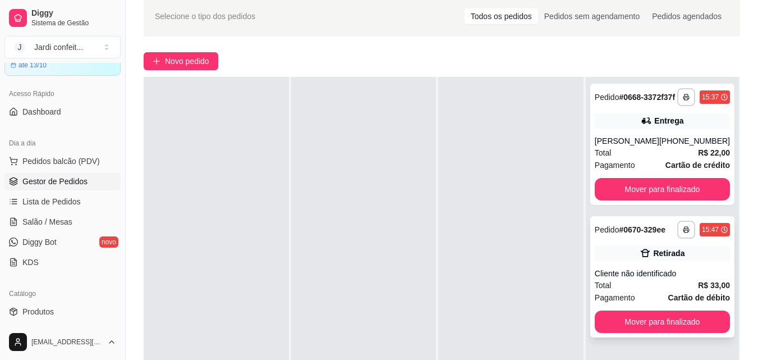
scroll to position [112, 0]
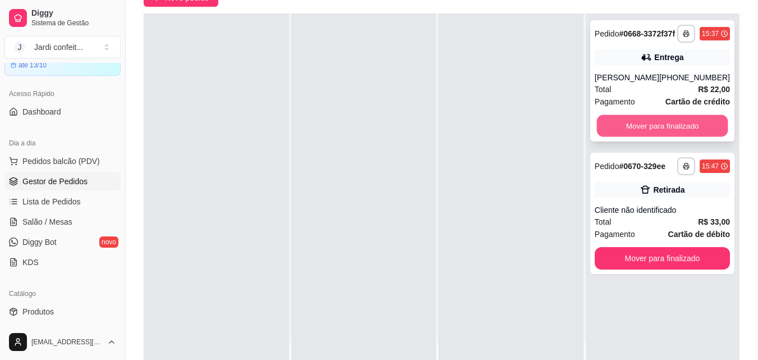
click at [682, 137] on button "Mover para finalizado" at bounding box center [661, 126] width 131 height 22
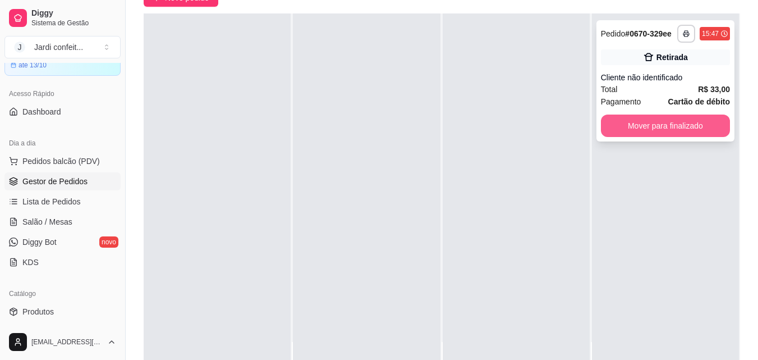
click at [688, 134] on button "Mover para finalizado" at bounding box center [665, 125] width 129 height 22
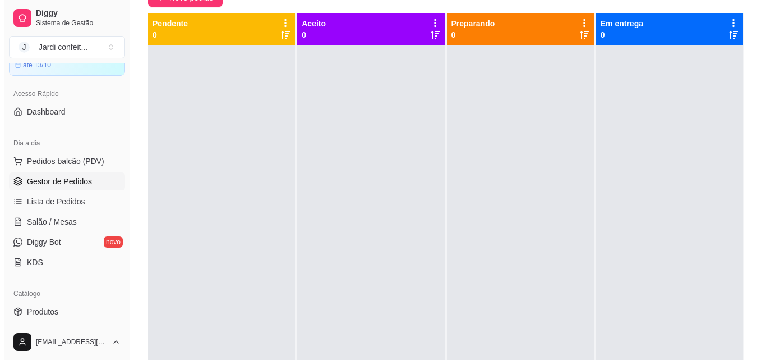
scroll to position [56, 0]
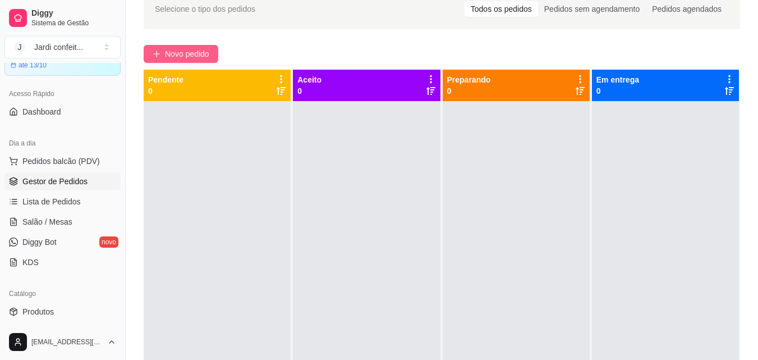
click at [193, 59] on span "Novo pedido" at bounding box center [187, 54] width 44 height 12
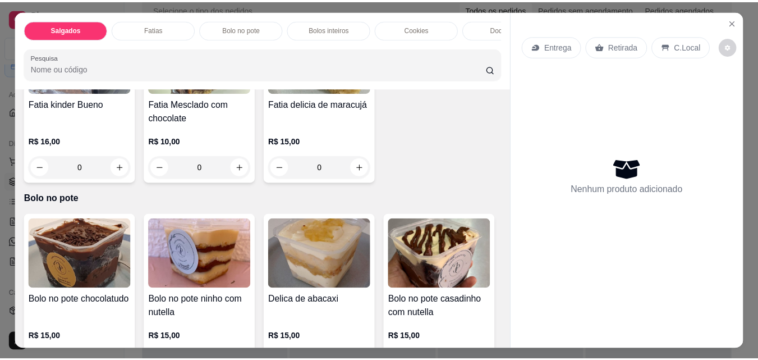
scroll to position [505, 0]
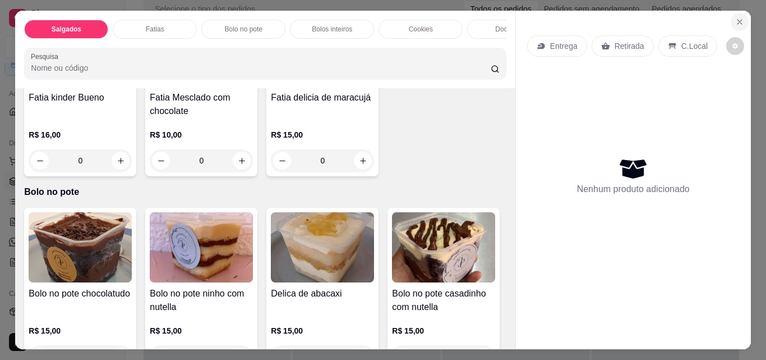
click at [735, 17] on icon "Close" at bounding box center [739, 21] width 9 height 9
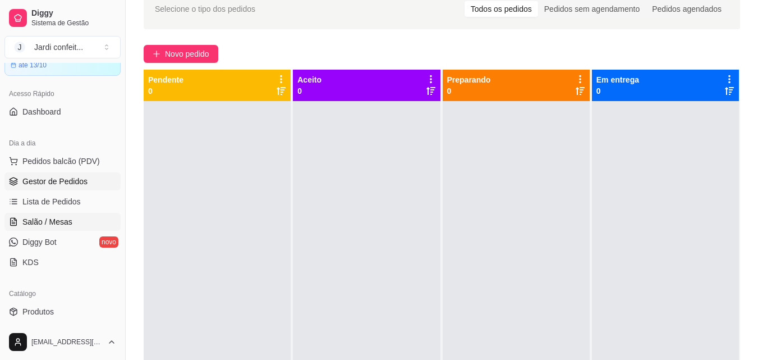
click at [75, 223] on link "Salão / Mesas" at bounding box center [62, 222] width 116 height 18
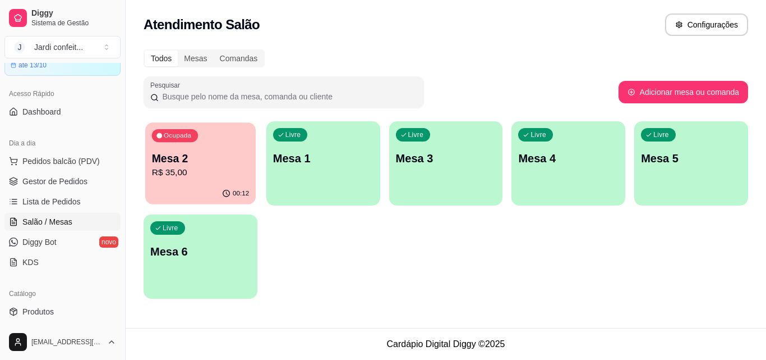
click at [197, 194] on div "00:12" at bounding box center [200, 193] width 111 height 21
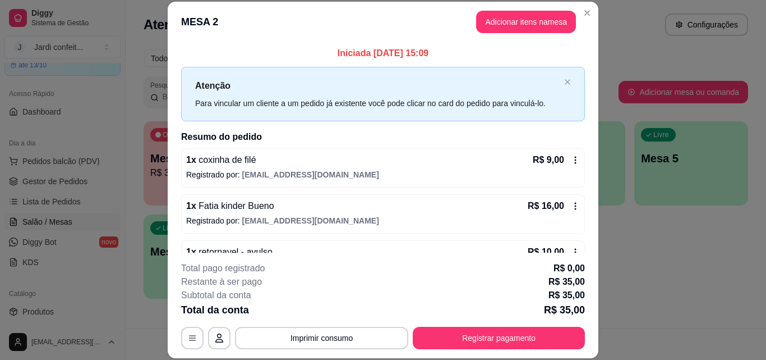
scroll to position [31, 0]
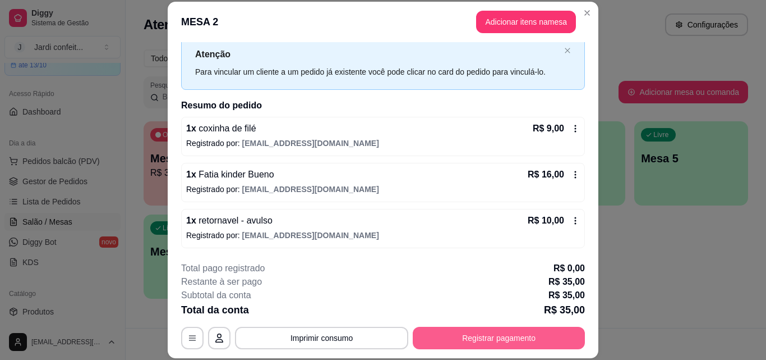
click at [536, 341] on button "Registrar pagamento" at bounding box center [499, 337] width 172 height 22
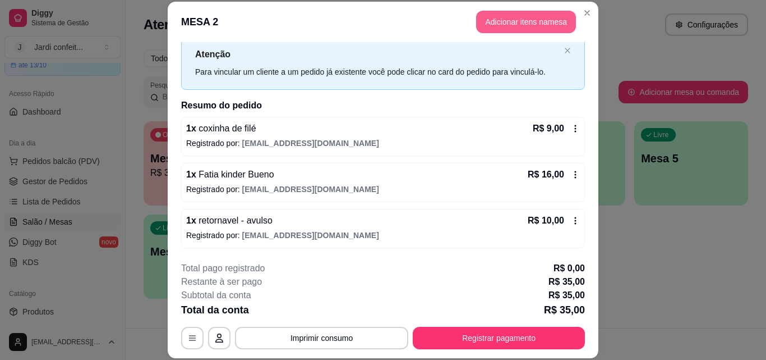
click at [487, 22] on button "Adicionar itens na mesa" at bounding box center [526, 22] width 100 height 22
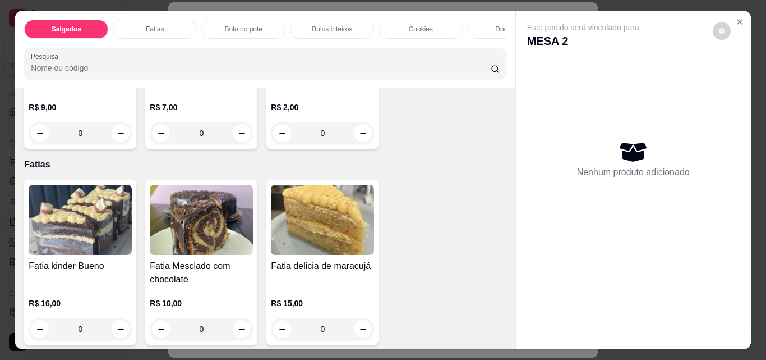
scroll to position [617, 0]
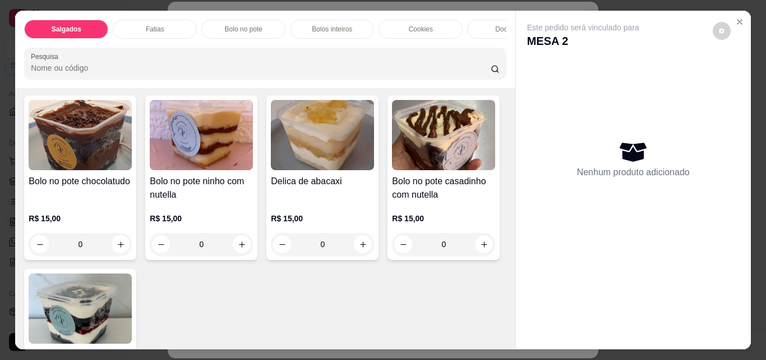
click at [120, 53] on icon "increase-product-quantity" at bounding box center [121, 48] width 8 height 8
type input "1"
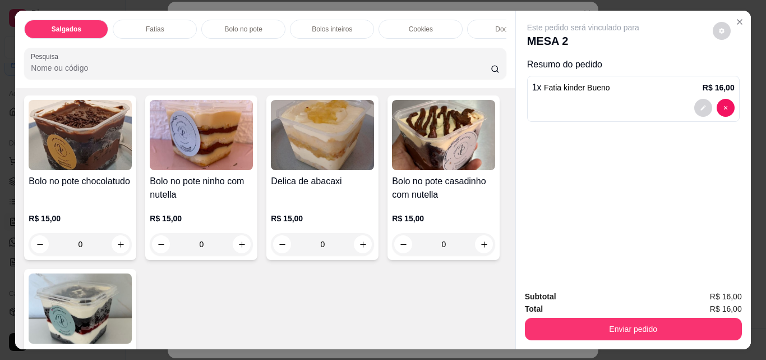
scroll to position [618, 0]
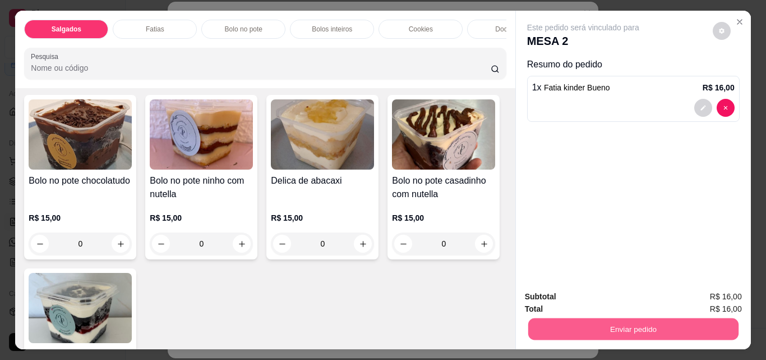
click at [683, 324] on button "Enviar pedido" at bounding box center [633, 329] width 210 height 22
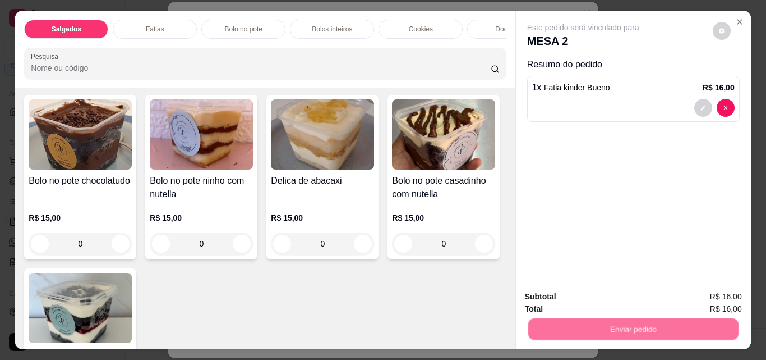
click at [623, 295] on button "Registrar cliente" at bounding box center [638, 296] width 74 height 21
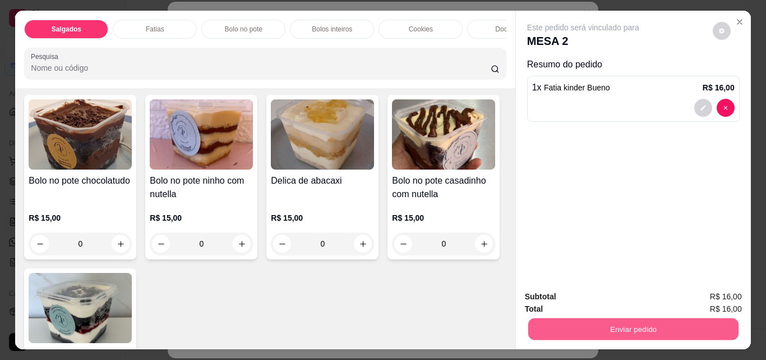
click at [671, 324] on button "Enviar pedido" at bounding box center [633, 329] width 210 height 22
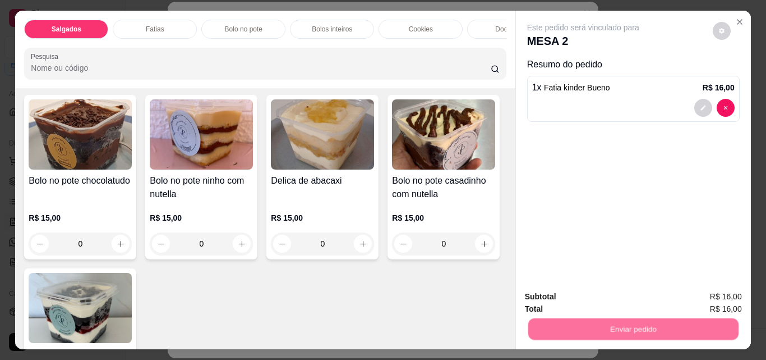
click at [709, 293] on button "Enviar pedido" at bounding box center [713, 296] width 62 height 21
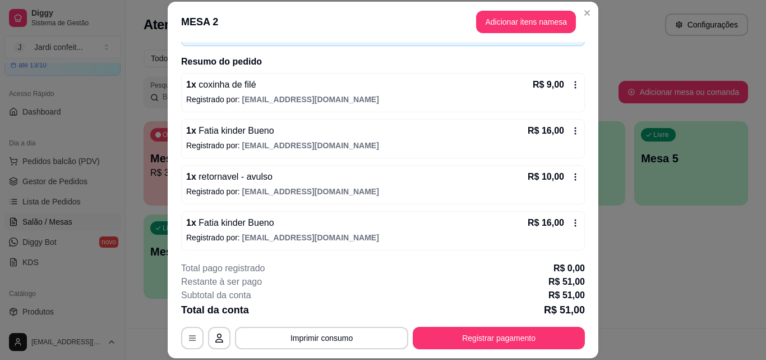
scroll to position [77, 0]
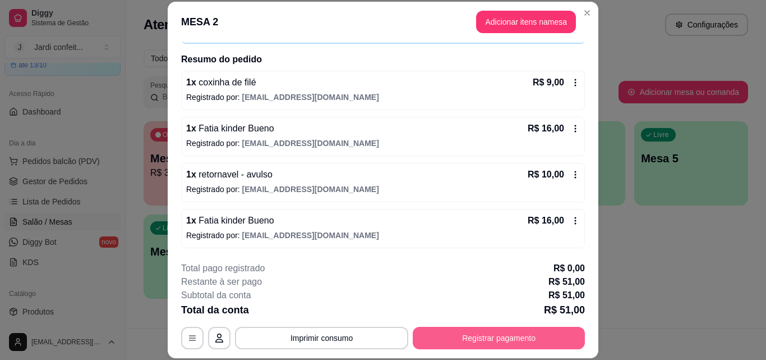
click at [567, 342] on button "Registrar pagamento" at bounding box center [499, 337] width 172 height 22
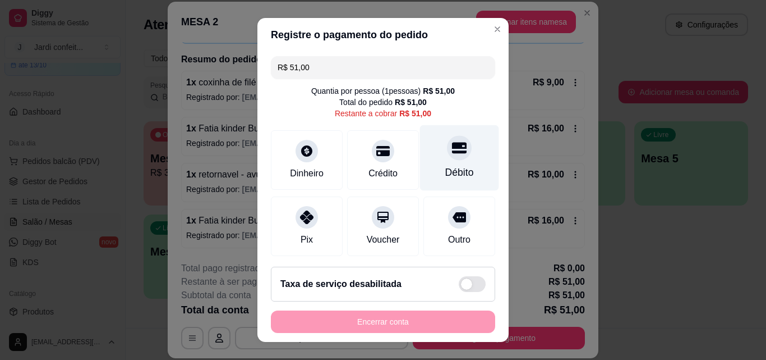
click at [452, 153] on icon at bounding box center [459, 147] width 15 height 11
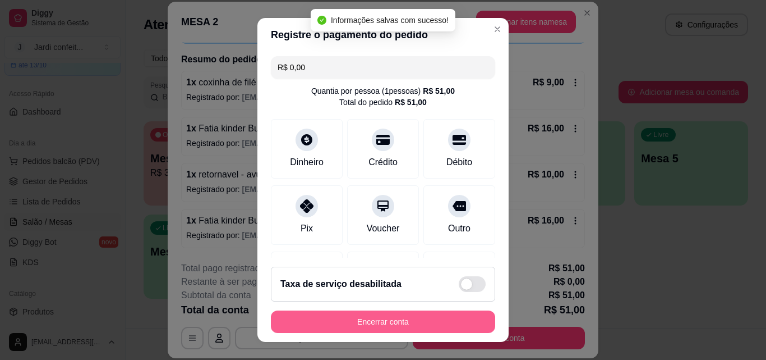
type input "R$ 0,00"
click at [413, 320] on button "Encerrar conta" at bounding box center [383, 321] width 224 height 22
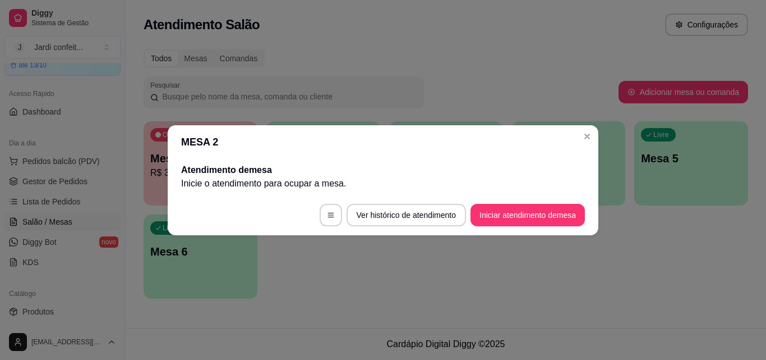
scroll to position [0, 0]
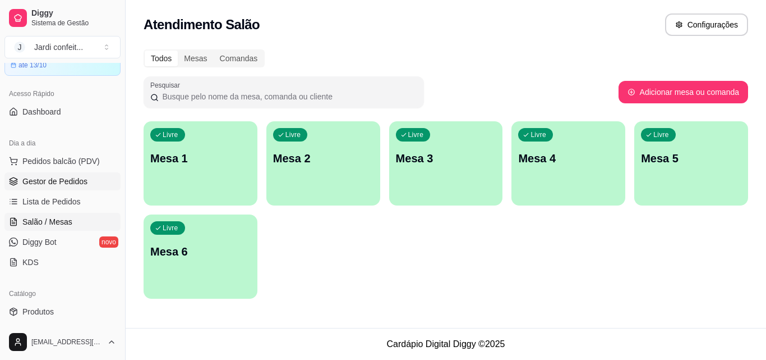
click at [86, 174] on link "Gestor de Pedidos" at bounding box center [62, 181] width 116 height 18
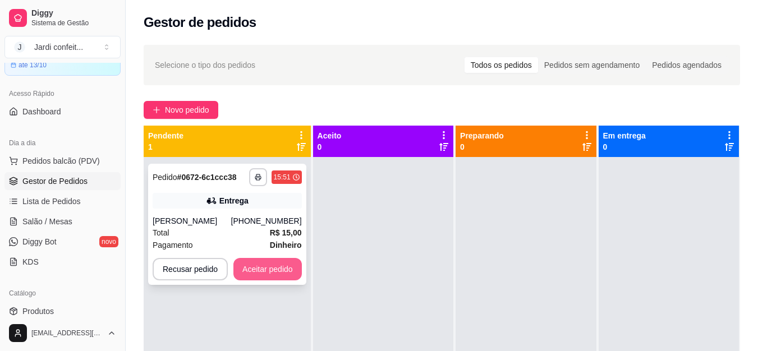
click at [260, 274] on button "Aceitar pedido" at bounding box center [267, 269] width 68 height 22
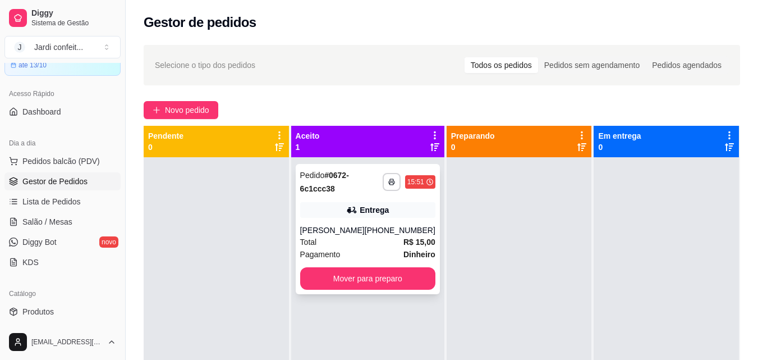
click at [409, 220] on div "**********" at bounding box center [368, 229] width 144 height 130
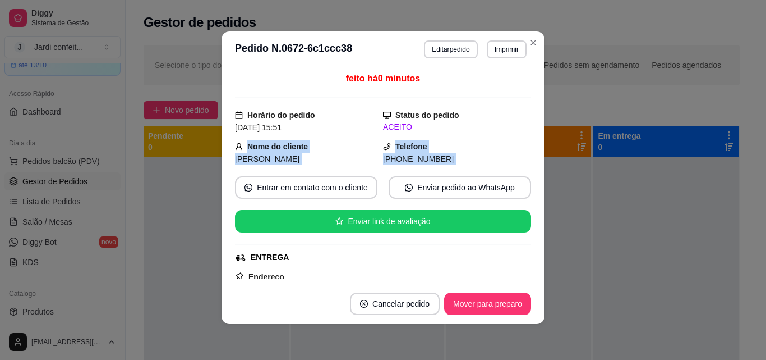
drag, startPoint x: 516, startPoint y: 134, endPoint x: 522, endPoint y: 178, distance: 45.3
click at [522, 182] on div "feito há 0 minutos Horário do pedido [DATE] 15:51 Status do pedido ACEITO Nome …" at bounding box center [383, 175] width 296 height 207
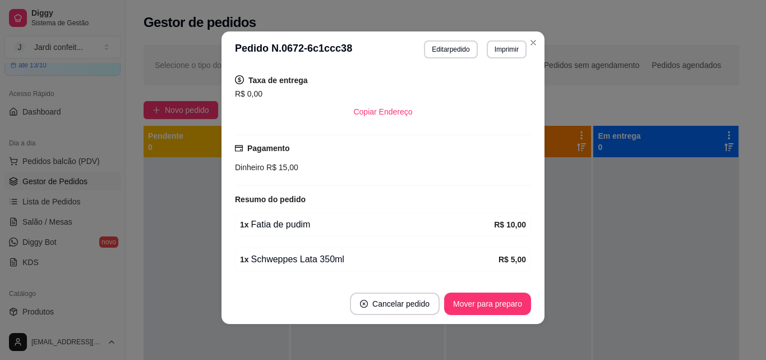
scroll to position [264, 0]
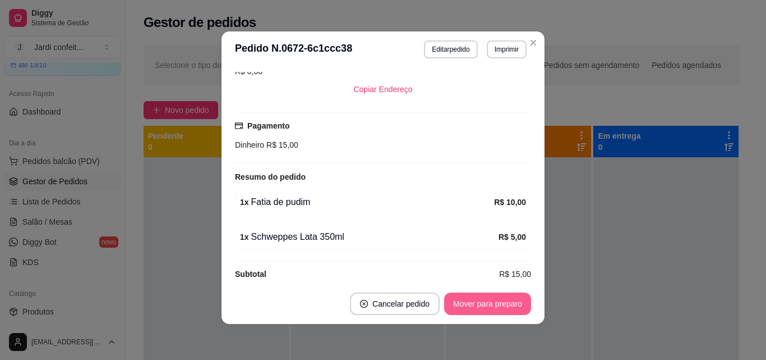
click at [504, 300] on button "Mover para preparo" at bounding box center [487, 303] width 87 height 22
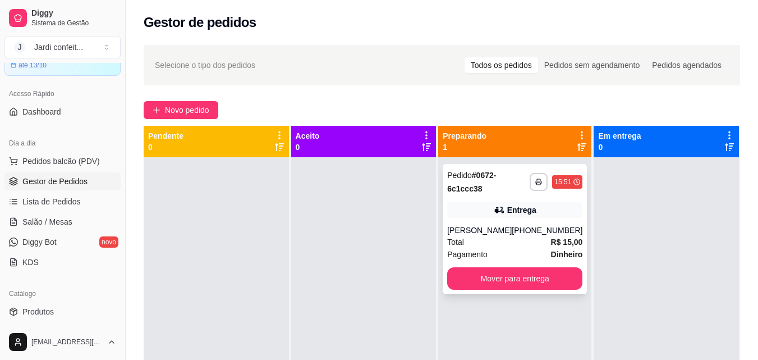
click at [461, 212] on div "Entrega" at bounding box center [514, 210] width 135 height 16
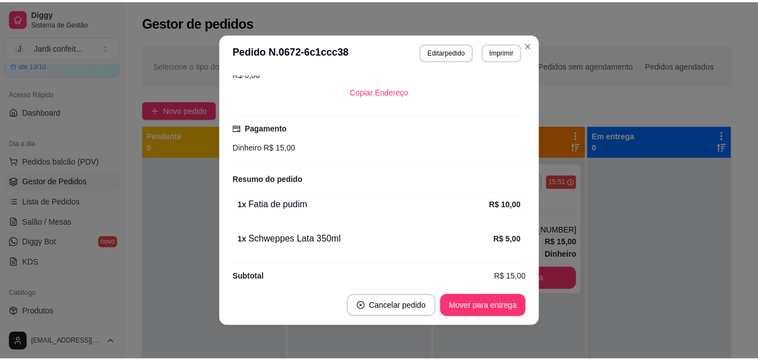
scroll to position [2, 0]
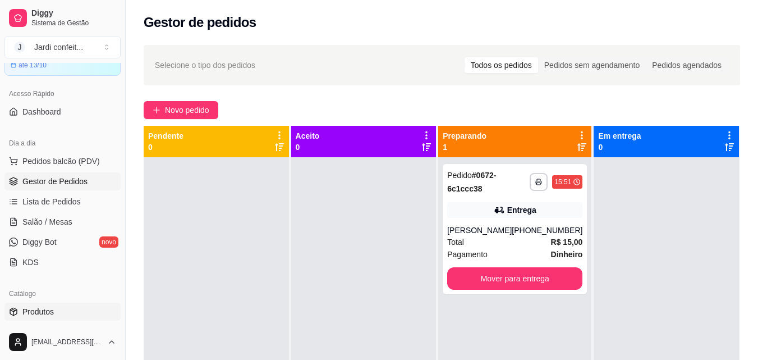
click at [45, 316] on span "Produtos" at bounding box center [37, 311] width 31 height 11
click at [71, 315] on link "Produtos" at bounding box center [62, 311] width 116 height 18
click at [45, 311] on span "Produtos" at bounding box center [37, 311] width 31 height 11
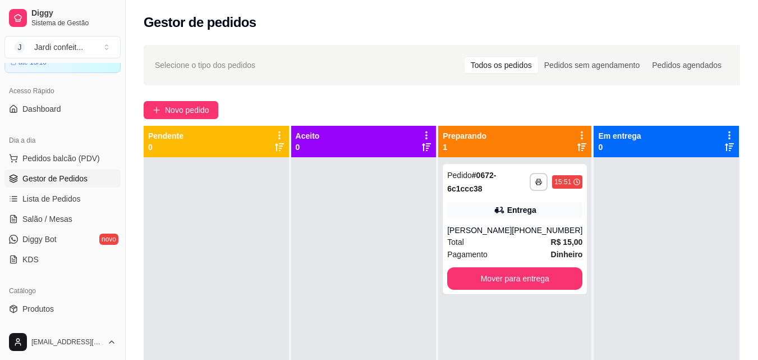
scroll to position [56, 0]
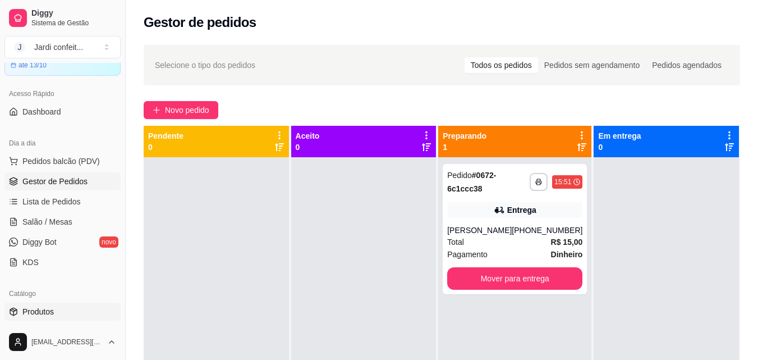
click at [65, 309] on link "Produtos" at bounding box center [62, 311] width 116 height 18
click at [54, 311] on link "Produtos" at bounding box center [62, 311] width 116 height 18
